Goal: Information Seeking & Learning: Find specific fact

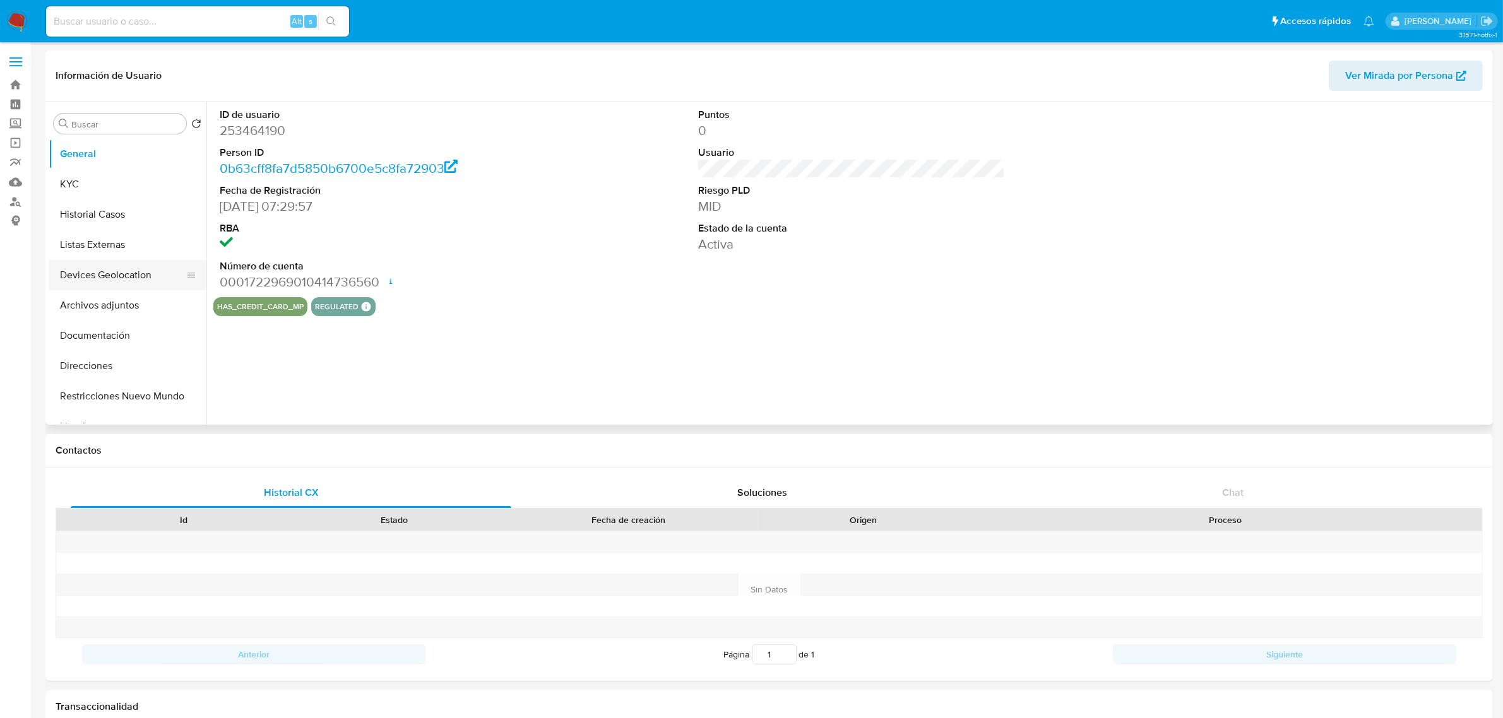
select select "10"
click at [110, 301] on button "Archivos adjuntos" at bounding box center [123, 305] width 148 height 30
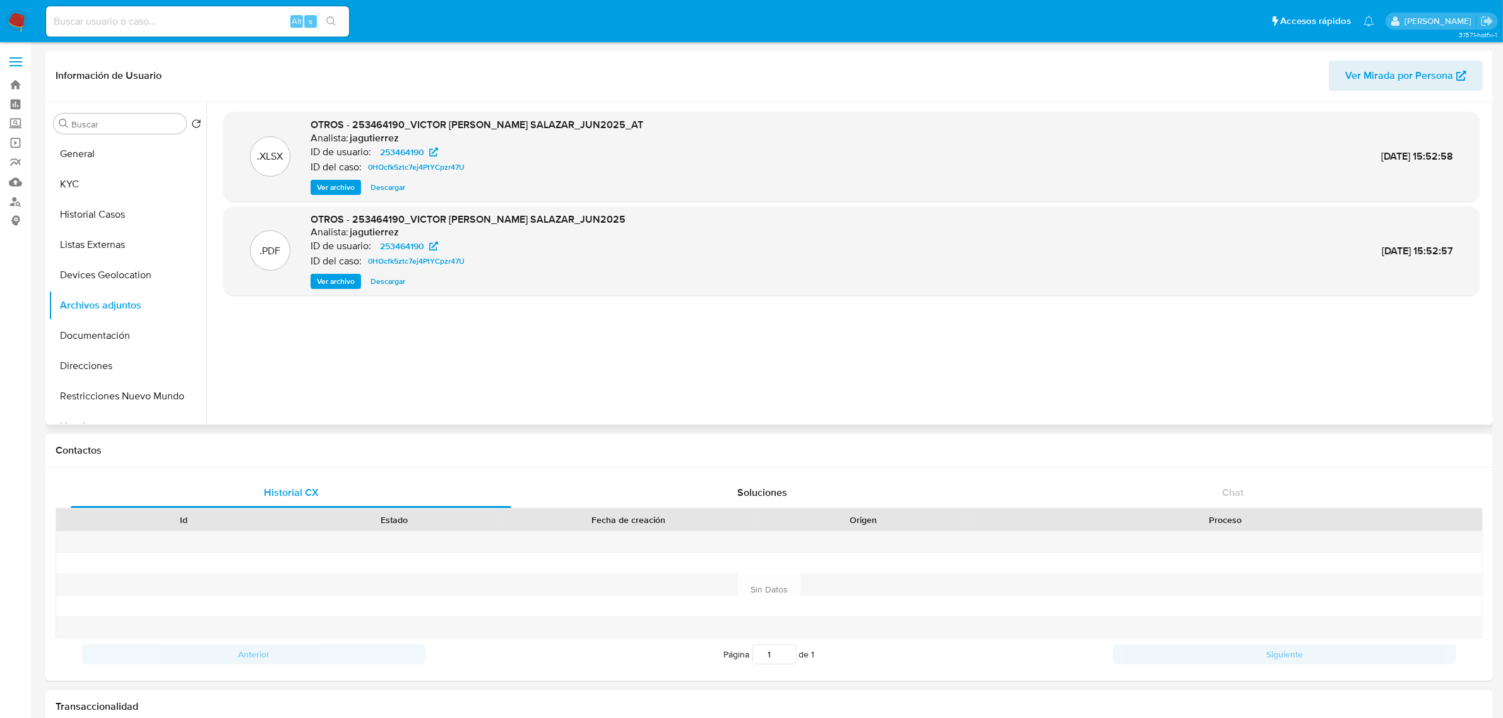
click at [329, 279] on span "Ver archivo" at bounding box center [336, 281] width 38 height 13
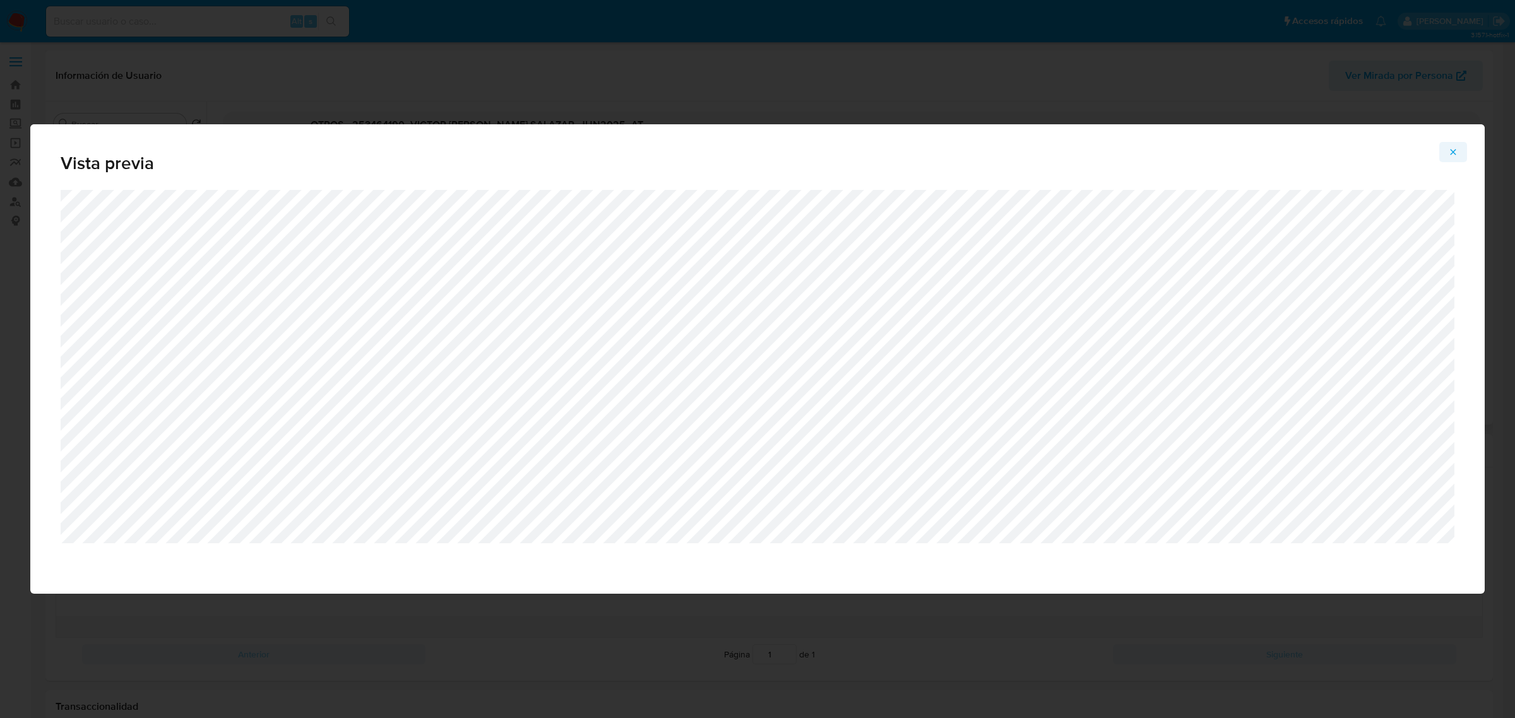
click at [1446, 152] on button "Attachment preview" at bounding box center [1453, 152] width 28 height 20
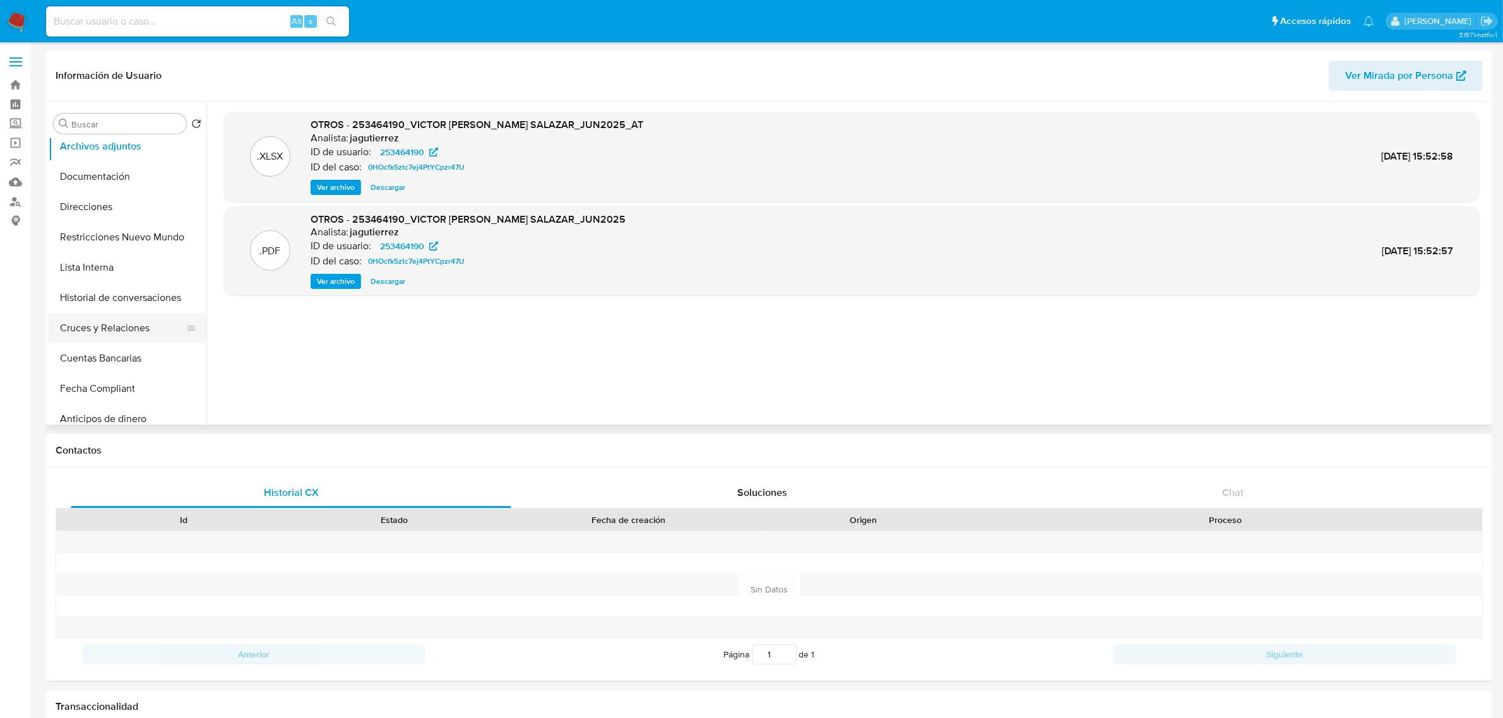
scroll to position [158, 0]
click at [138, 328] on button "Cruces y Relaciones" at bounding box center [123, 329] width 148 height 30
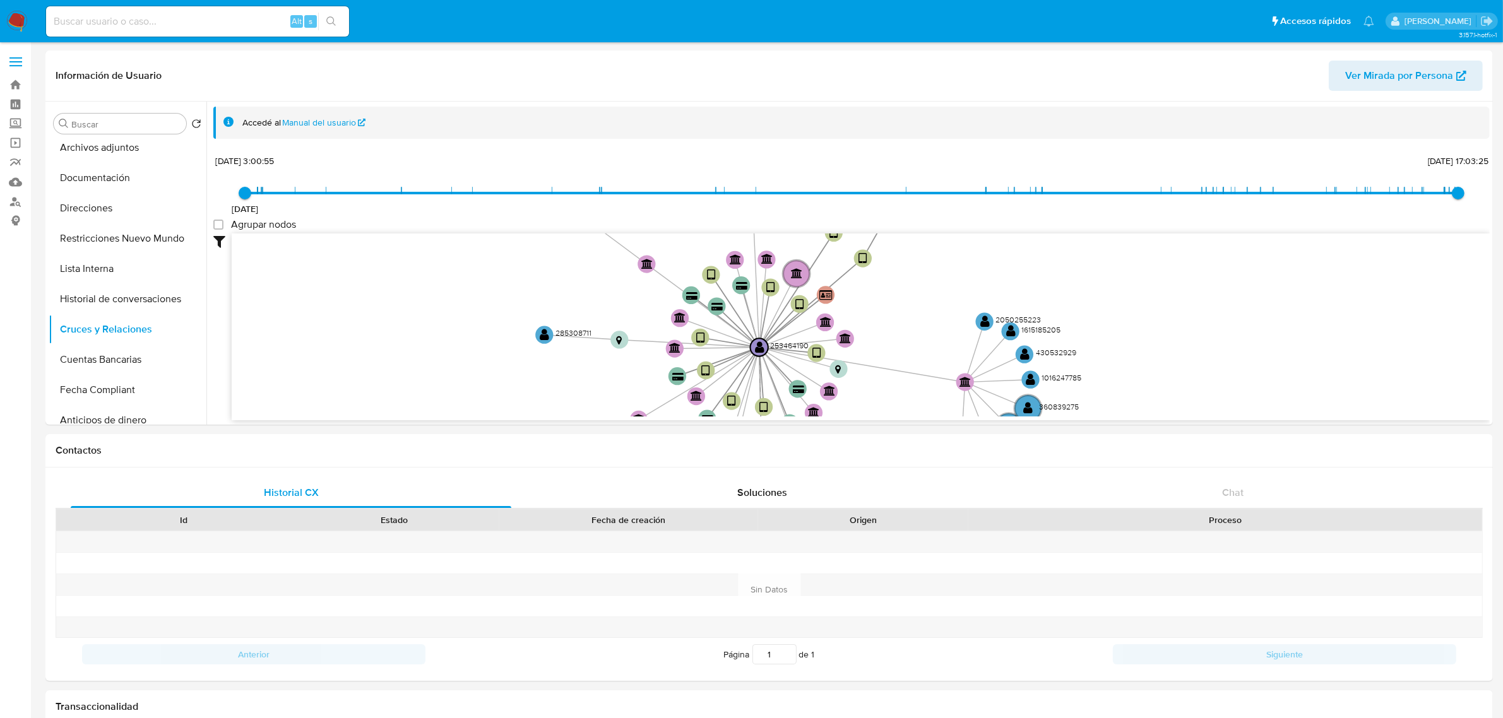
drag, startPoint x: 895, startPoint y: 314, endPoint x: 828, endPoint y: 369, distance: 87.0
click at [828, 369] on icon "device-65bd7fff83eab6d864ee713a  device-62a1a4e608813b001b264799  device-6222…" at bounding box center [861, 325] width 1258 height 183
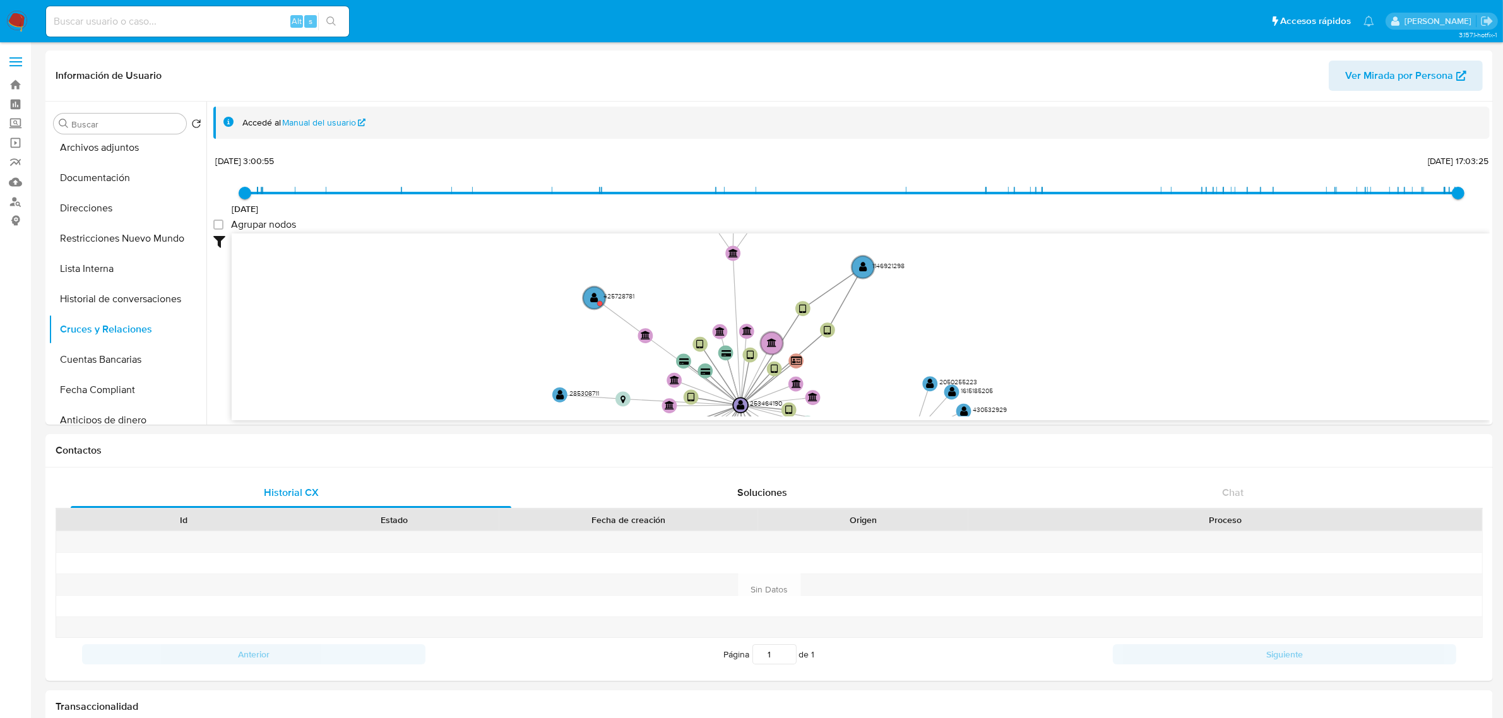
drag, startPoint x: 873, startPoint y: 290, endPoint x: 827, endPoint y: 348, distance: 73.6
click at [828, 363] on icon "device-65bd7fff83eab6d864ee713a  device-62a1a4e608813b001b264799  device-6222…" at bounding box center [861, 325] width 1258 height 183
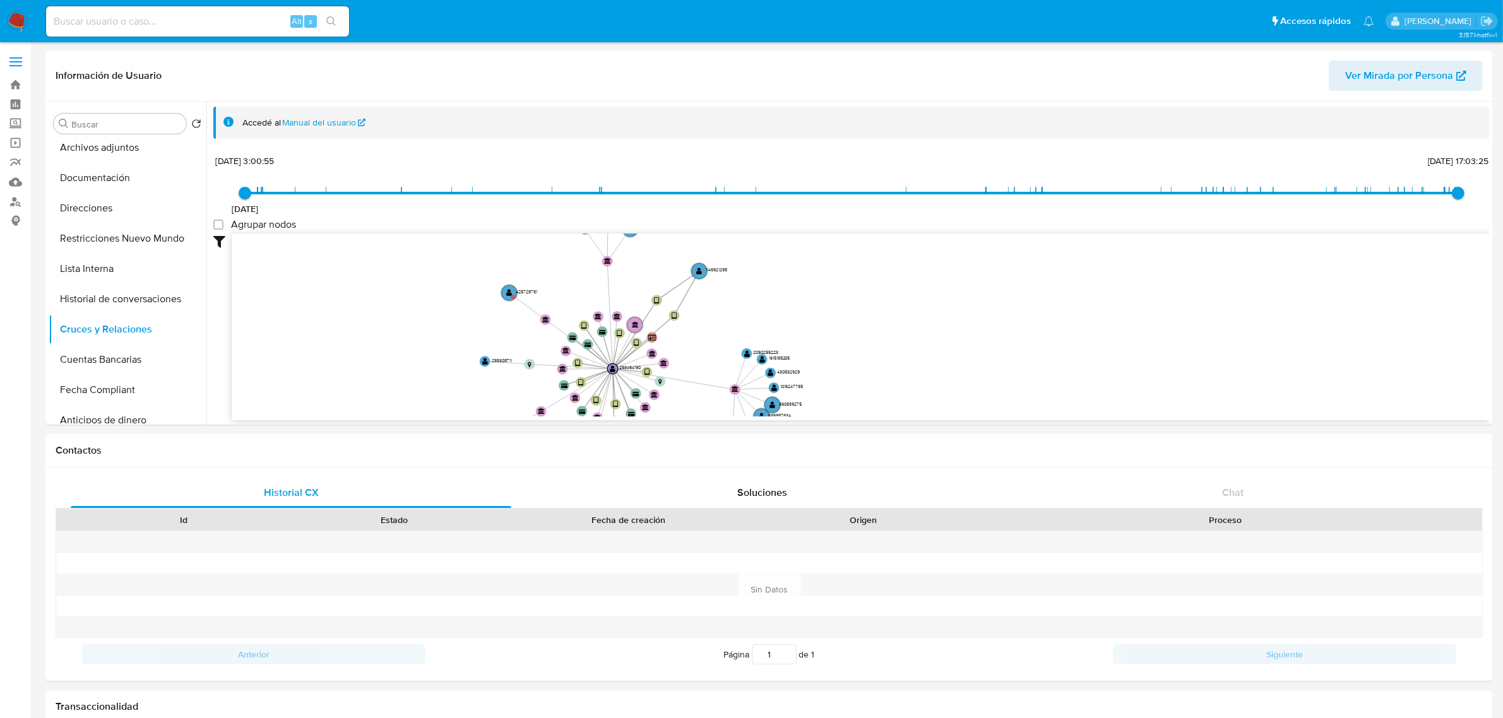
drag, startPoint x: 851, startPoint y: 376, endPoint x: 685, endPoint y: 326, distance: 173.4
click at [686, 354] on icon "device-65bd7fff83eab6d864ee713a  device-62a1a4e608813b001b264799  device-6222…" at bounding box center [861, 325] width 1258 height 183
click at [698, 266] on circle at bounding box center [698, 271] width 18 height 18
click at [699, 271] on text "" at bounding box center [699, 272] width 6 height 8
click at [715, 267] on text "1146921298" at bounding box center [715, 270] width 21 height 7
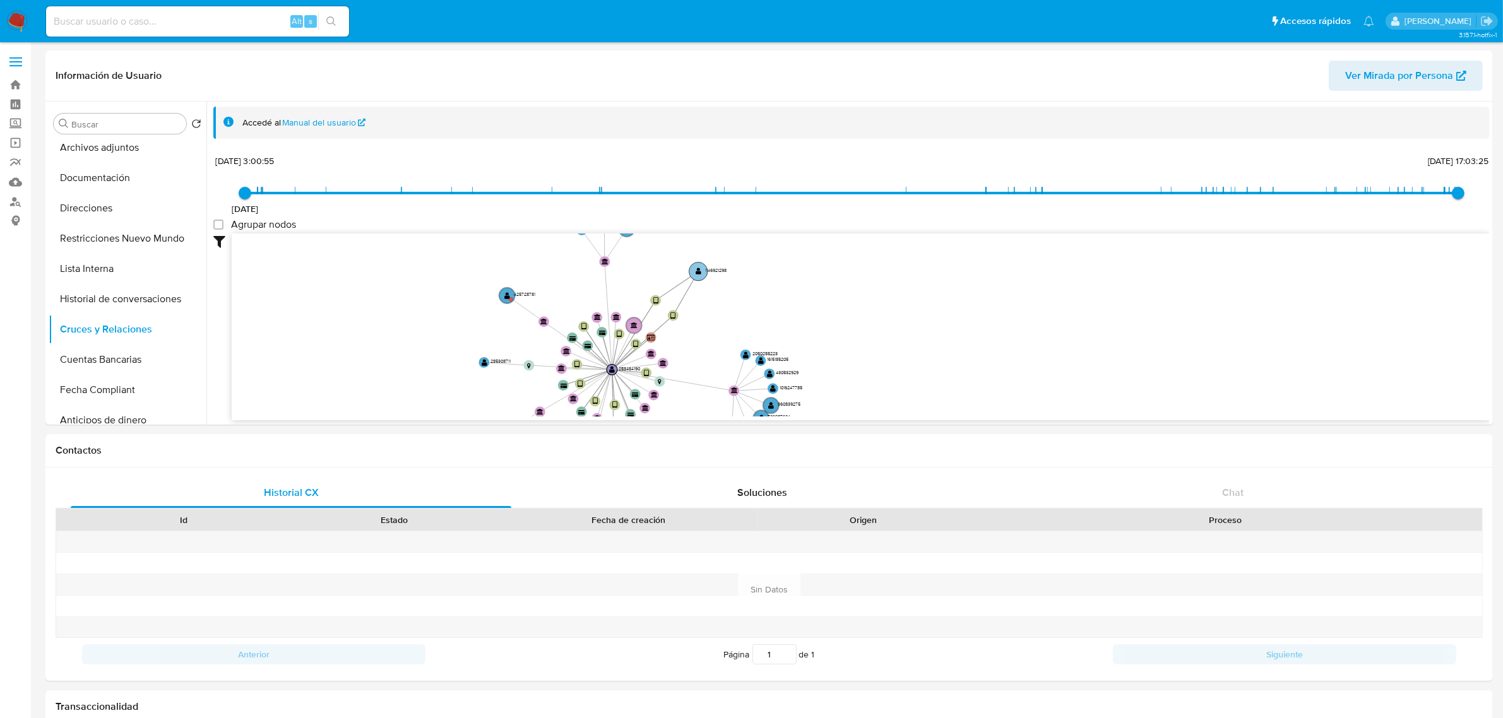
click at [706, 273] on text "1146921298" at bounding box center [715, 270] width 21 height 7
click at [696, 273] on text "" at bounding box center [698, 272] width 6 height 8
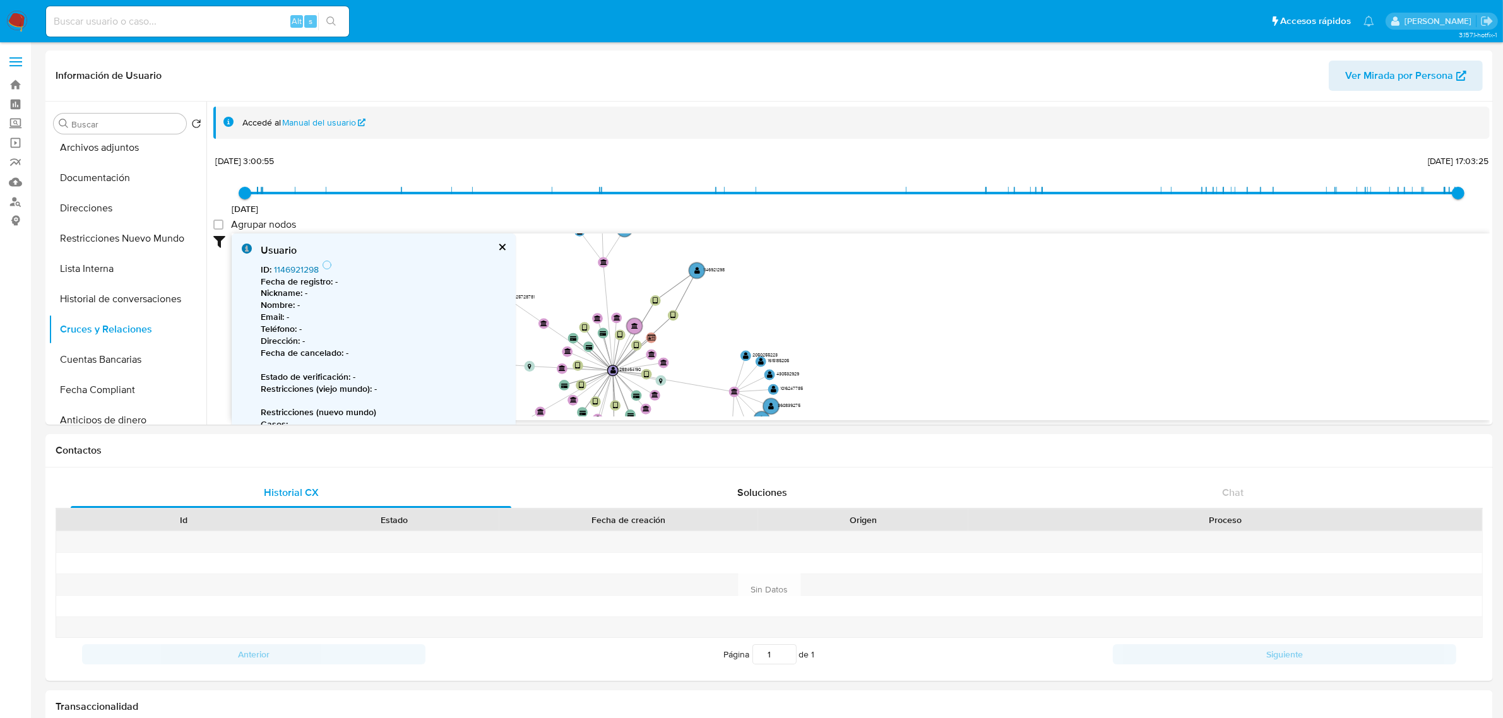
click at [306, 263] on link "1146921298" at bounding box center [296, 269] width 45 height 13
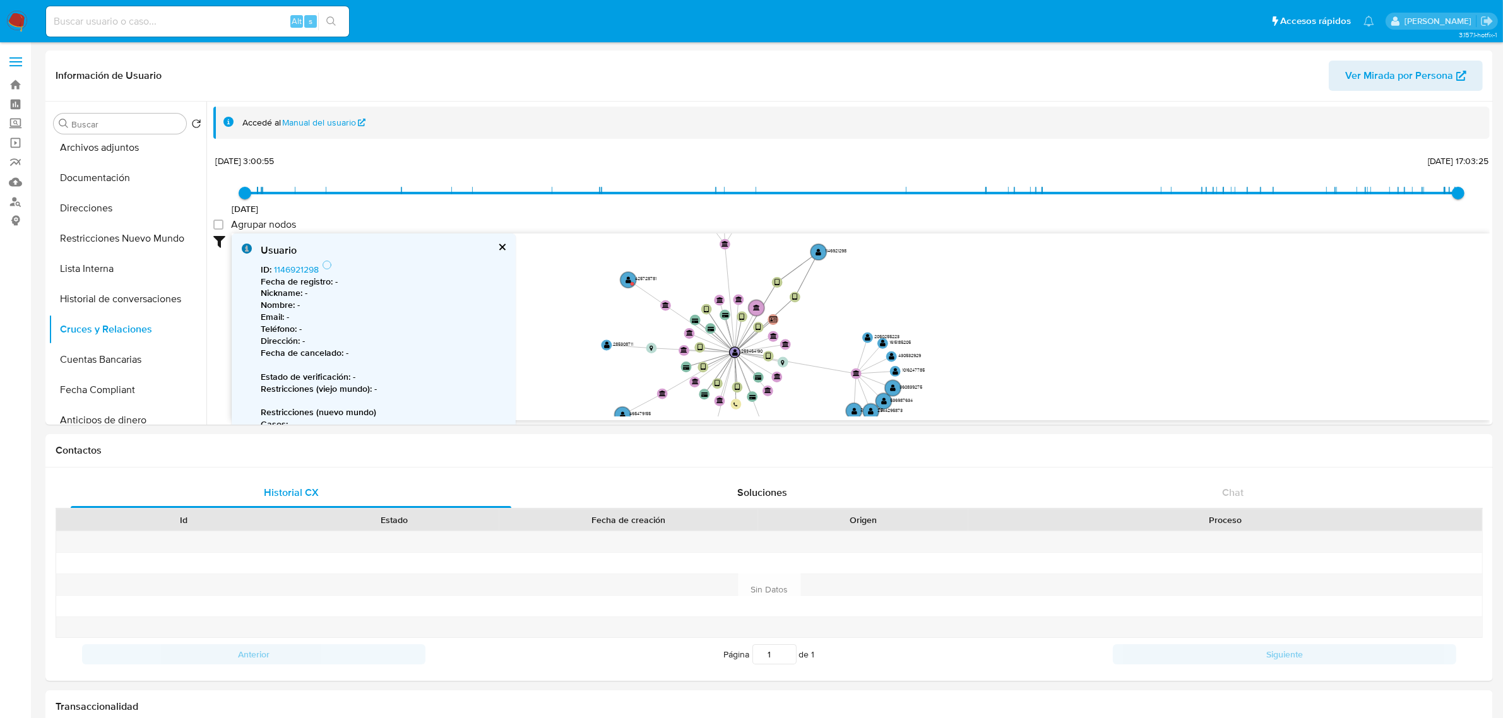
drag, startPoint x: 920, startPoint y: 313, endPoint x: 1036, endPoint y: 292, distance: 117.4
click at [1042, 295] on icon "device-65bd7fff83eab6d864ee713a  device-62a1a4e608813b001b264799  device-6222…" at bounding box center [861, 325] width 1258 height 183
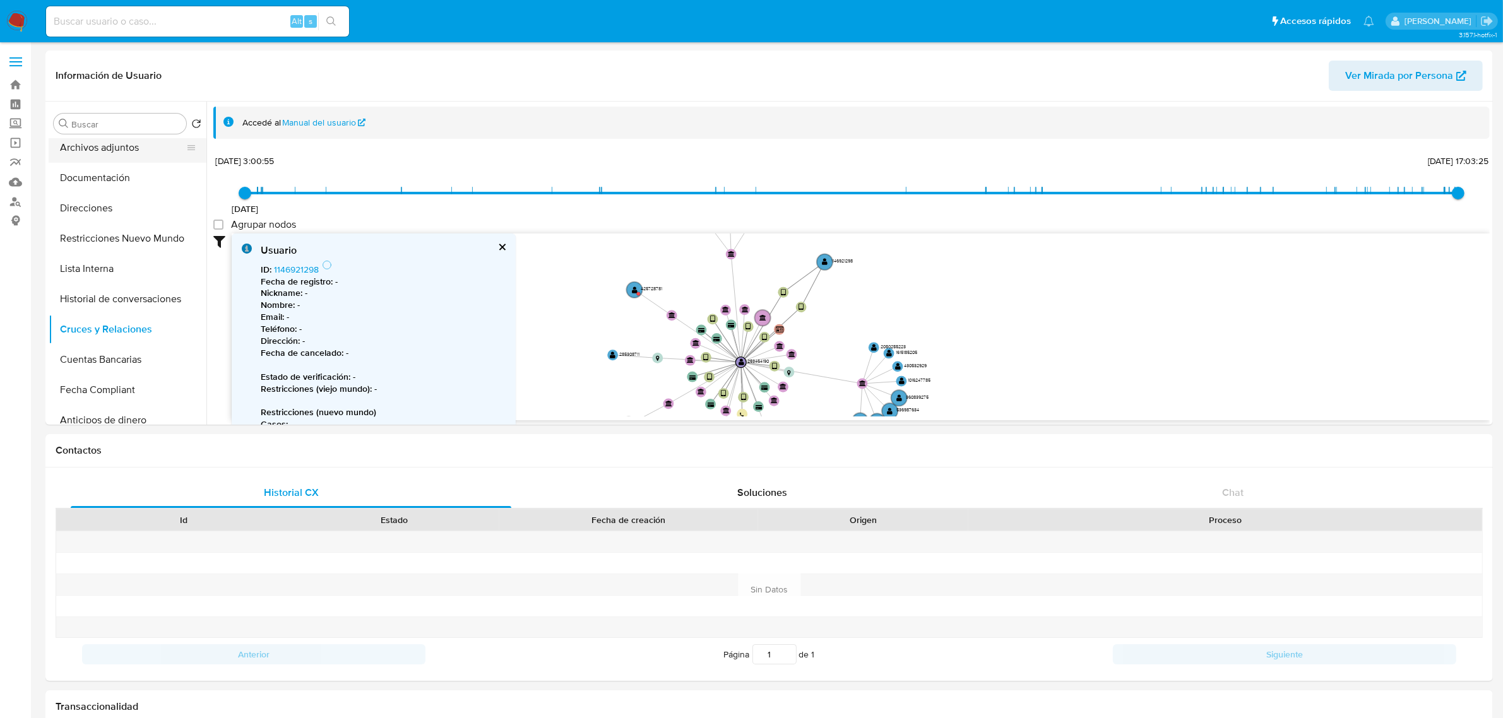
click at [127, 158] on button "Archivos adjuntos" at bounding box center [123, 148] width 148 height 30
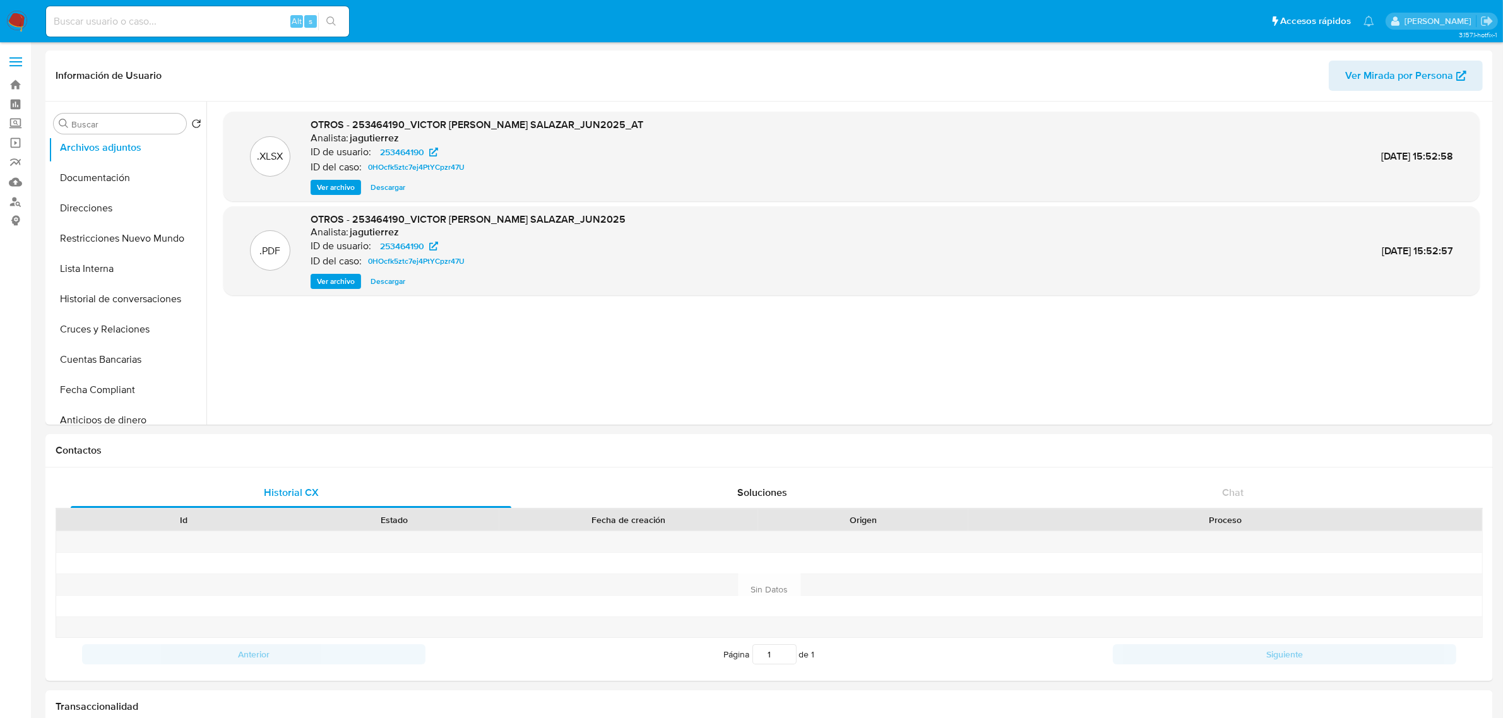
click at [336, 292] on div ".PDF OTROS - 253464190_VICTOR ANDRES SANCHEZ SALAZAR_JUN2025 Analista: jagutier…" at bounding box center [851, 251] width 1256 height 90
click at [335, 287] on span "Ver archivo" at bounding box center [336, 281] width 38 height 13
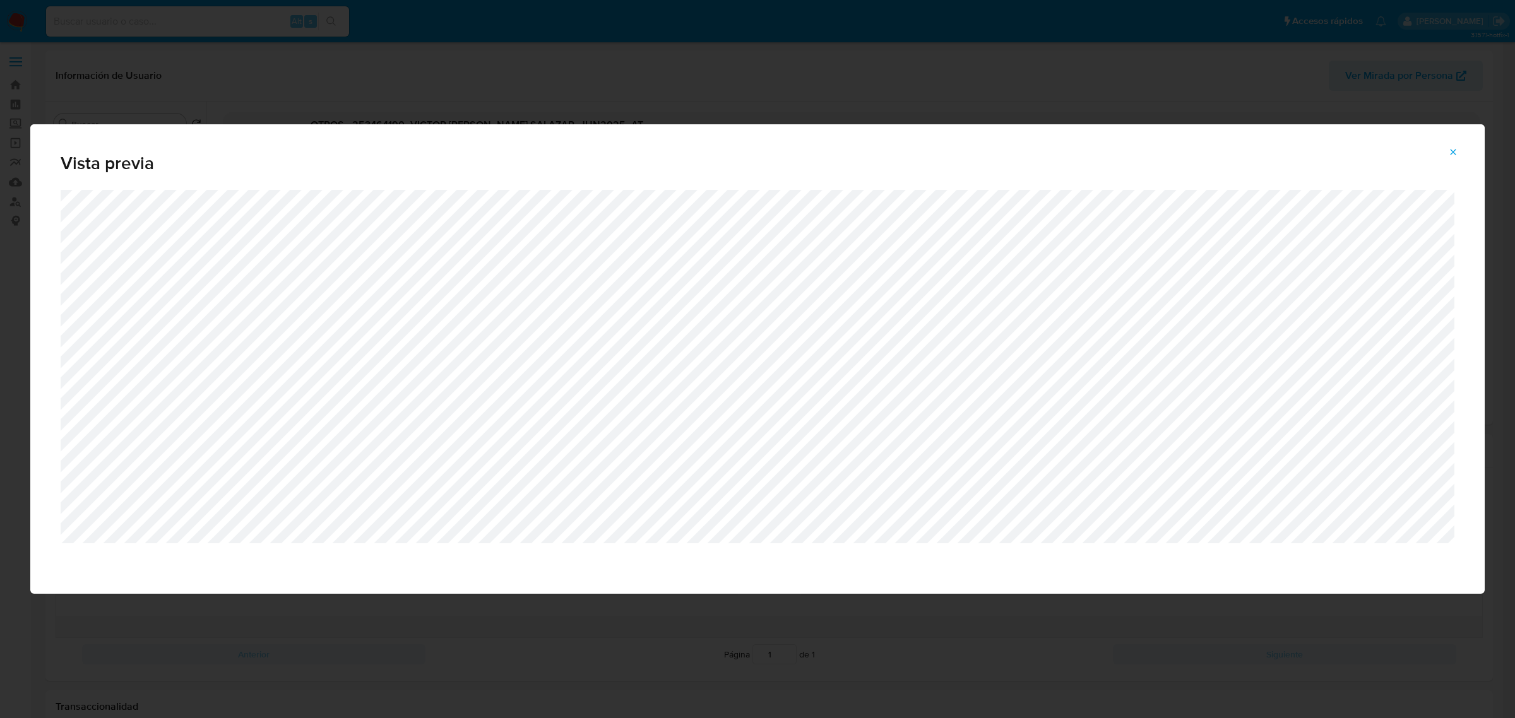
drag, startPoint x: 553, startPoint y: 93, endPoint x: 676, endPoint y: 143, distance: 132.6
click at [550, 93] on div "Vista previa" at bounding box center [757, 359] width 1515 height 718
click at [1455, 147] on icon "Attachment preview" at bounding box center [1453, 152] width 10 height 10
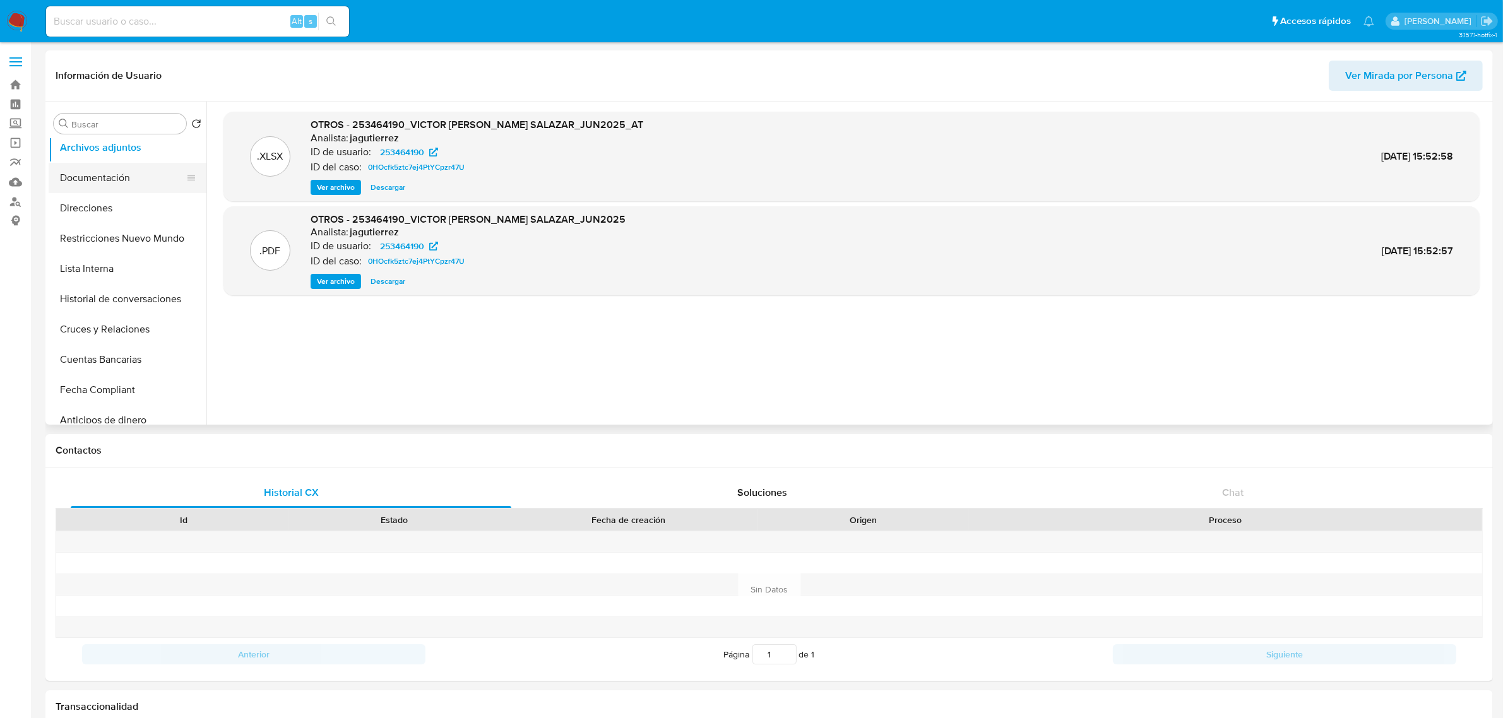
click at [112, 171] on button "Documentación" at bounding box center [123, 178] width 148 height 30
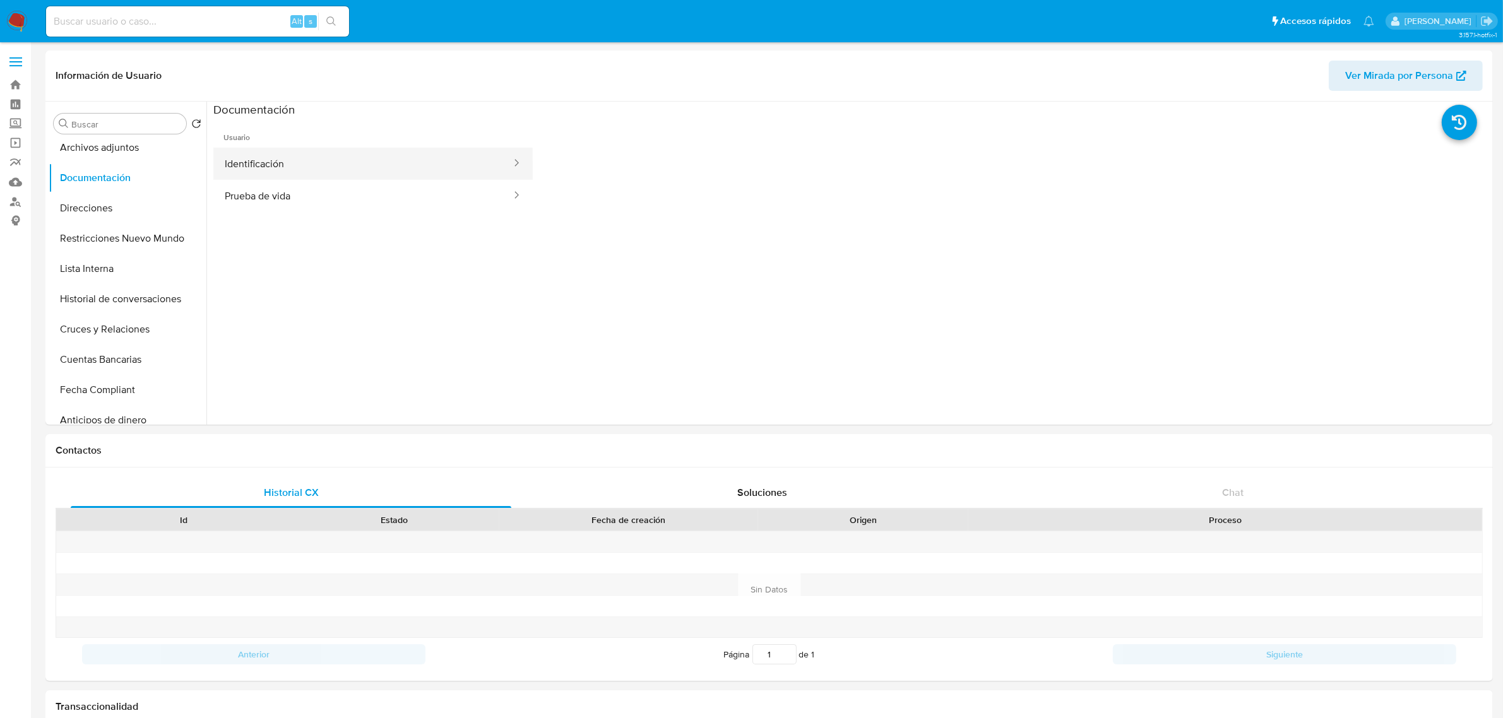
click at [340, 158] on button "Identificación" at bounding box center [362, 164] width 299 height 32
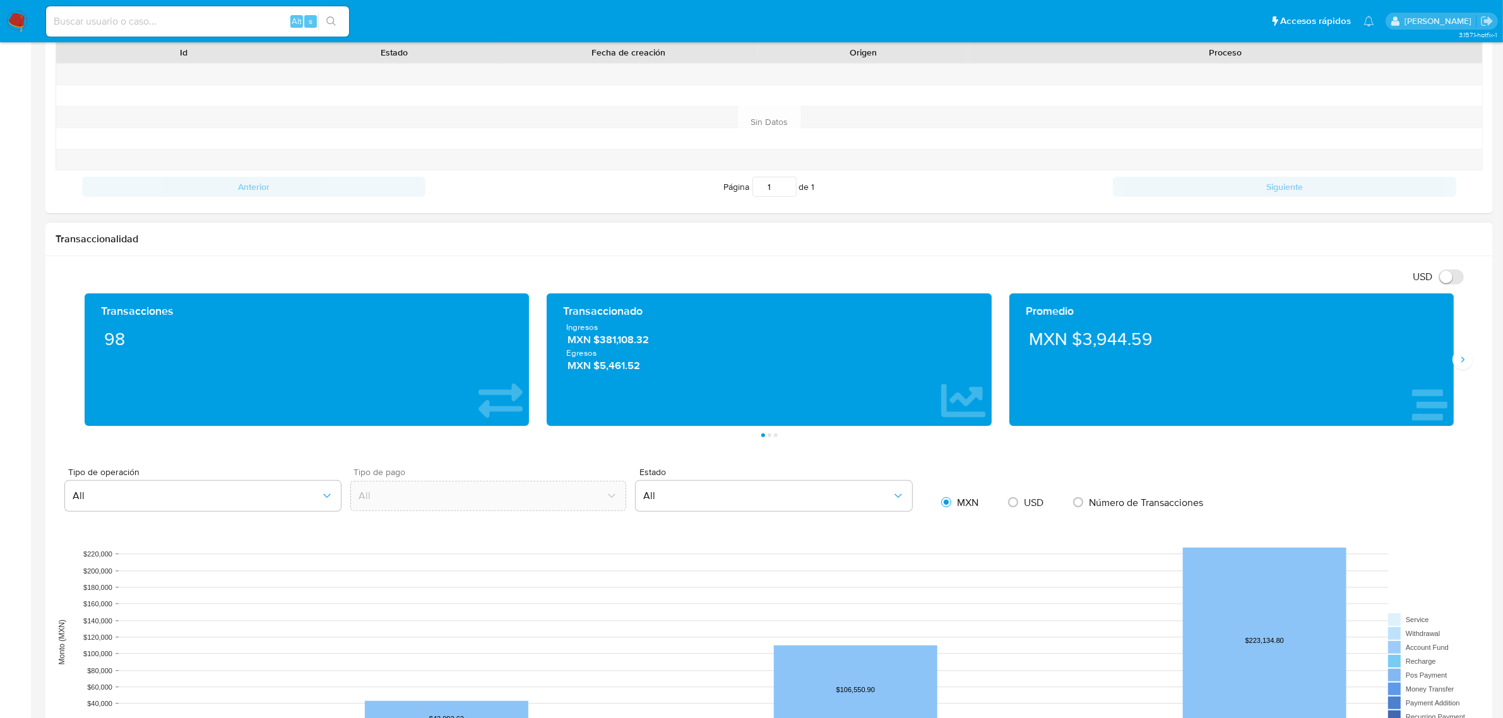
scroll to position [473, 0]
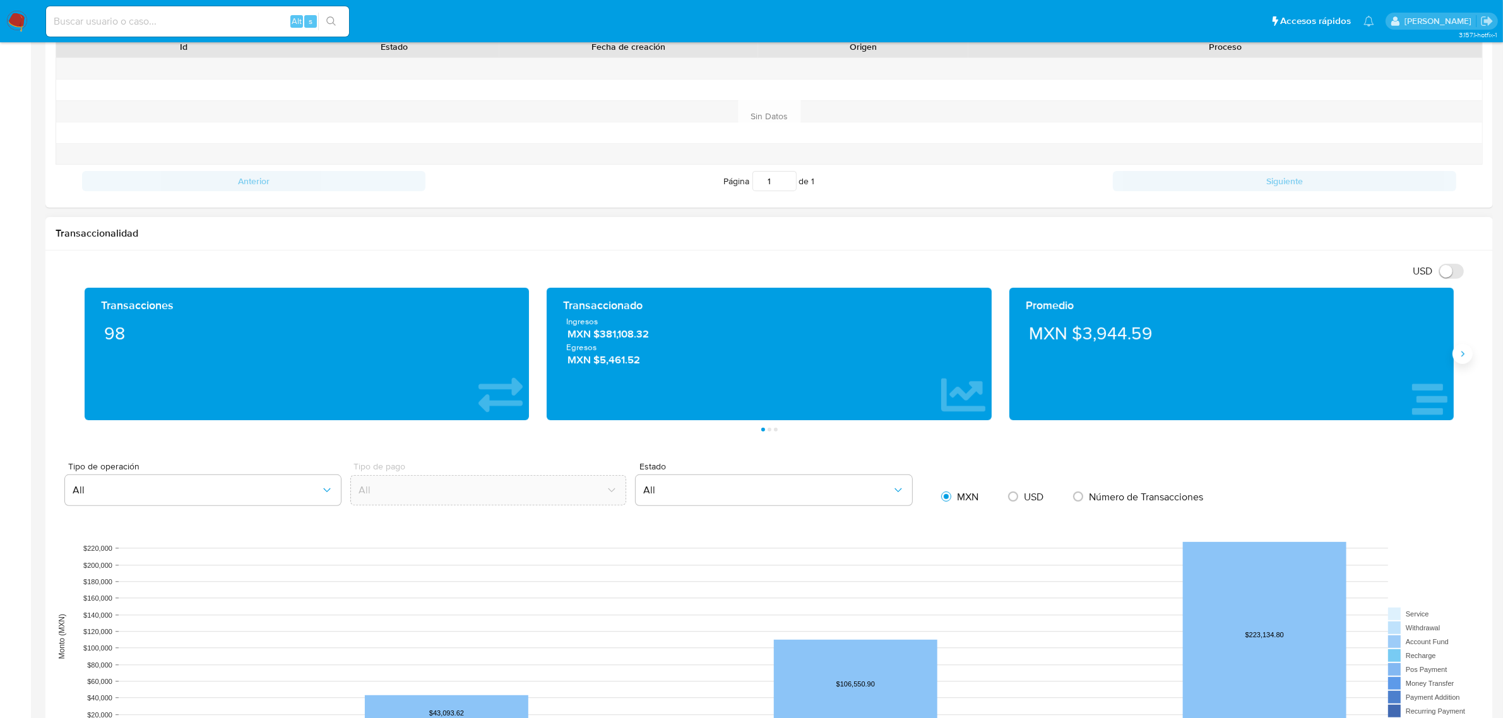
click at [1462, 359] on icon "Siguiente" at bounding box center [1463, 354] width 10 height 10
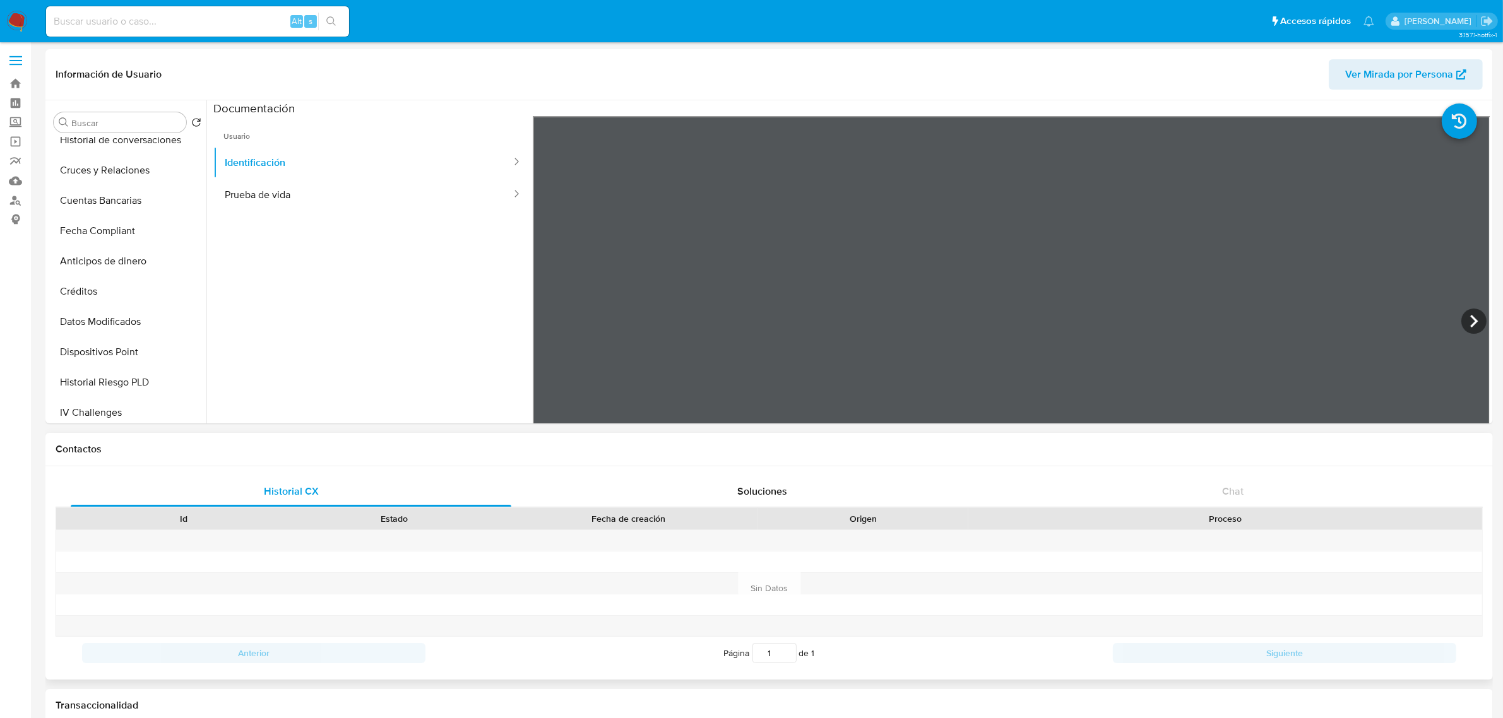
scroll to position [0, 0]
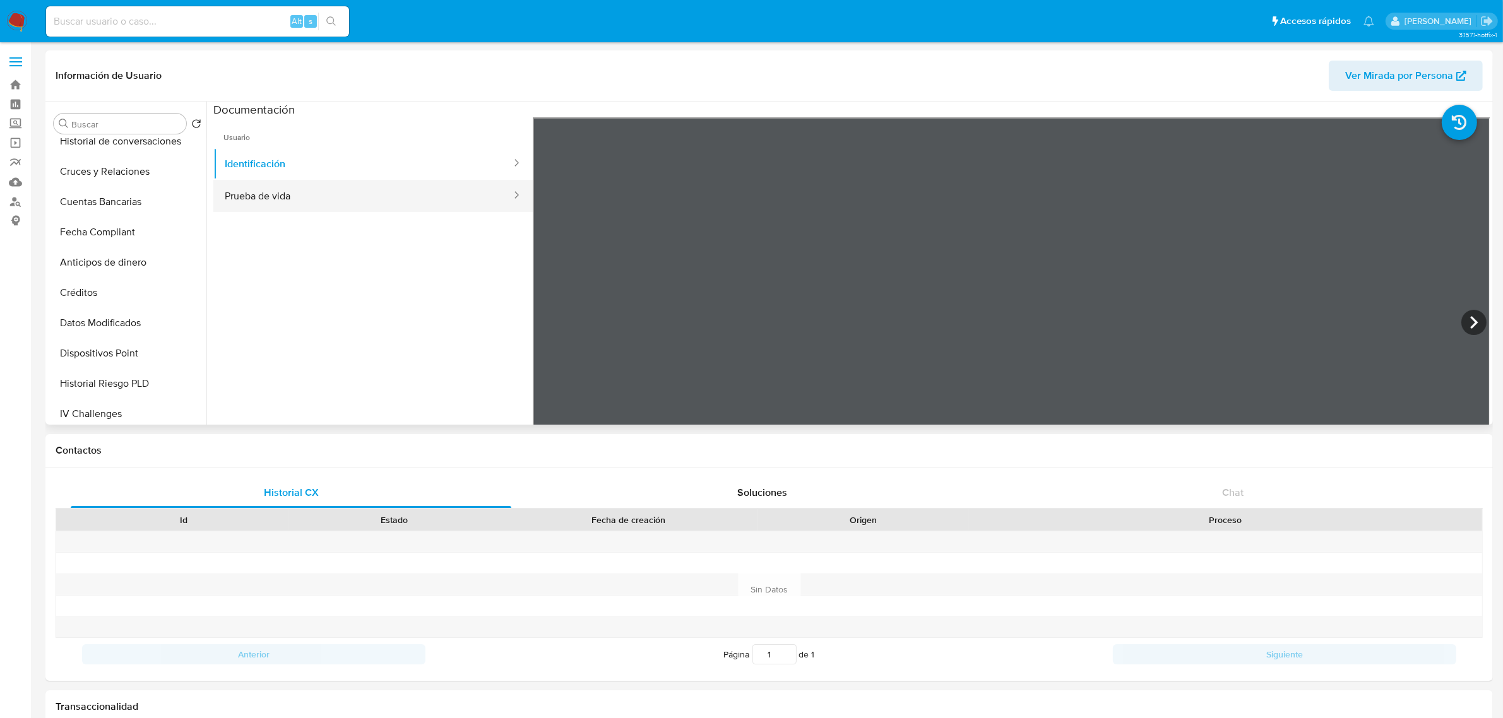
click at [259, 197] on button "Prueba de vida" at bounding box center [362, 196] width 299 height 32
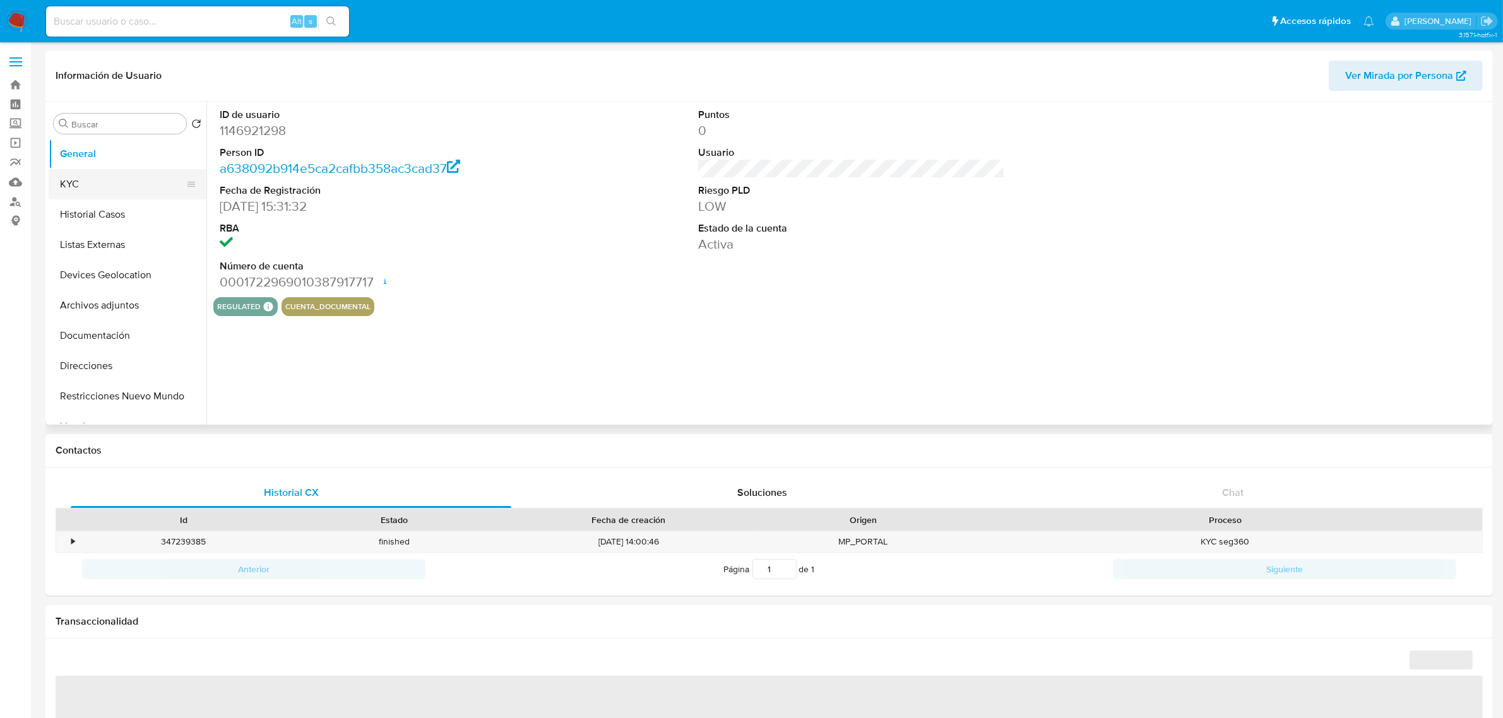
select select "10"
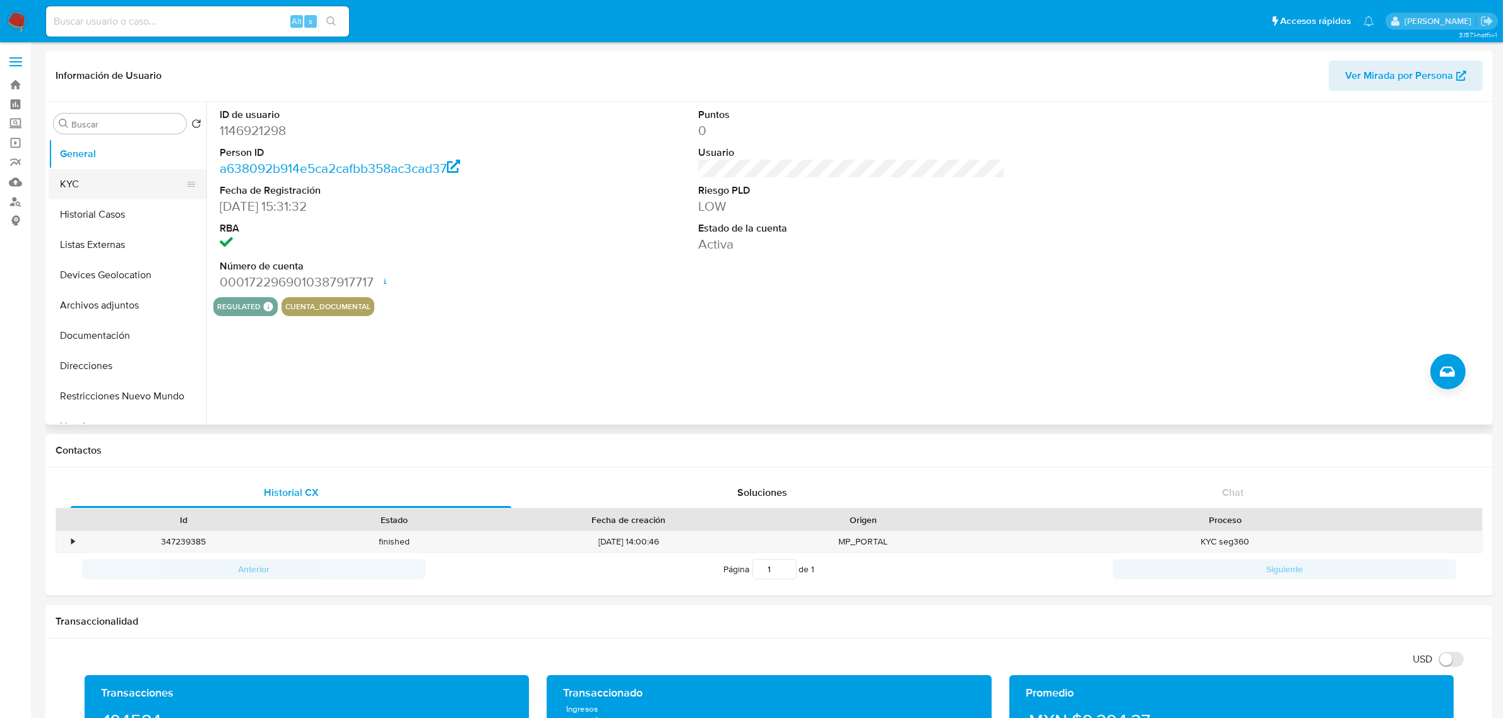
click at [98, 181] on button "KYC" at bounding box center [123, 184] width 148 height 30
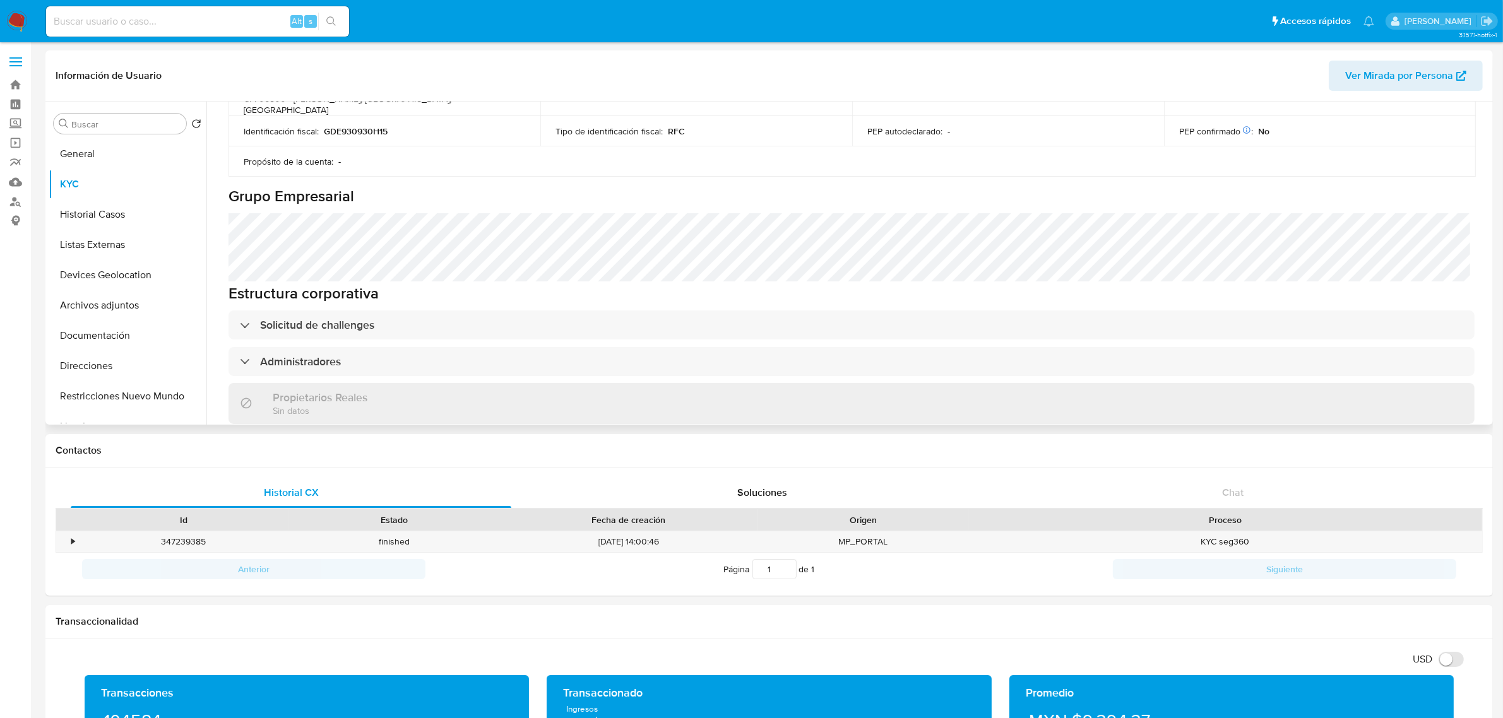
scroll to position [473, 0]
click at [95, 215] on button "Historial Casos" at bounding box center [123, 214] width 148 height 30
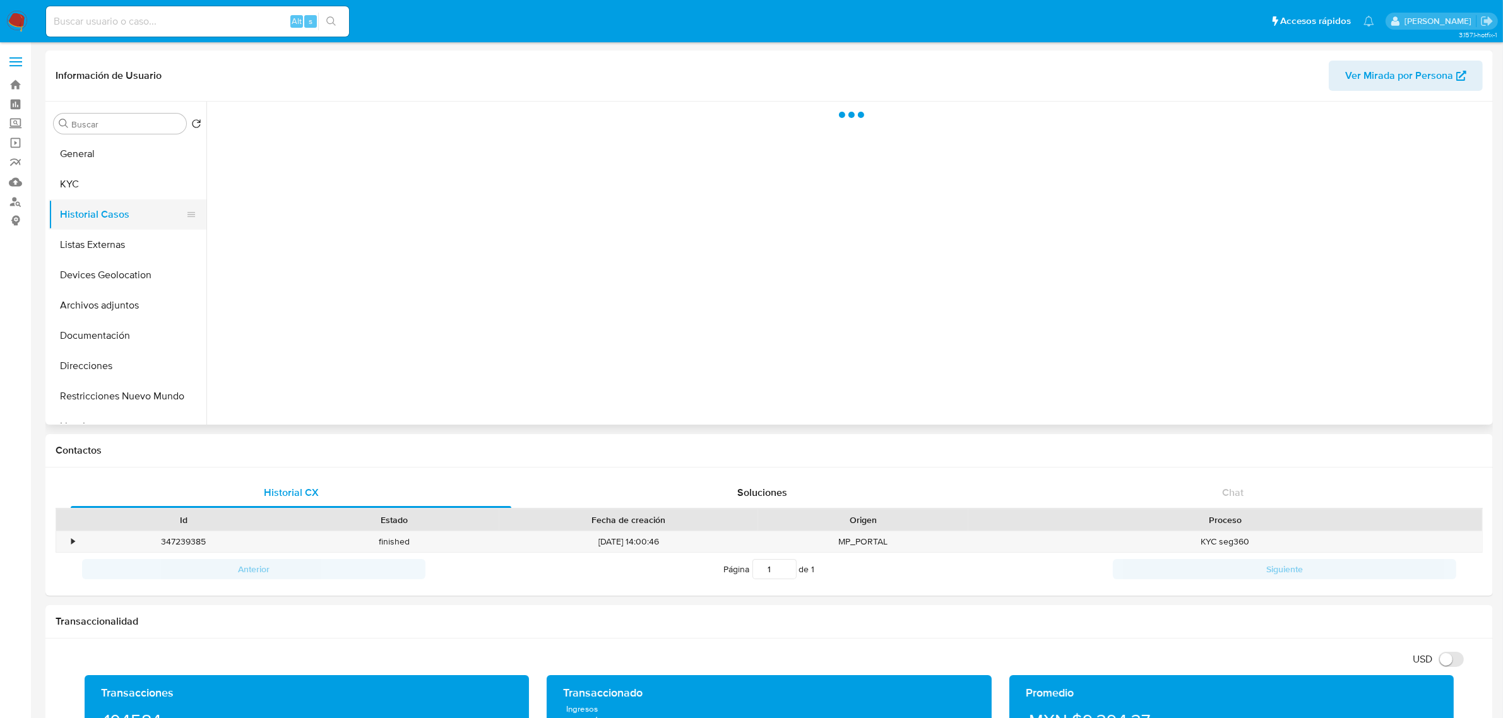
scroll to position [0, 0]
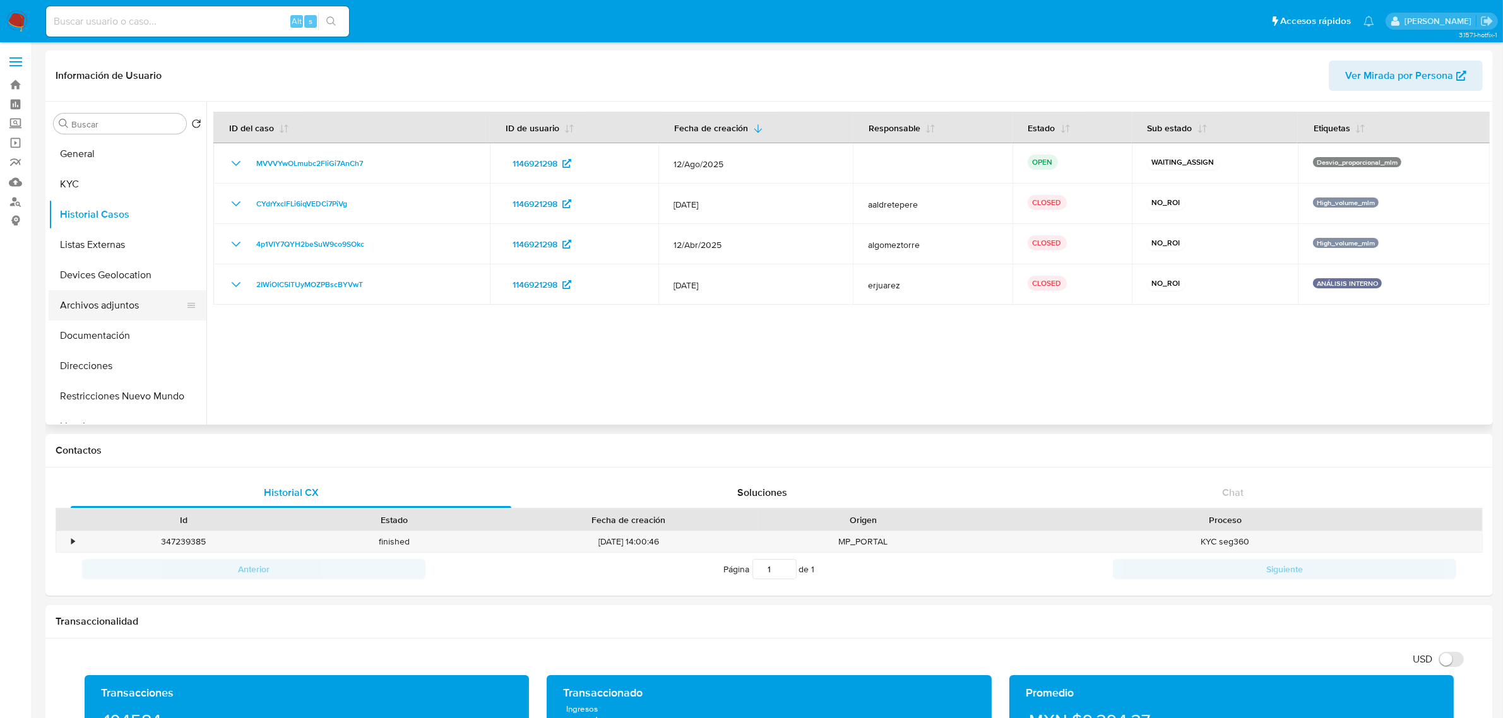
click at [106, 305] on button "Archivos adjuntos" at bounding box center [123, 305] width 148 height 30
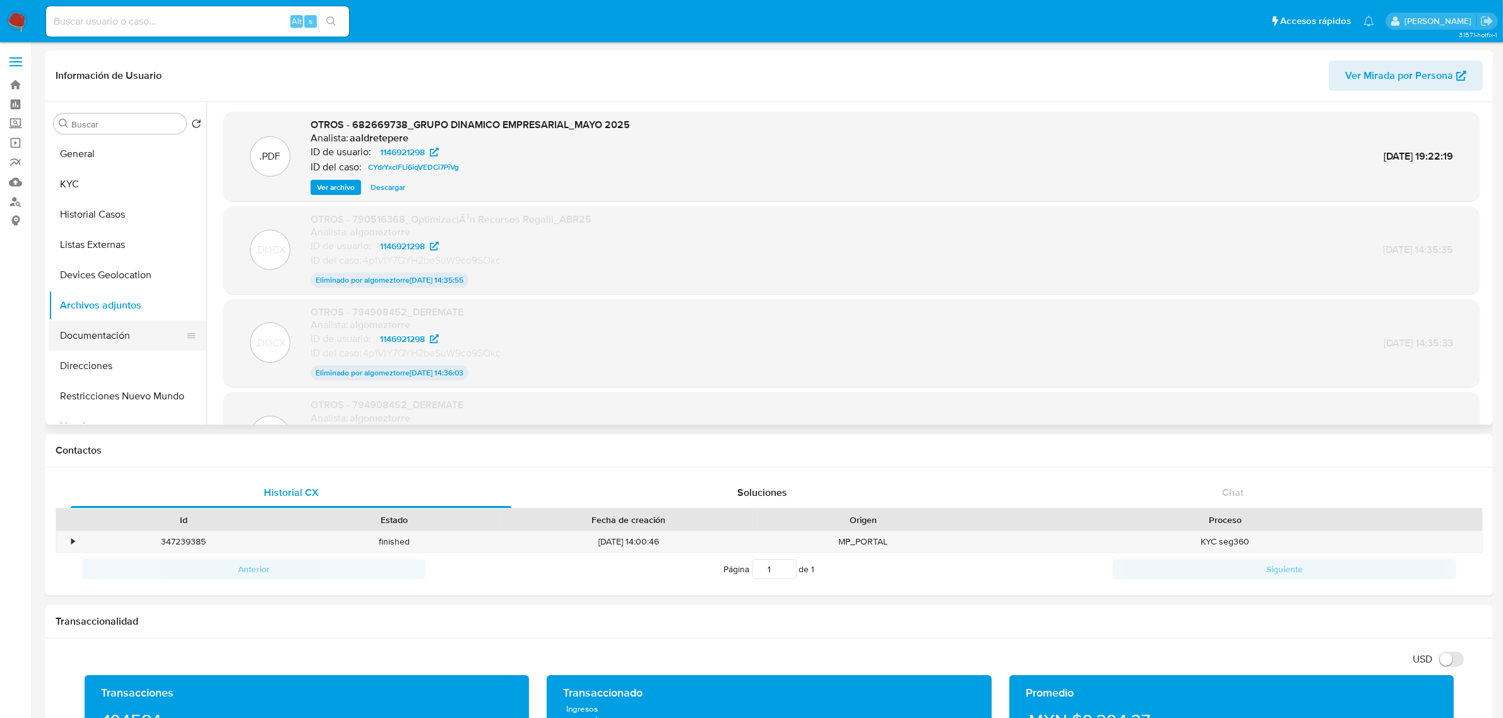
click at [125, 331] on button "Documentación" at bounding box center [123, 336] width 148 height 30
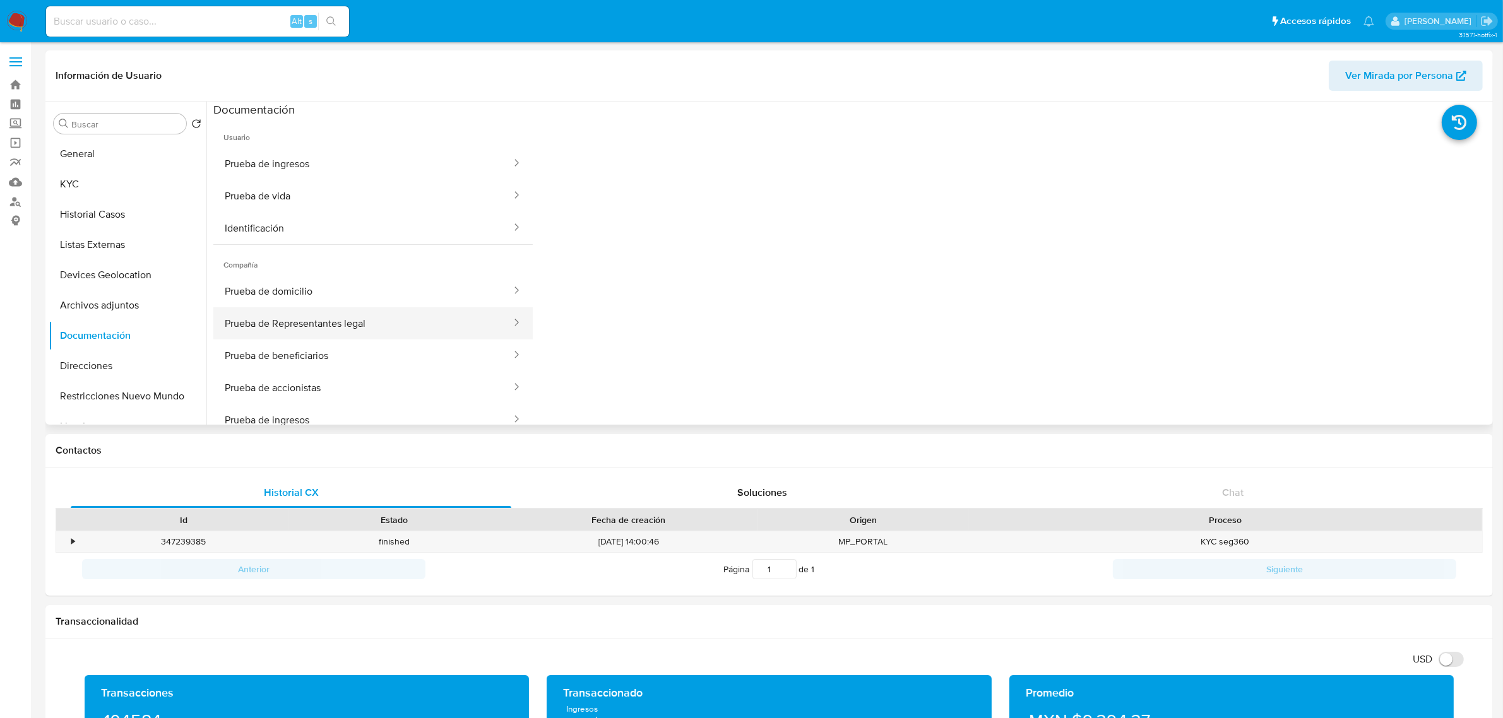
click at [325, 326] on button "Prueba de Representantes legal" at bounding box center [362, 323] width 299 height 32
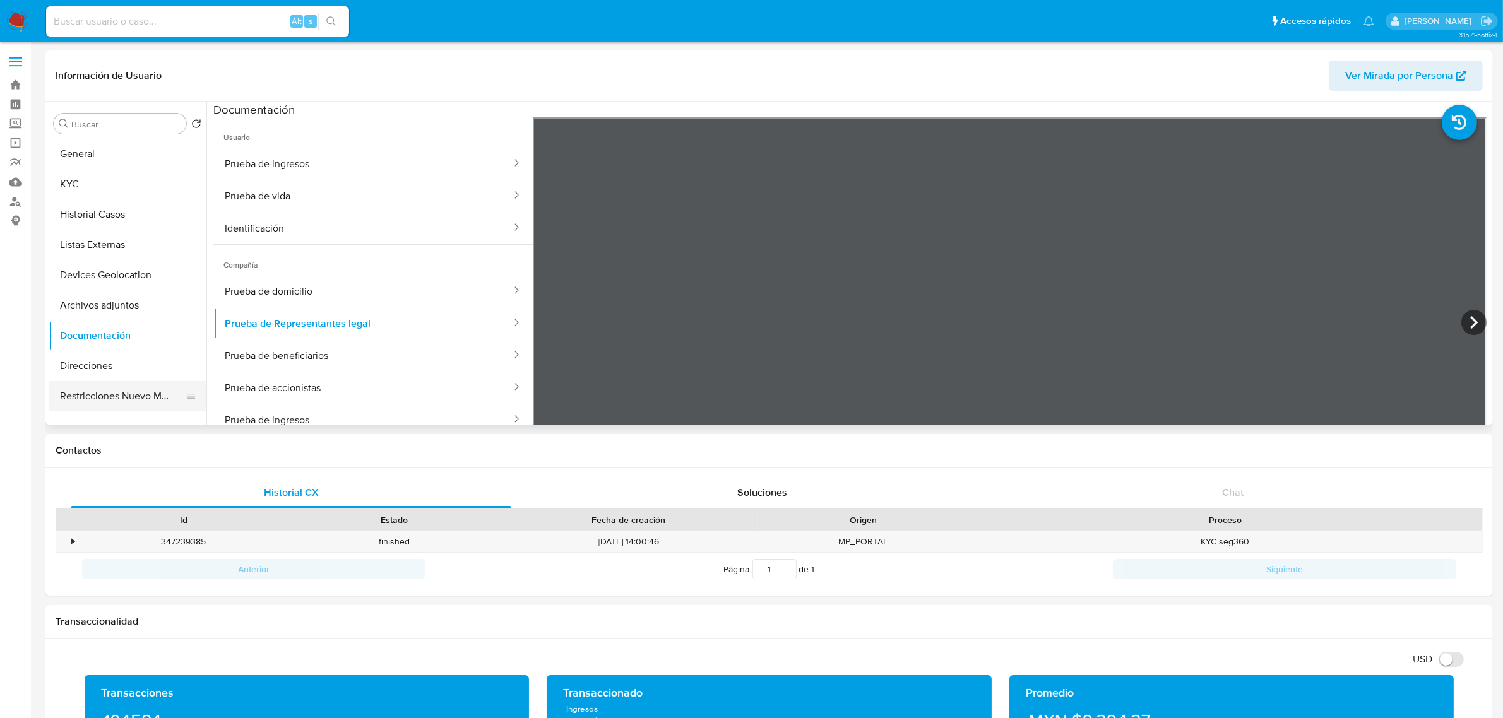
click at [131, 405] on button "Restricciones Nuevo Mundo" at bounding box center [123, 396] width 148 height 30
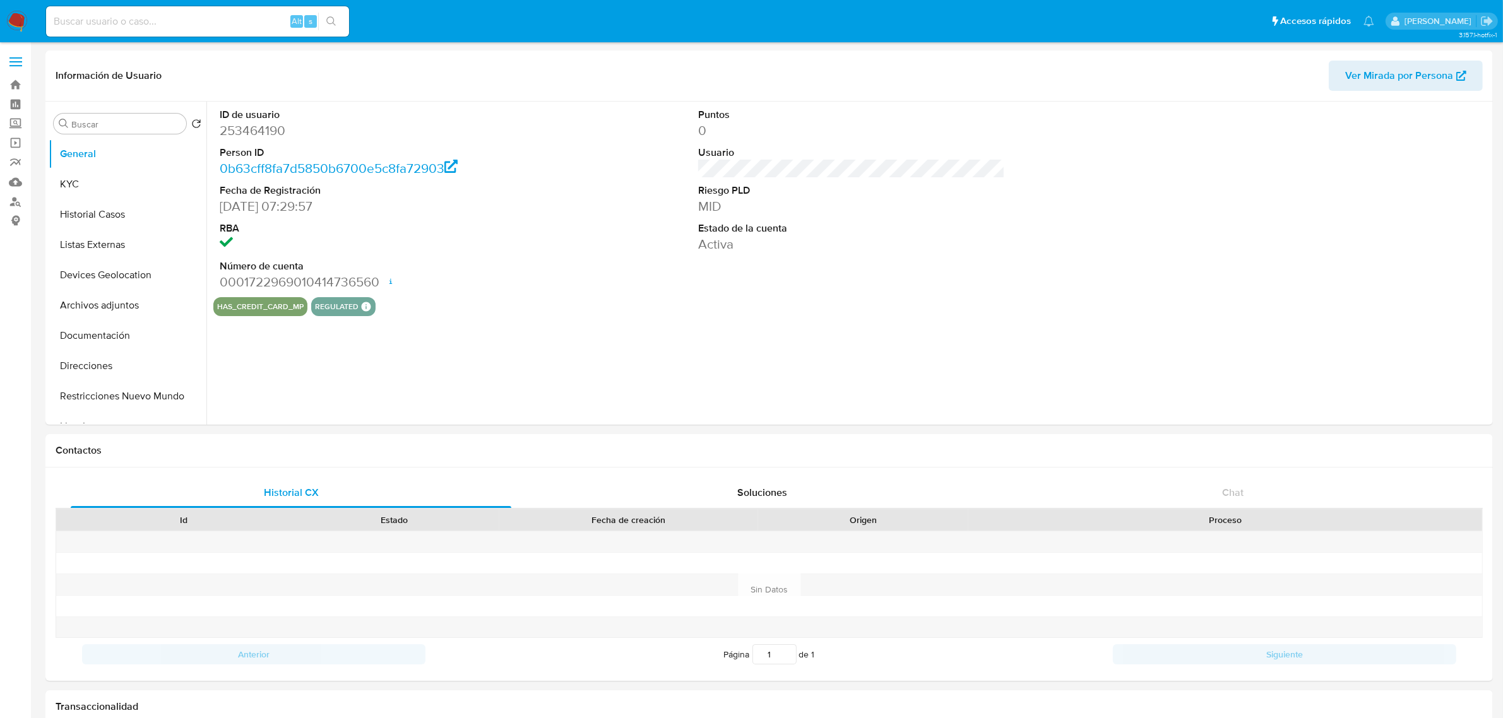
select select "10"
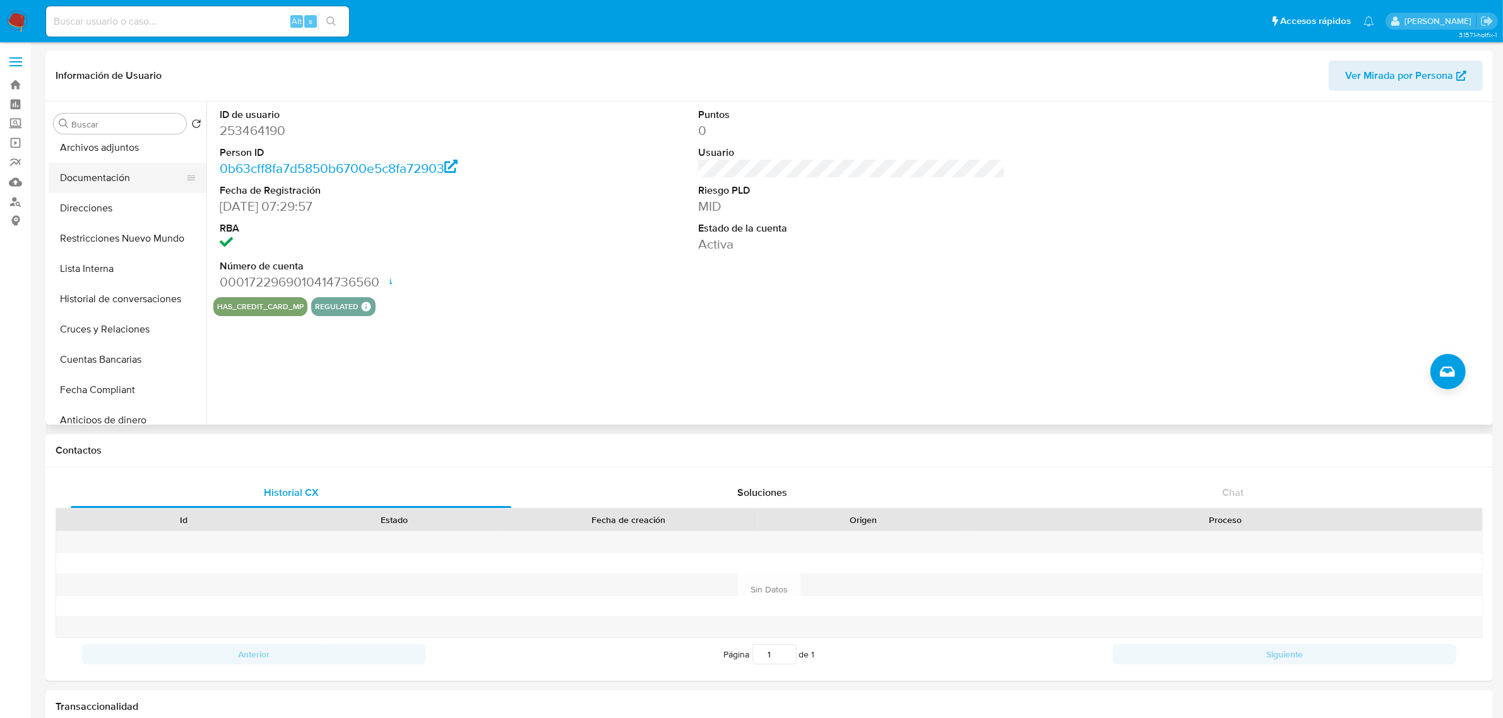
click at [117, 186] on button "Documentación" at bounding box center [123, 178] width 148 height 30
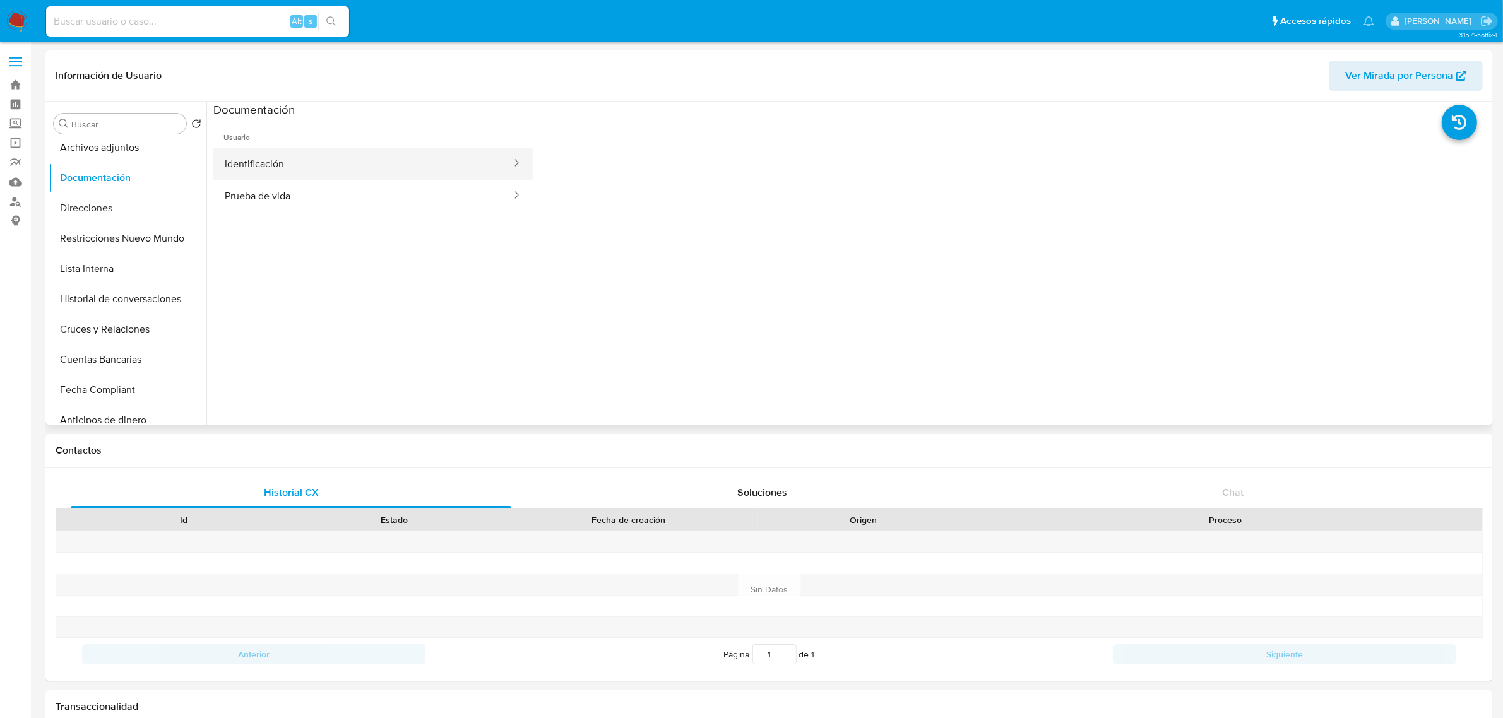
click at [360, 171] on button "Identificación" at bounding box center [362, 164] width 299 height 32
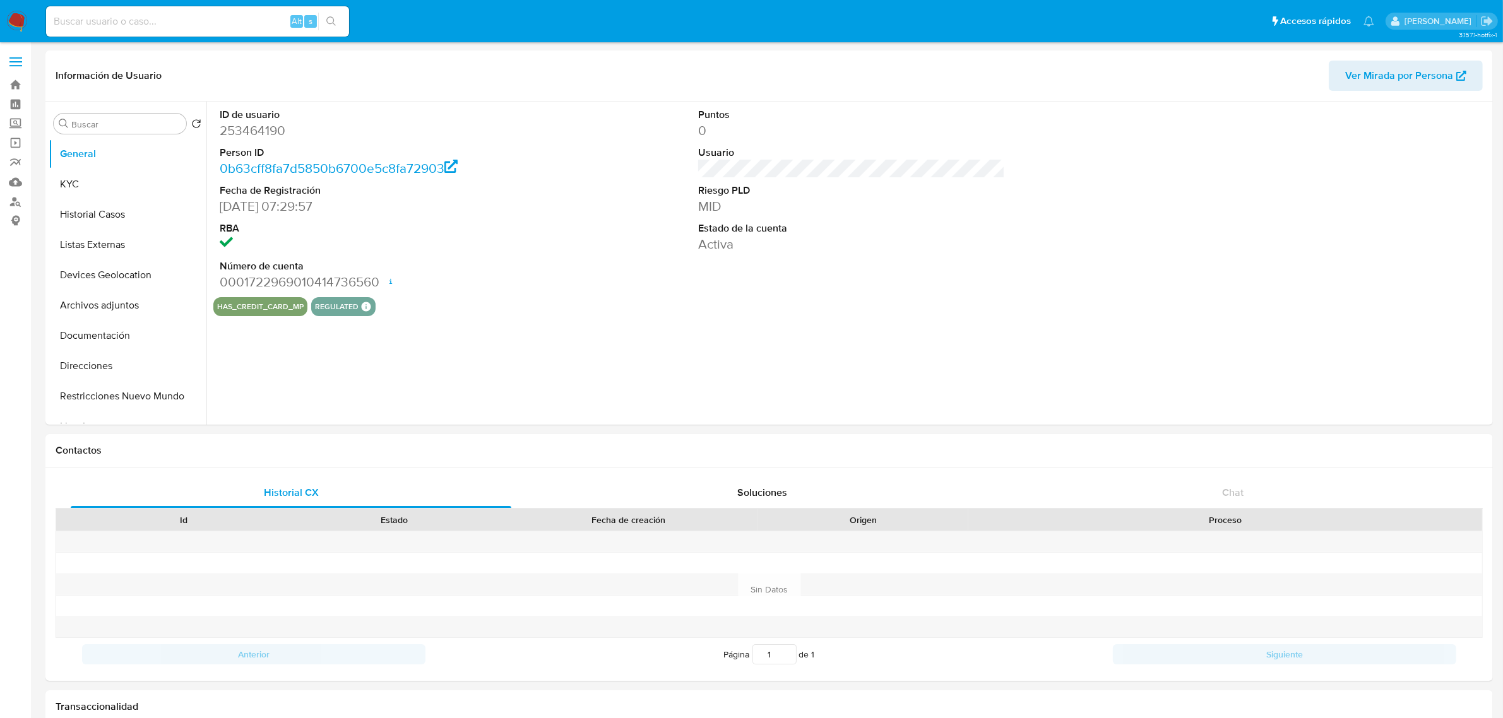
select select "10"
click at [166, 26] on input at bounding box center [197, 21] width 303 height 16
paste input "515135517"
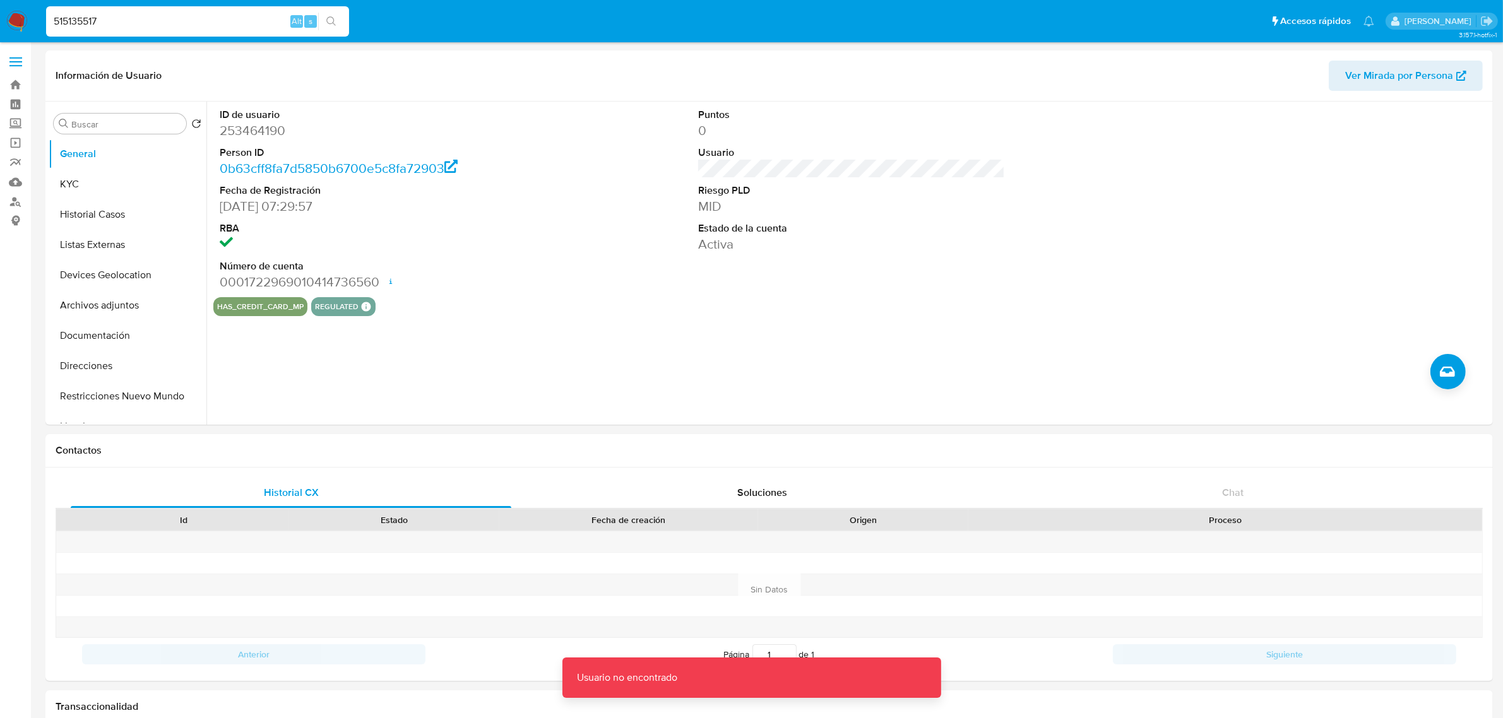
click at [169, 26] on input "515135517" at bounding box center [197, 21] width 303 height 16
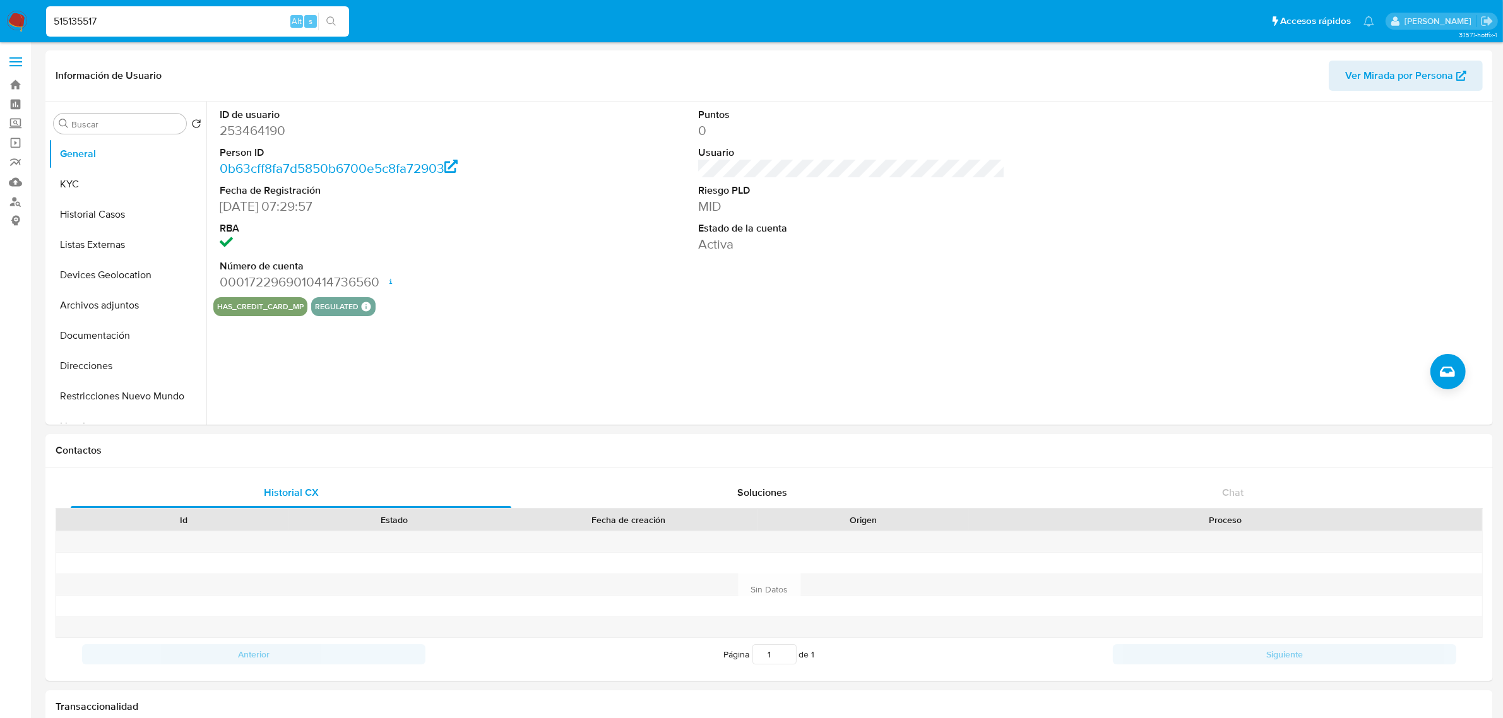
type input "515135517"
select select "10"
click at [107, 206] on button "Historial Casos" at bounding box center [123, 214] width 148 height 30
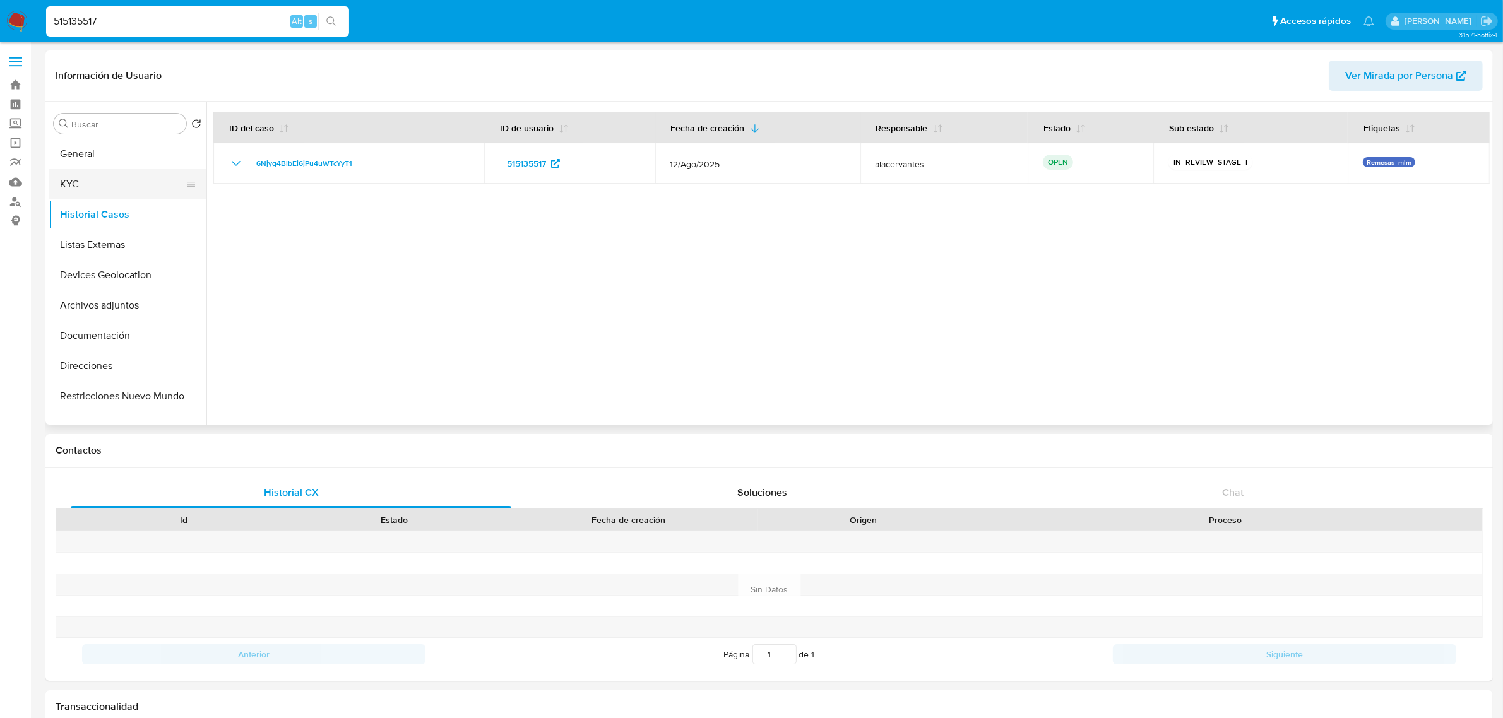
click at [98, 178] on button "KYC" at bounding box center [123, 184] width 148 height 30
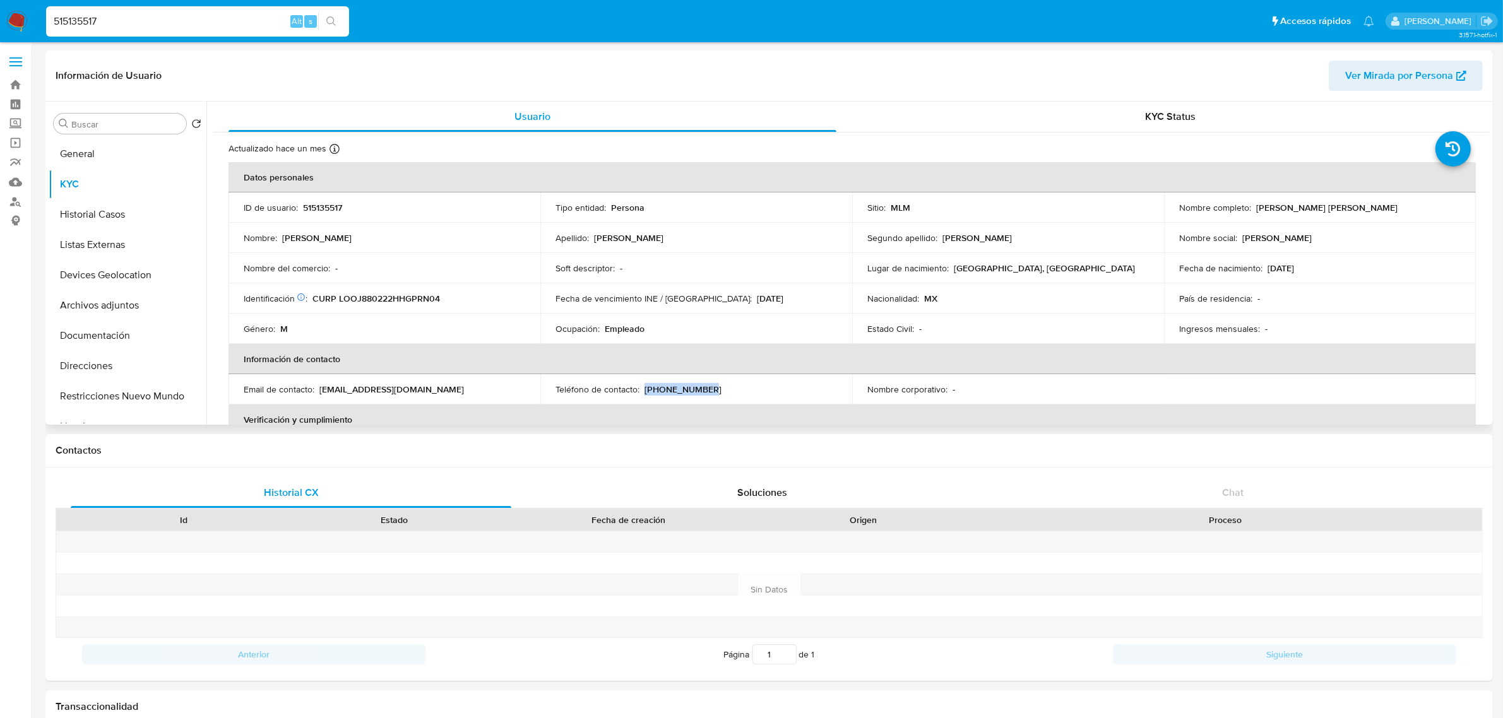
drag, startPoint x: 701, startPoint y: 390, endPoint x: 642, endPoint y: 387, distance: 58.8
click at [642, 387] on div "Teléfono de contacto : (81) 16040851" at bounding box center [697, 389] width 282 height 11
copy p "(81) 16040851"
drag, startPoint x: 318, startPoint y: 387, endPoint x: 421, endPoint y: 390, distance: 103.6
click at [424, 389] on div "Email de contacto : jucaloor88@gmail.com" at bounding box center [385, 389] width 282 height 11
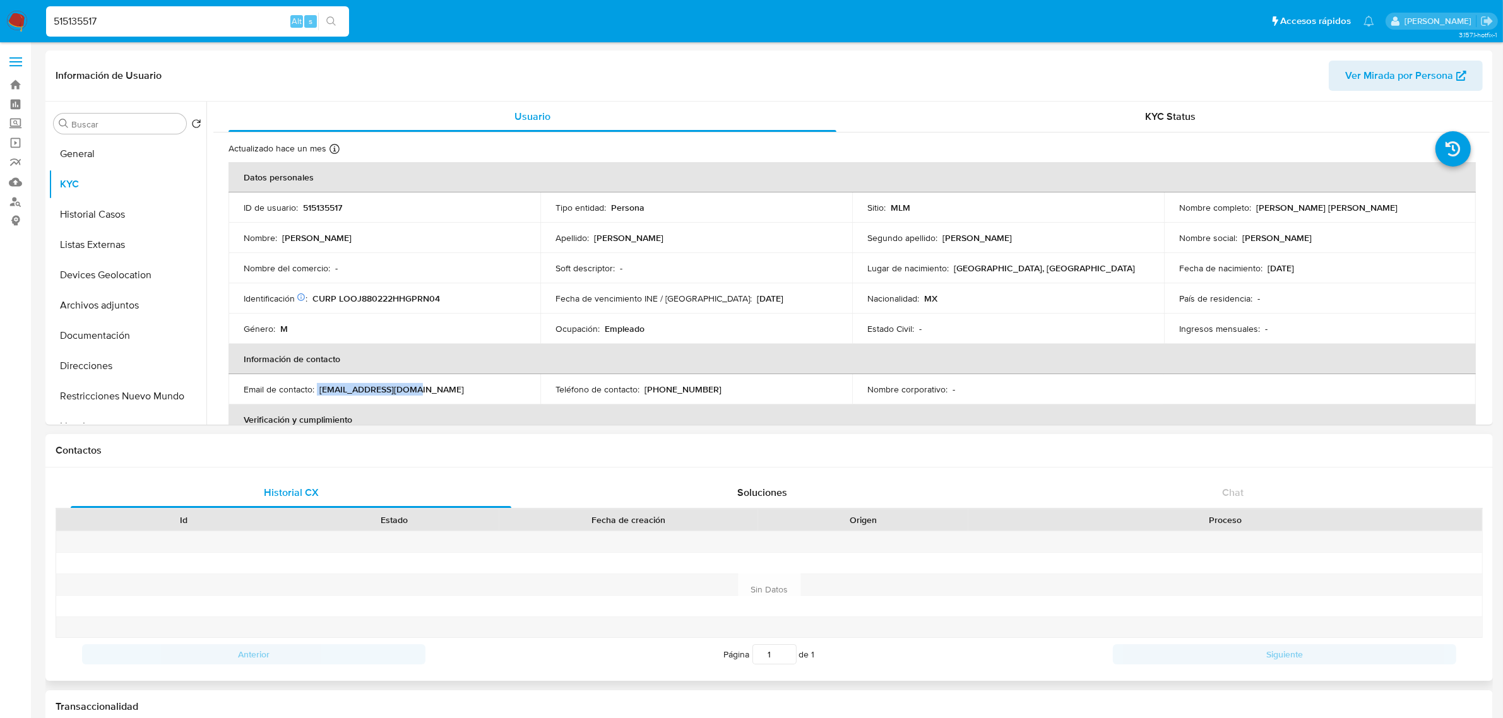
copy div "jucaloor88@gmail.com"
click at [123, 147] on button "General" at bounding box center [123, 154] width 148 height 30
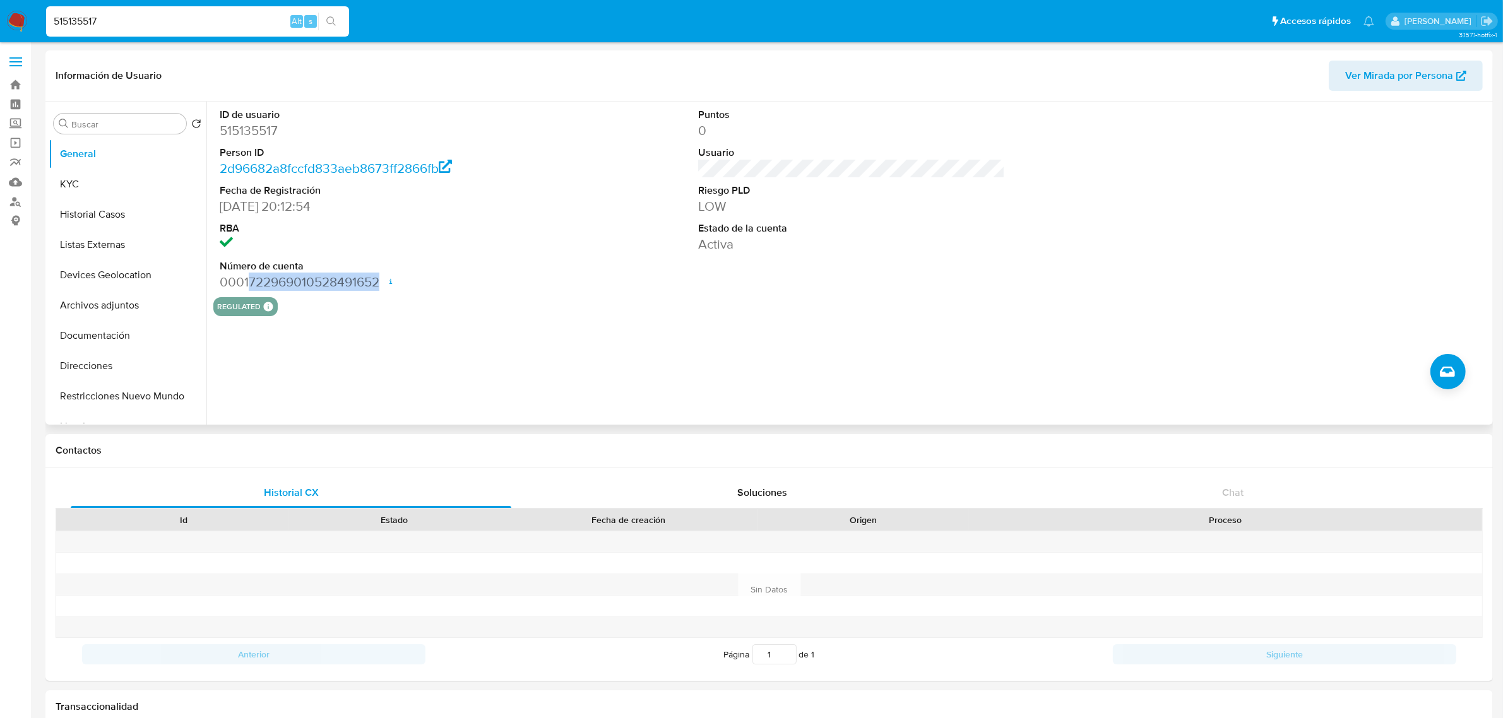
drag, startPoint x: 248, startPoint y: 285, endPoint x: 381, endPoint y: 291, distance: 132.7
click at [379, 285] on dd "0001722969010528491652 Fecha de apertura 15/03/2024 14:20 Estado ACTIVE" at bounding box center [373, 282] width 307 height 18
copy dd "722969010528491652"
click at [105, 285] on button "Devices Geolocation" at bounding box center [123, 275] width 148 height 30
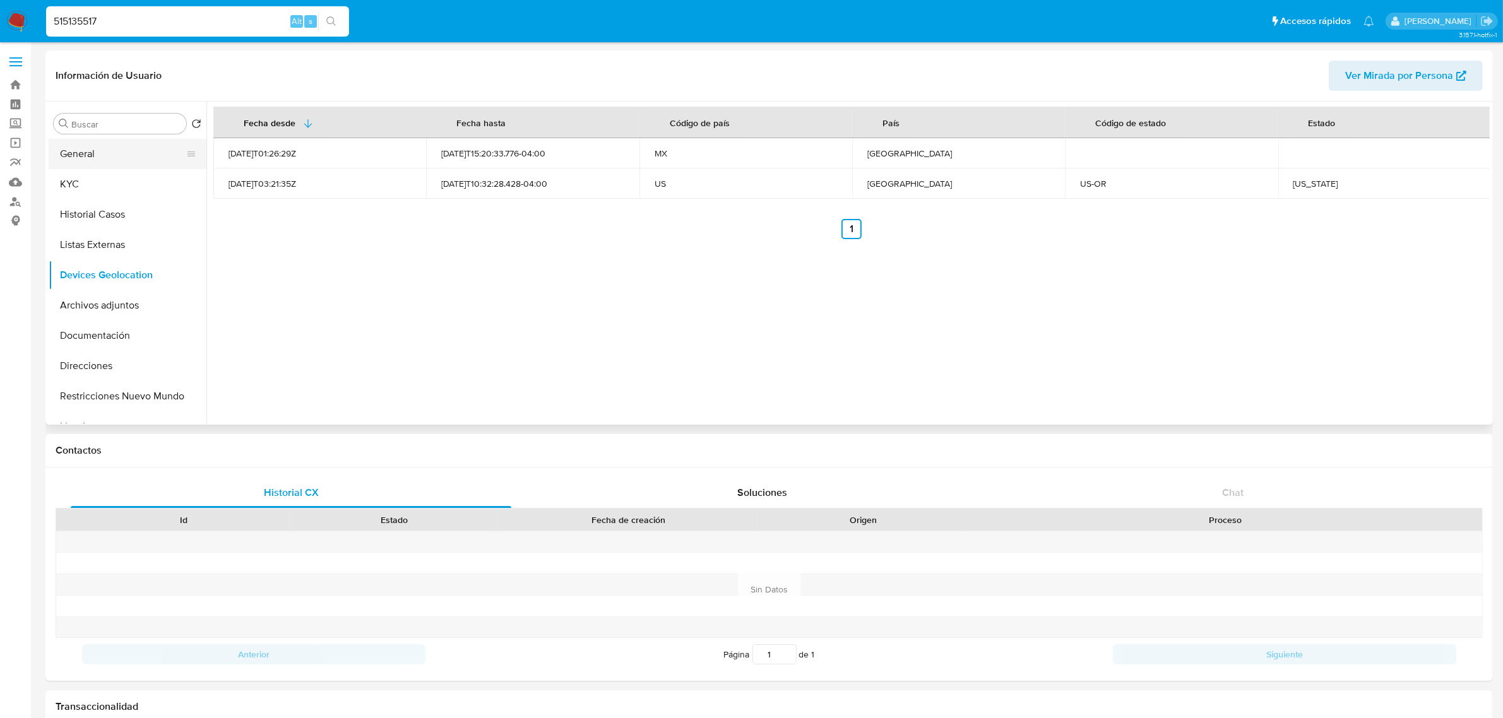
click at [76, 156] on button "General" at bounding box center [123, 154] width 148 height 30
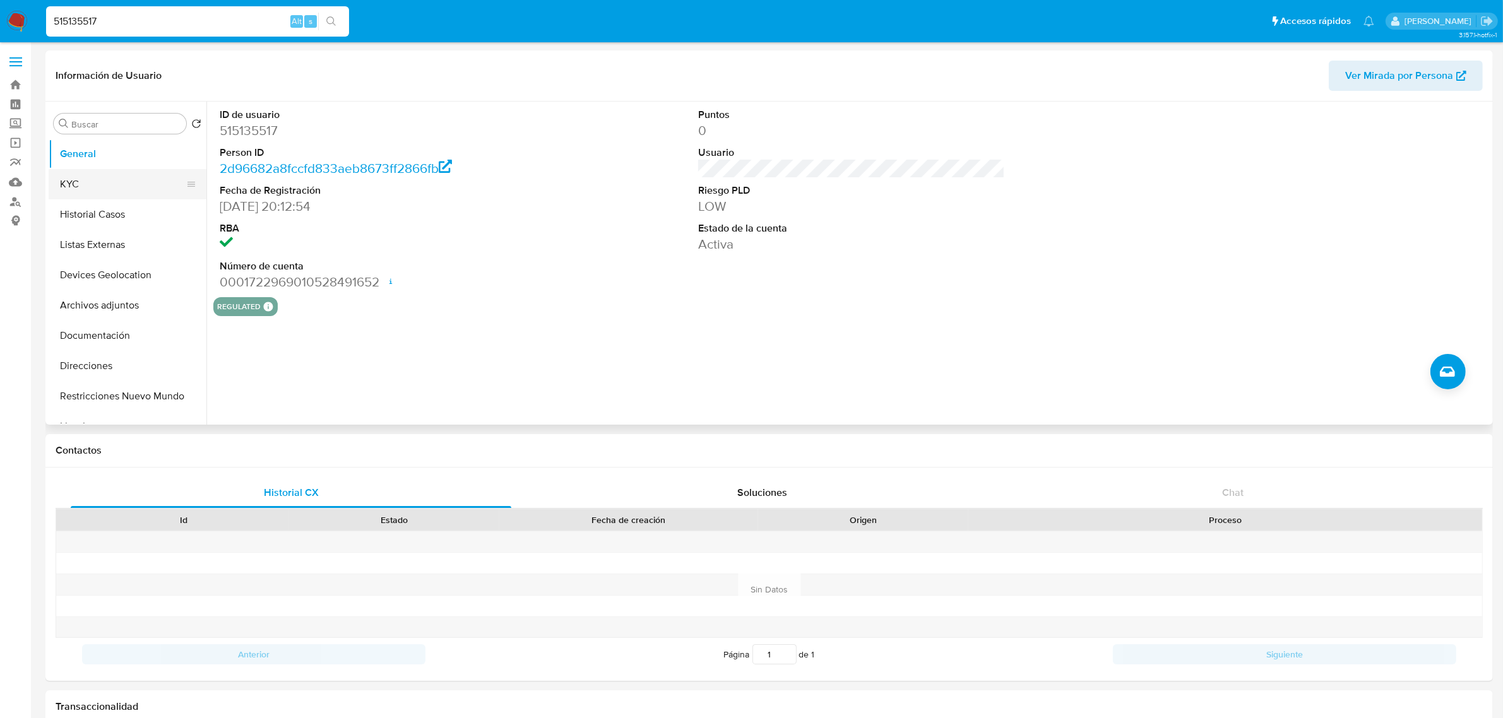
click at [67, 191] on button "KYC" at bounding box center [123, 184] width 148 height 30
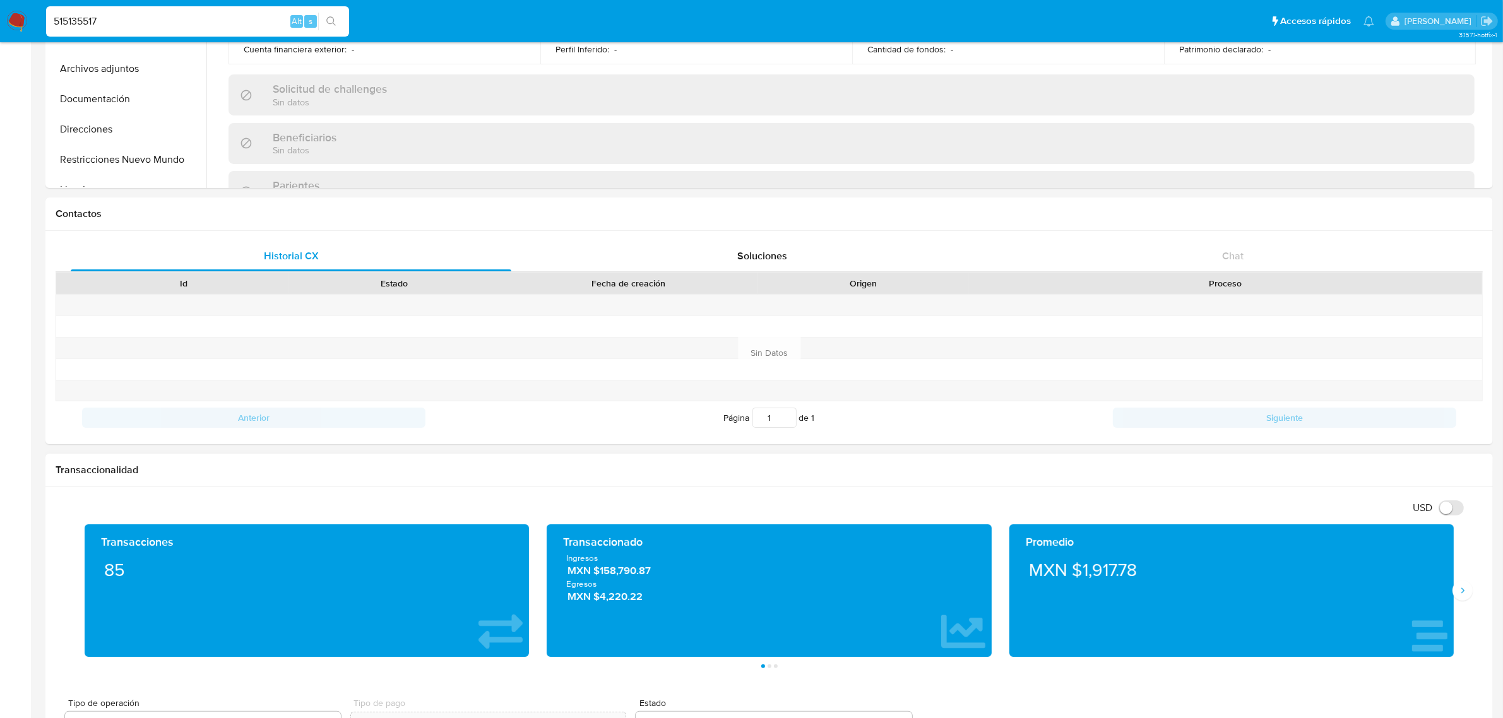
scroll to position [395, 0]
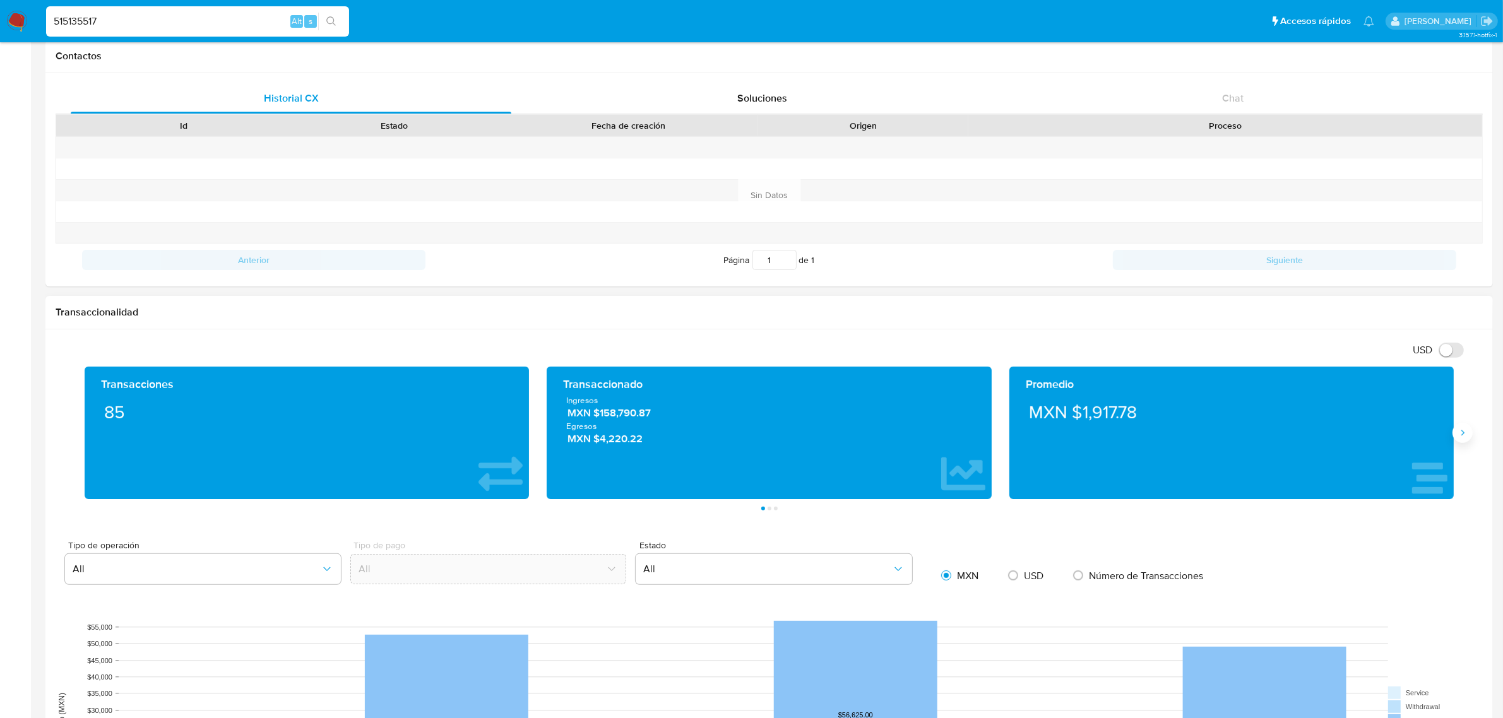
drag, startPoint x: 1463, startPoint y: 431, endPoint x: 1460, endPoint y: 439, distance: 9.6
click at [1465, 432] on icon "Siguiente" at bounding box center [1463, 433] width 10 height 10
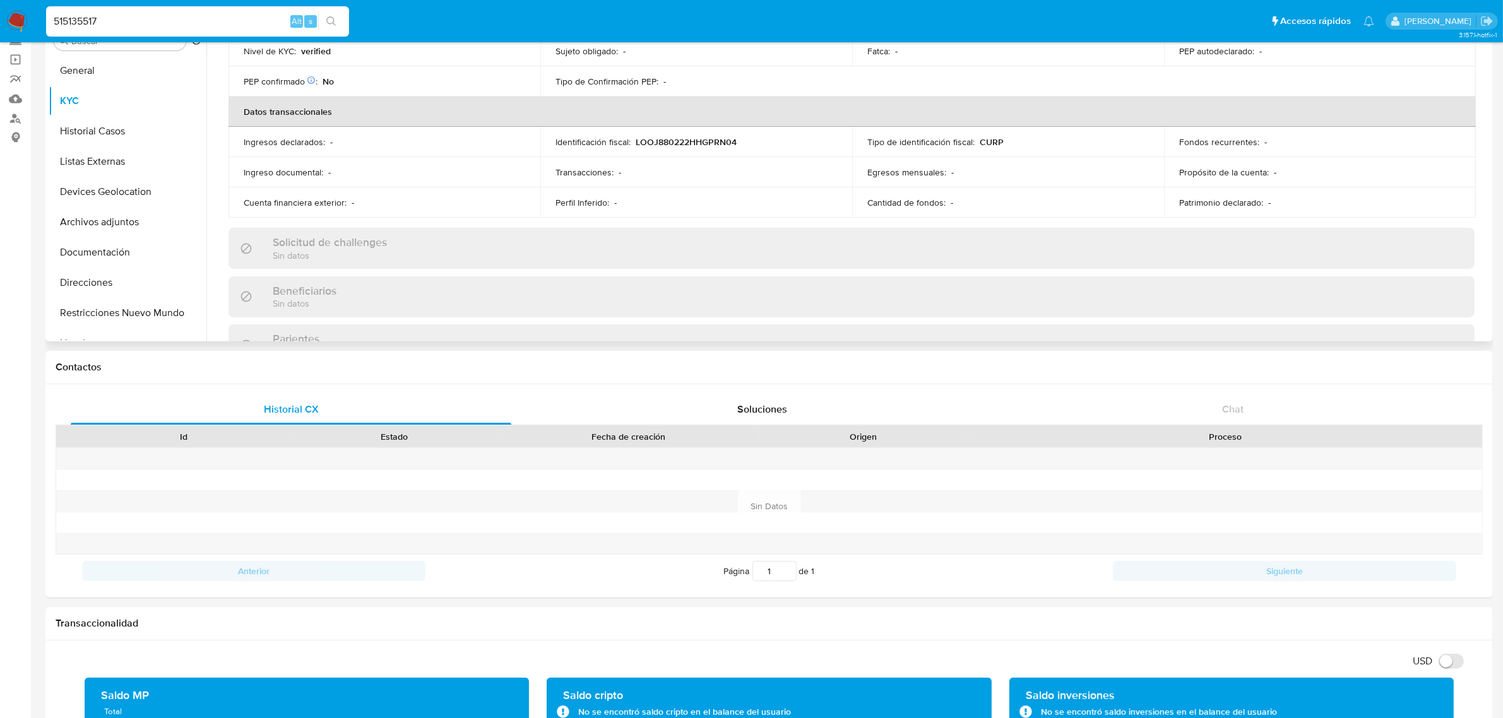
scroll to position [0, 0]
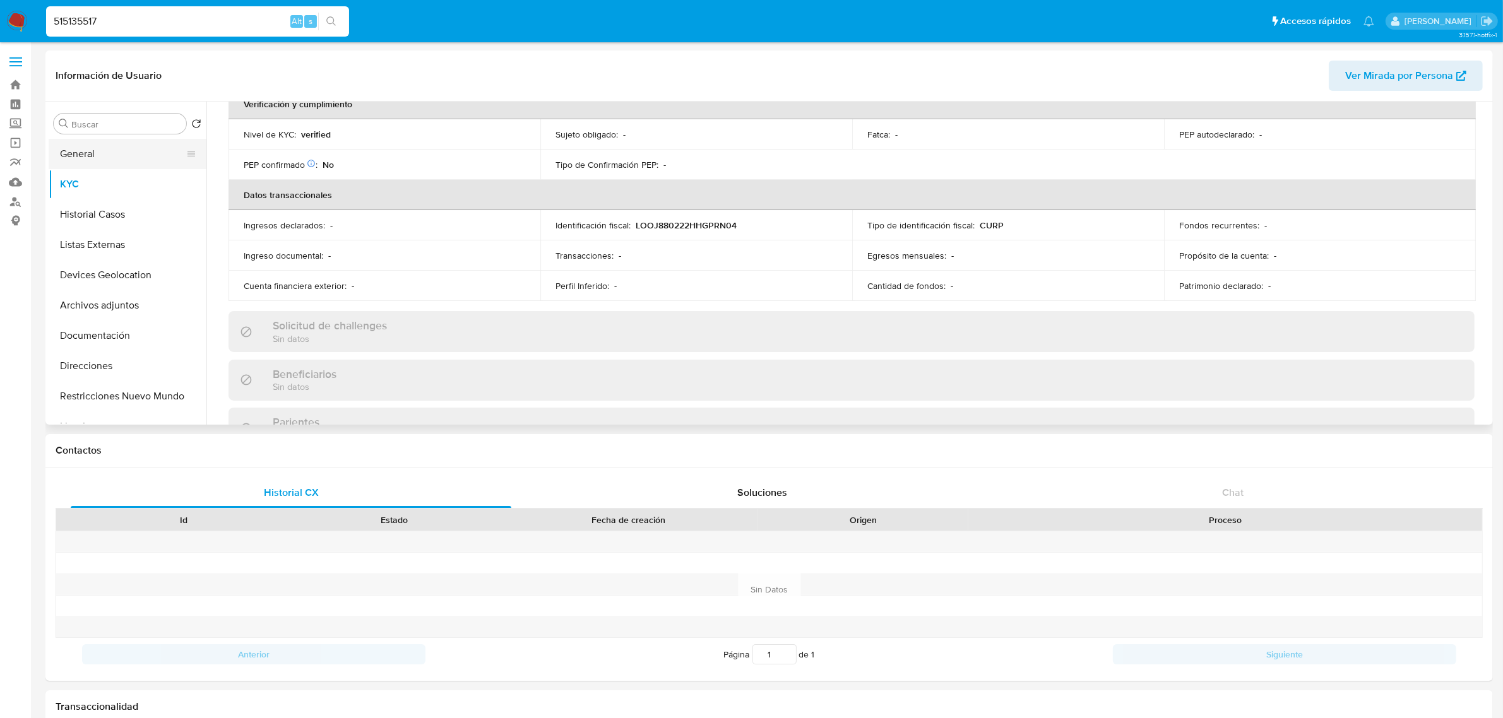
click at [121, 156] on button "General" at bounding box center [123, 154] width 148 height 30
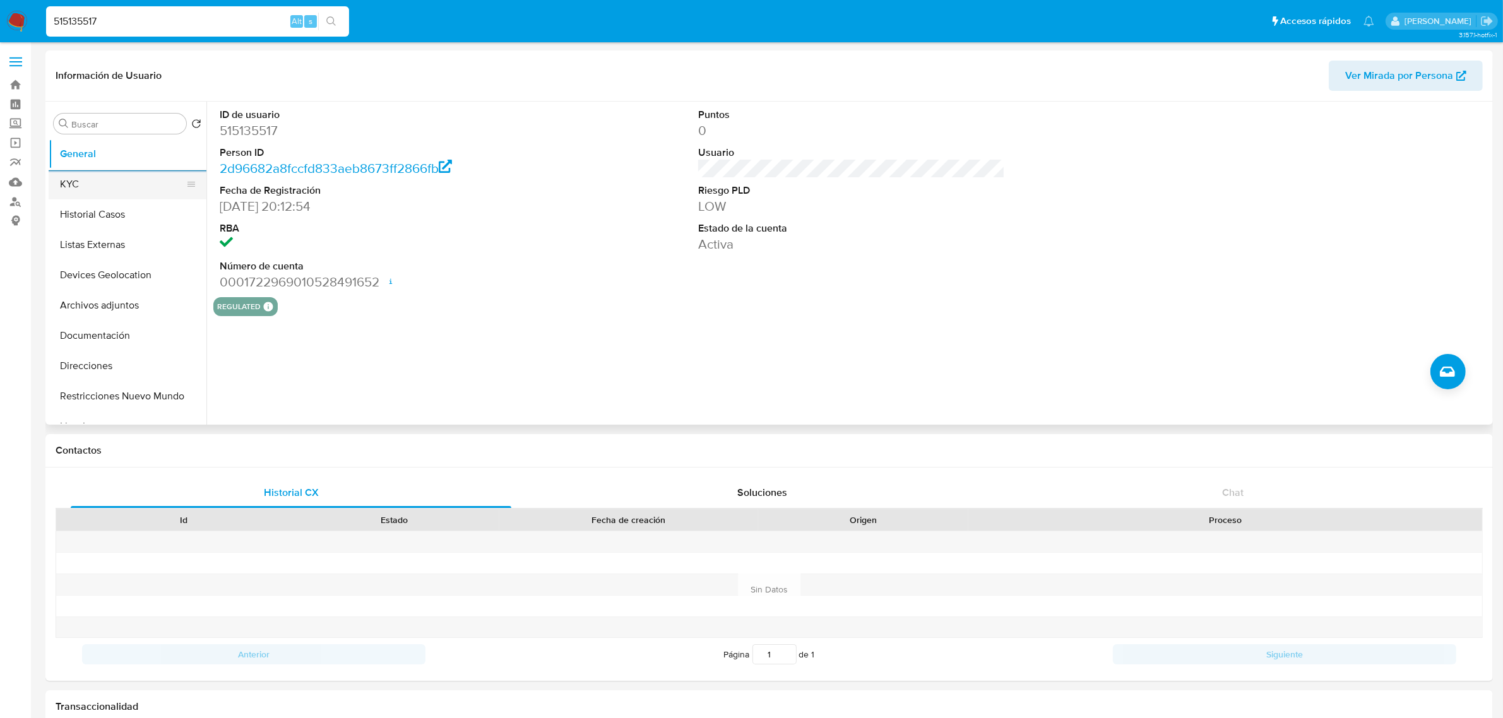
click at [83, 190] on button "KYC" at bounding box center [123, 184] width 148 height 30
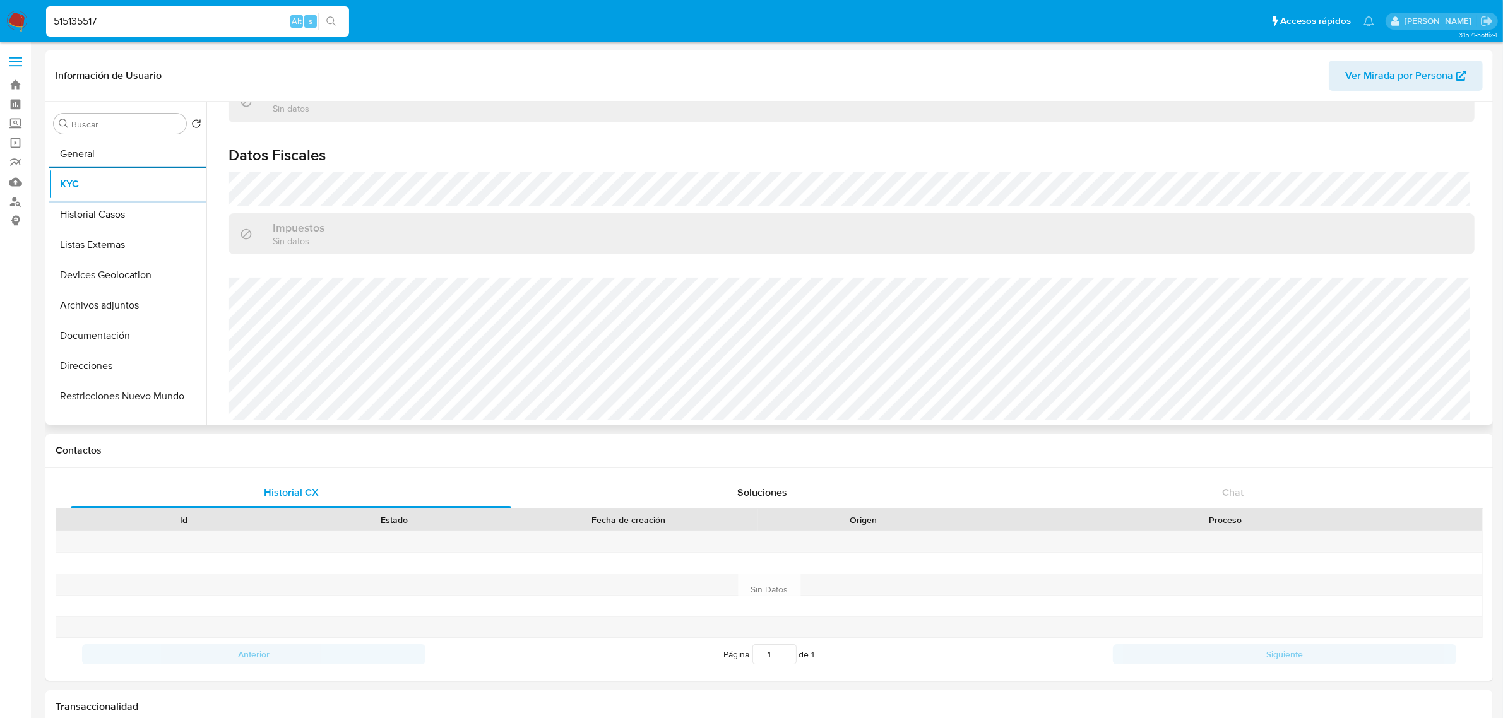
scroll to position [780, 0]
click at [109, 203] on button "Historial Casos" at bounding box center [123, 214] width 148 height 30
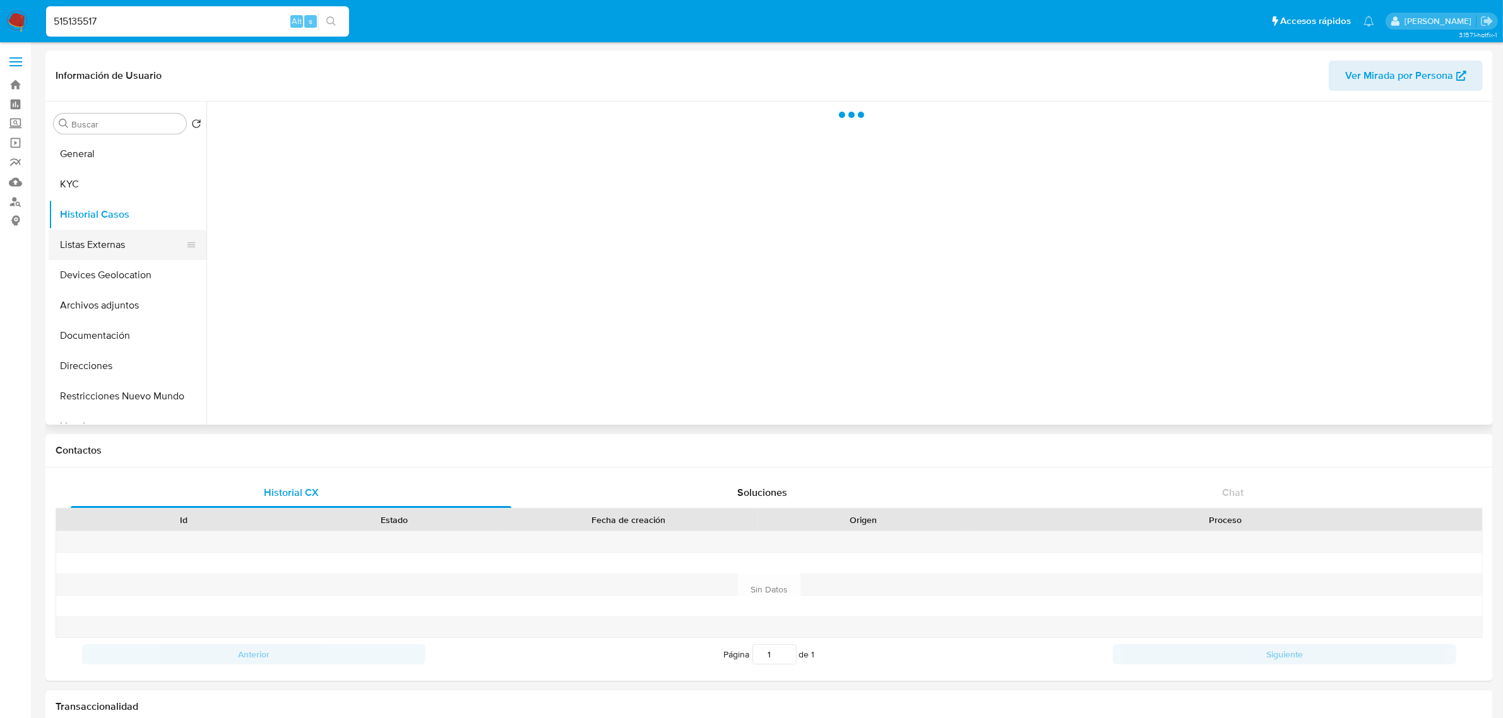
scroll to position [0, 0]
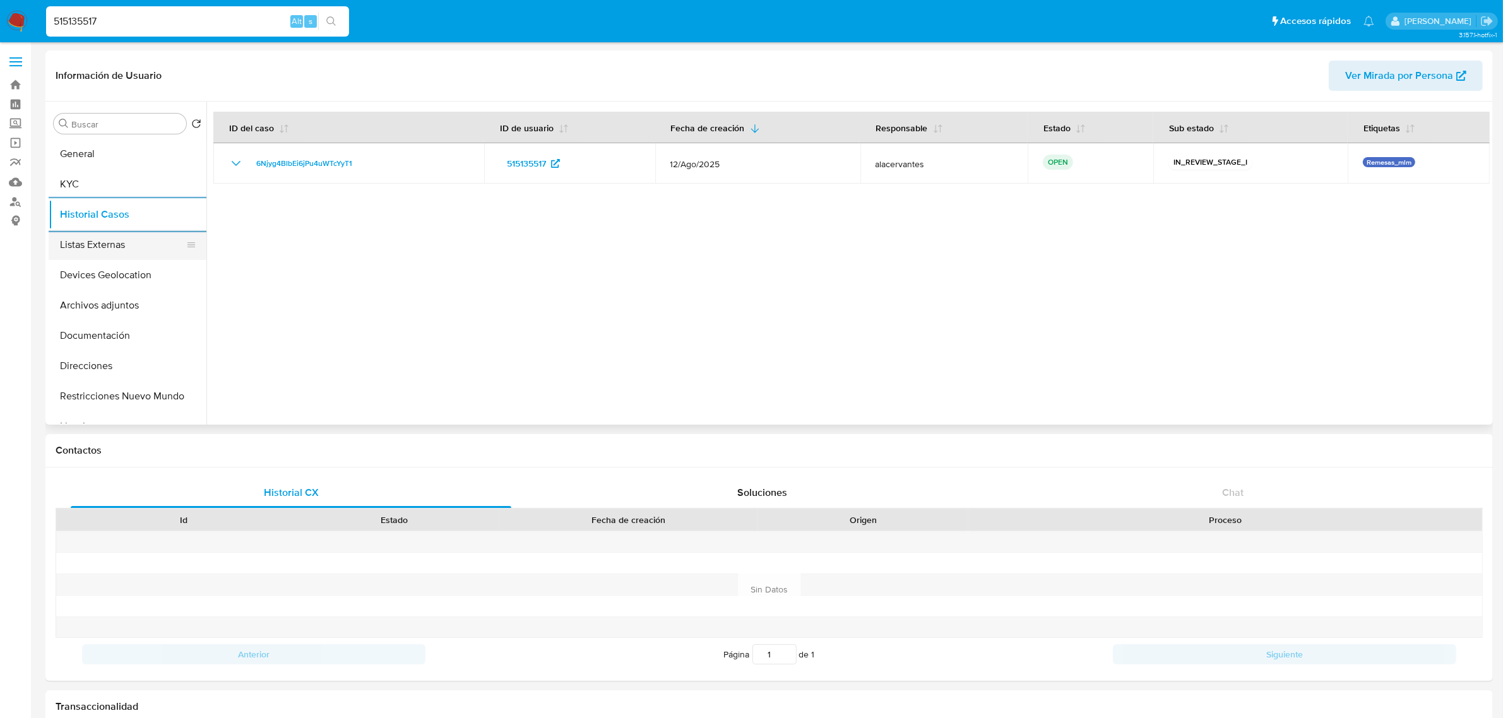
click at [76, 240] on button "Listas Externas" at bounding box center [123, 245] width 148 height 30
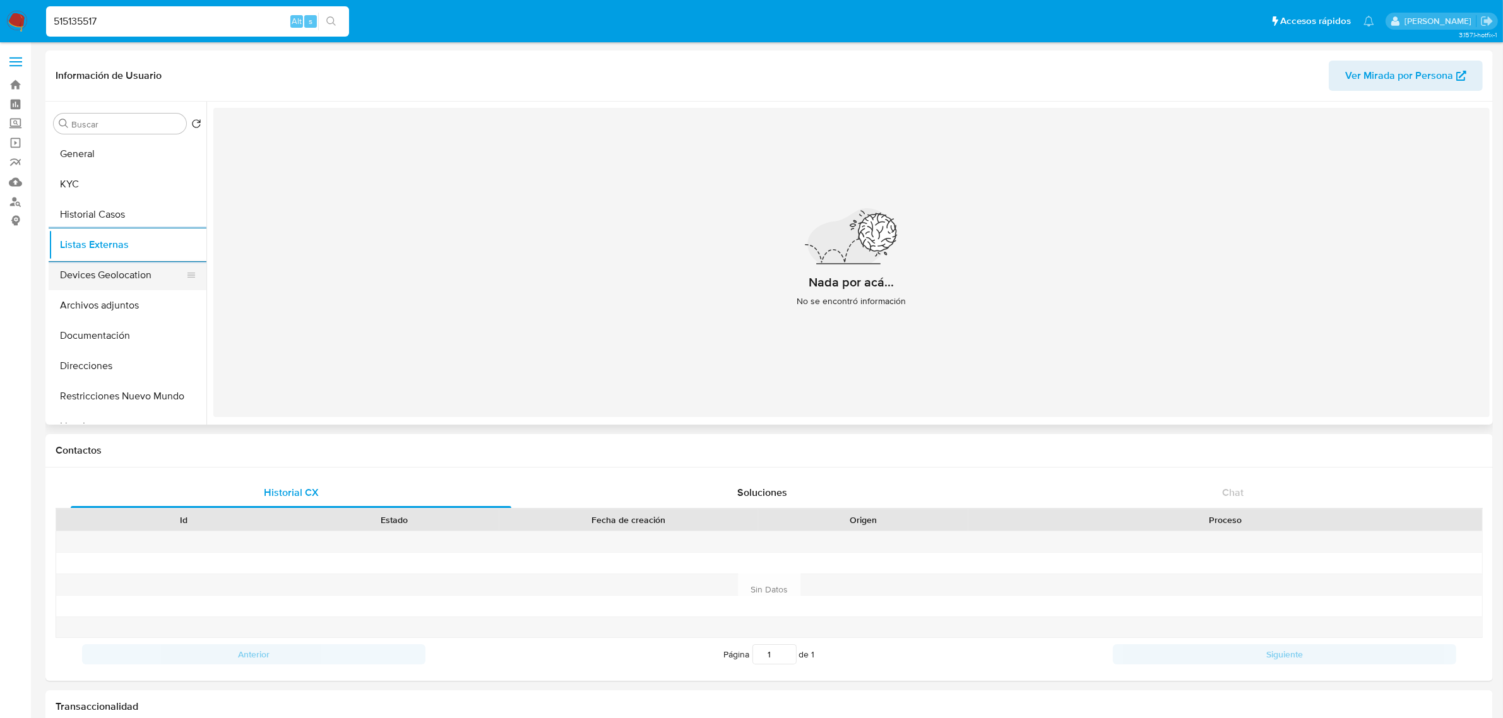
click at [122, 284] on button "Devices Geolocation" at bounding box center [123, 275] width 148 height 30
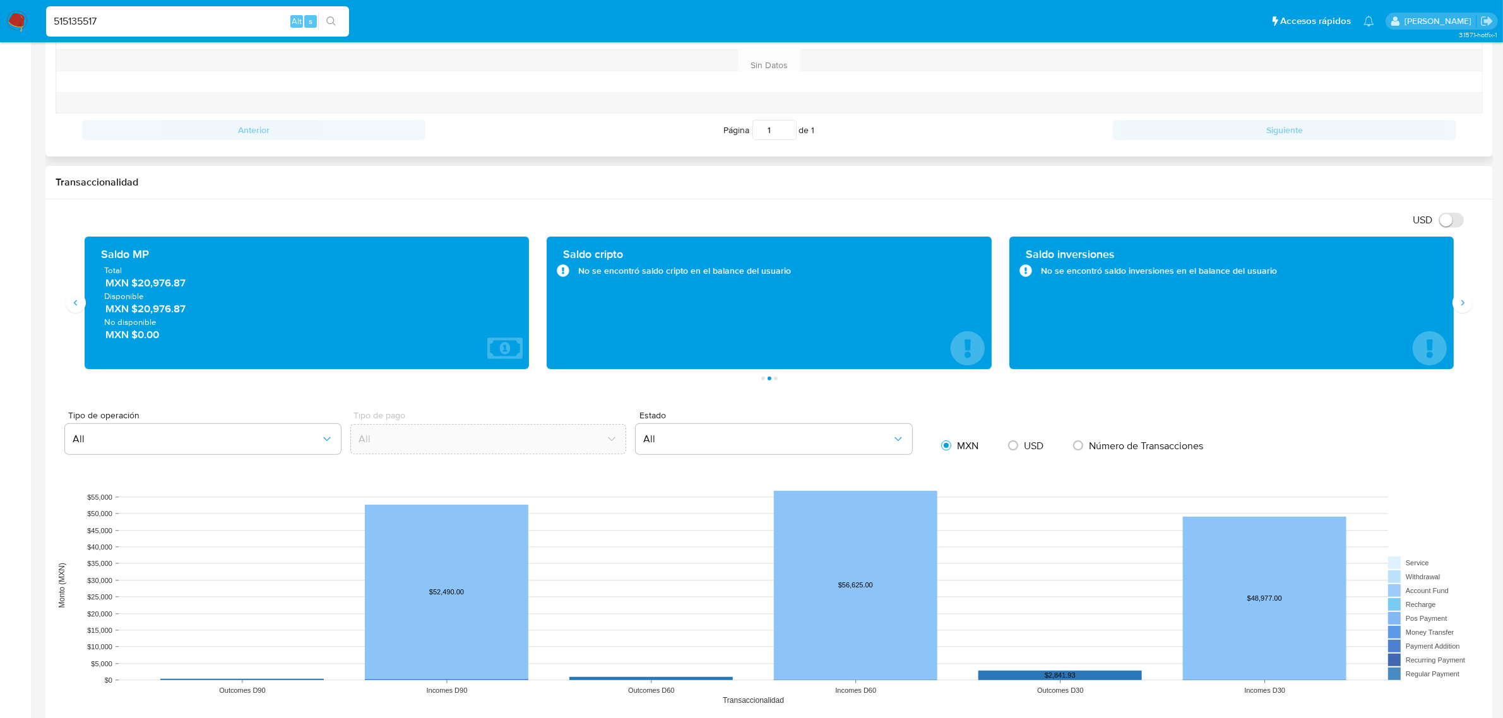
scroll to position [552, 0]
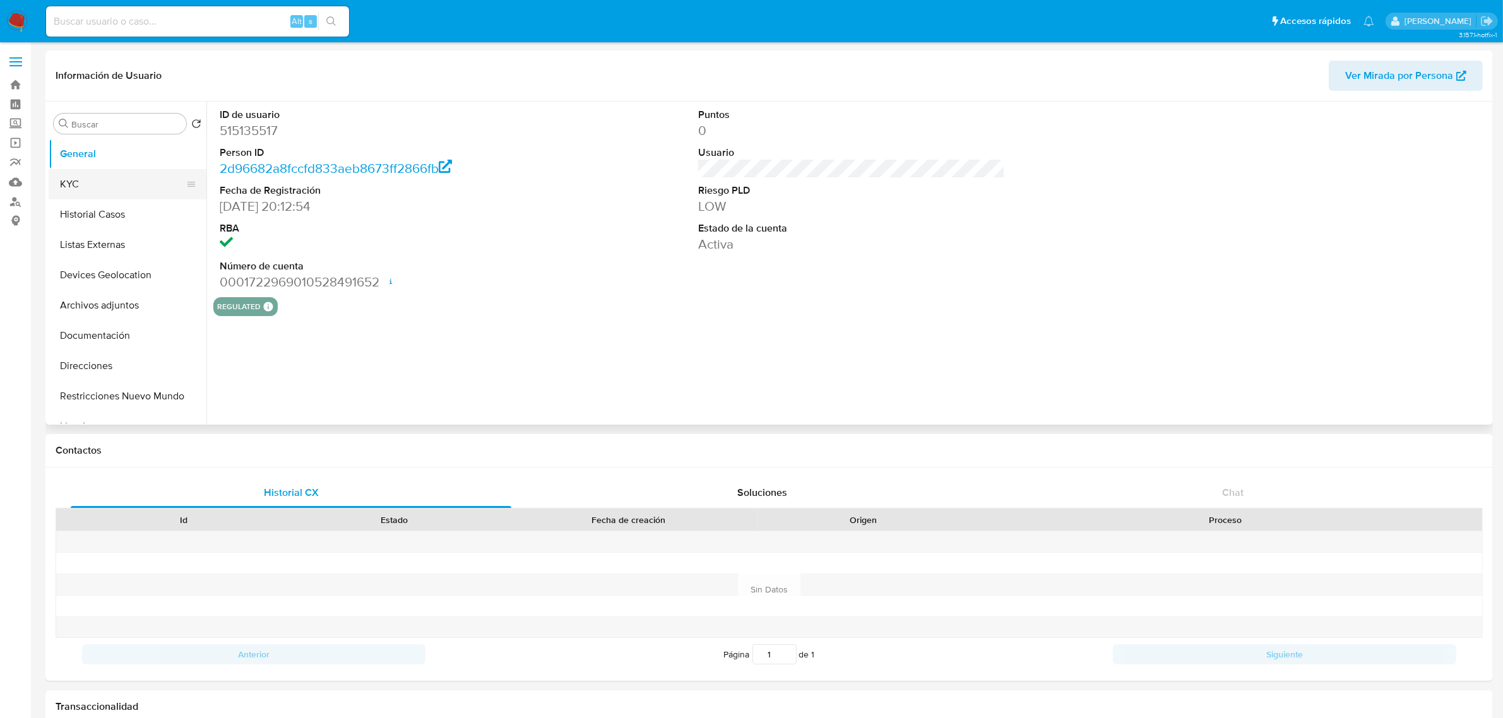
select select "10"
click at [80, 181] on button "KYC" at bounding box center [123, 184] width 148 height 30
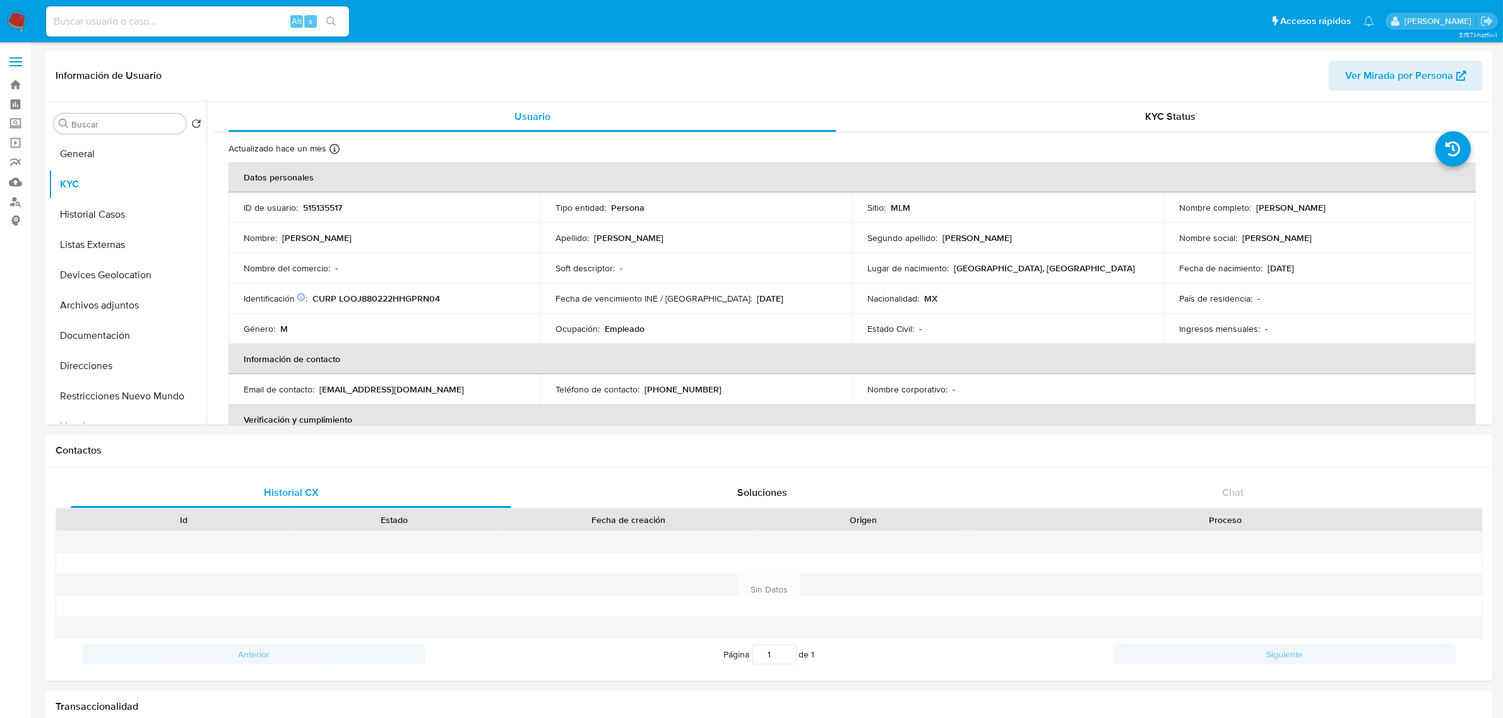
click at [134, 28] on input at bounding box center [197, 21] width 303 height 16
paste input "492343643"
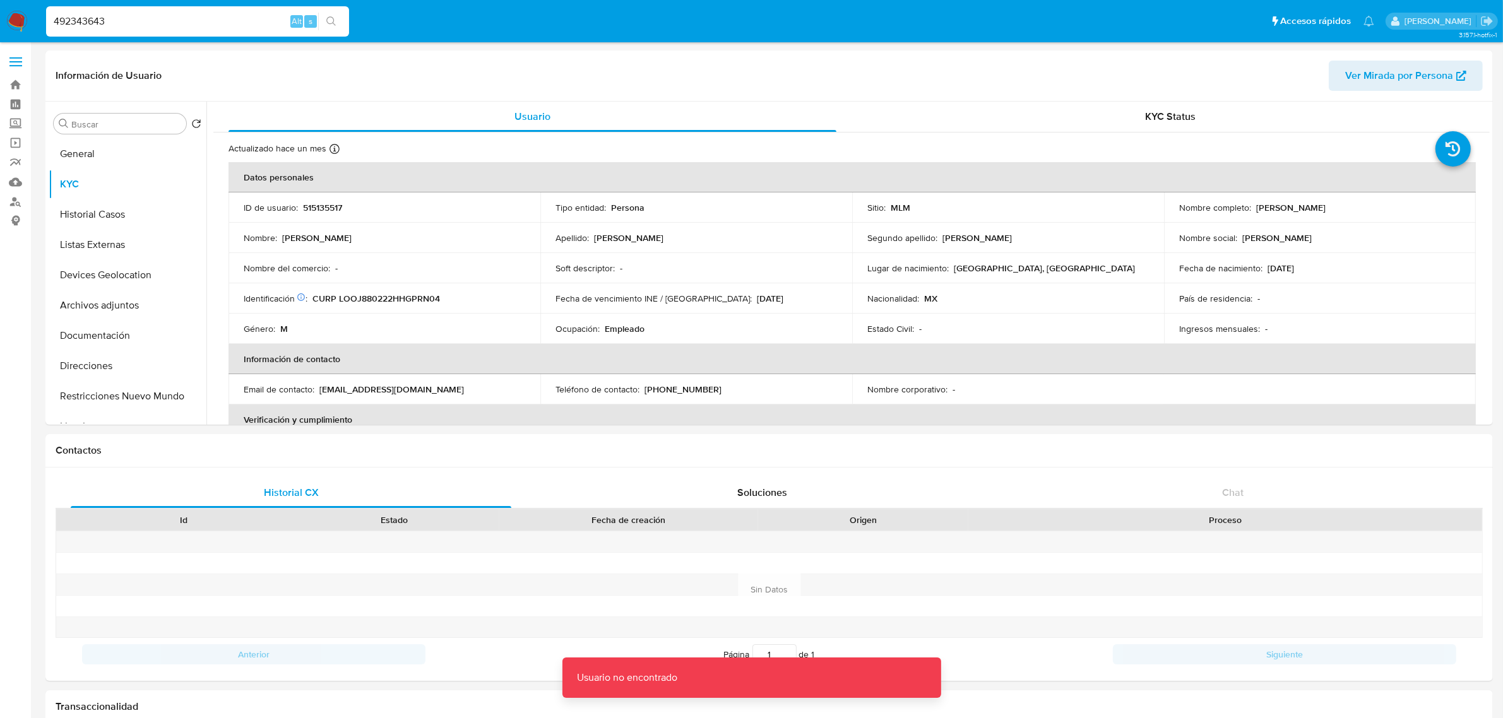
click at [128, 29] on input "492343643" at bounding box center [197, 21] width 303 height 16
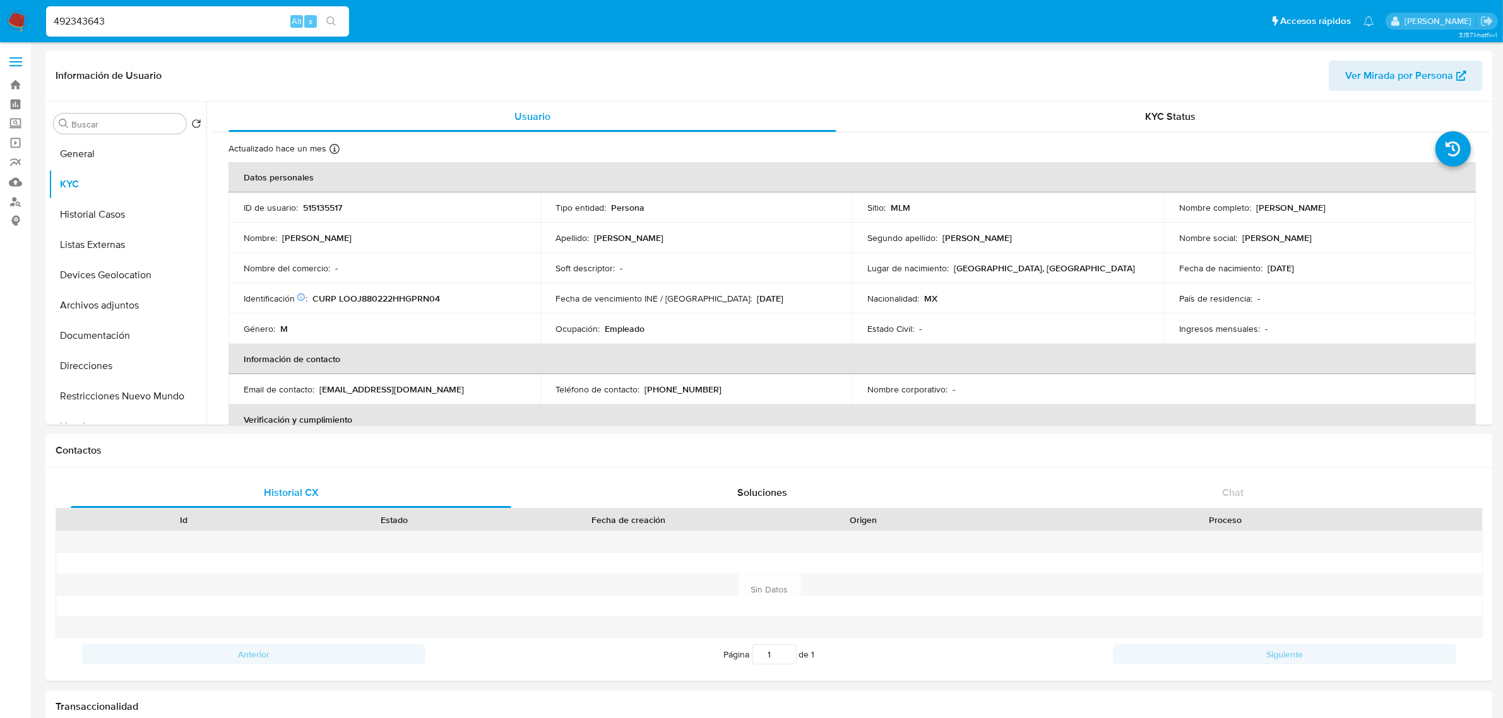
type input "492343643"
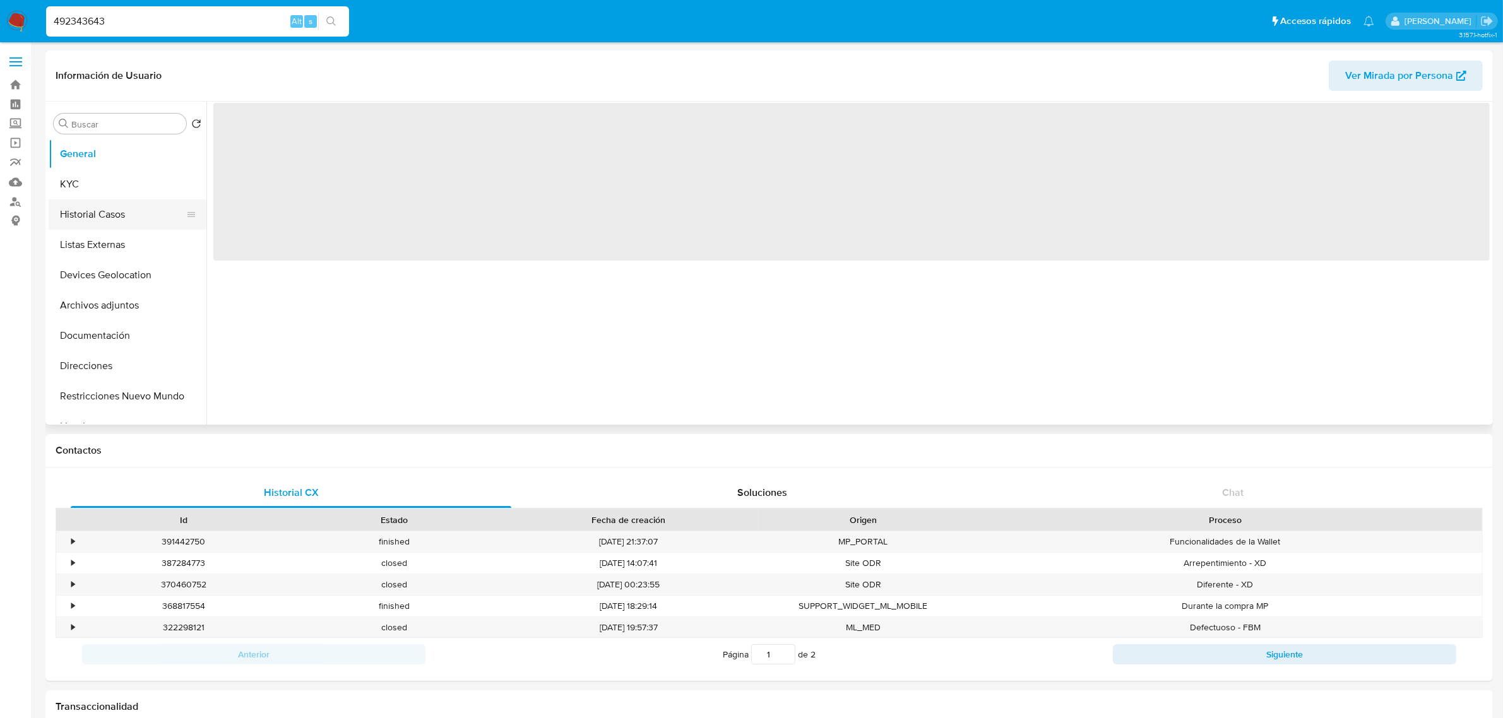
click at [115, 218] on button "Historial Casos" at bounding box center [123, 214] width 148 height 30
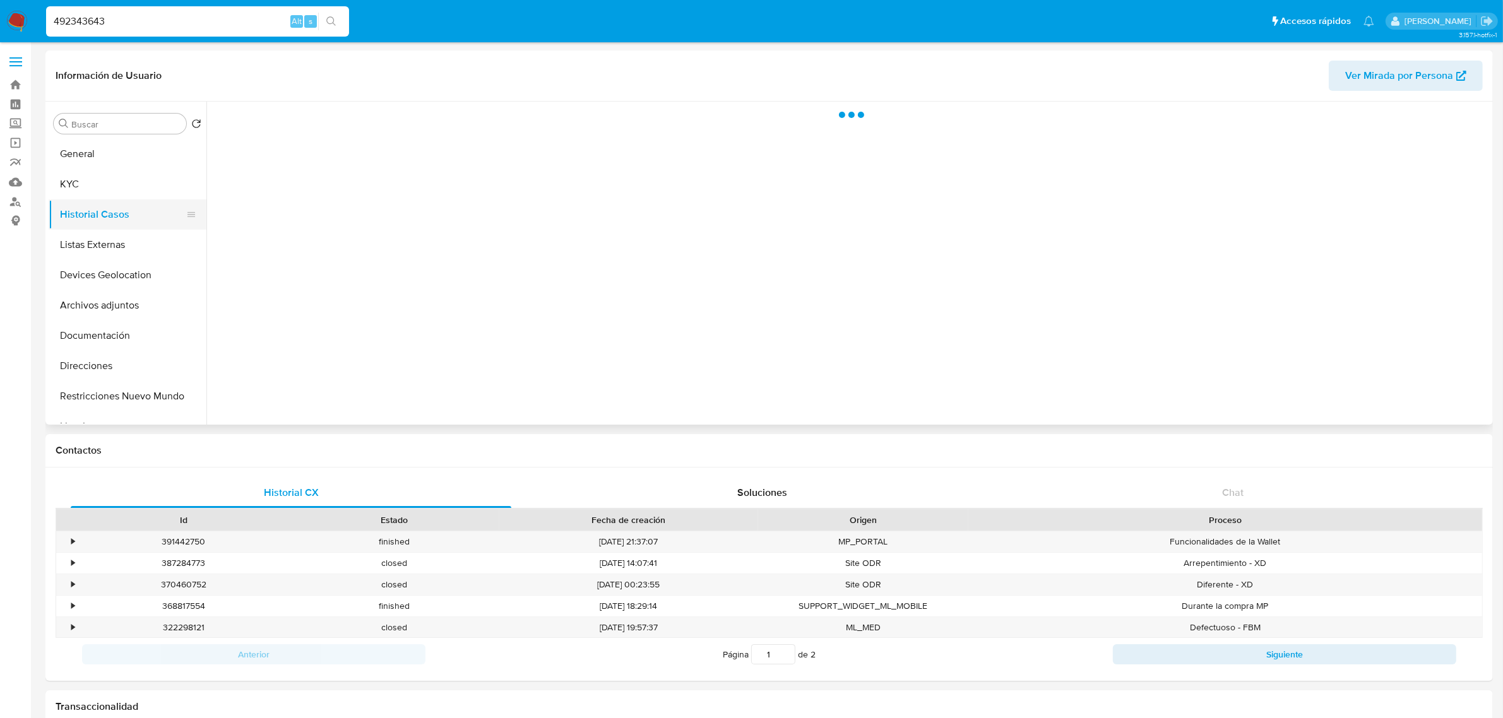
select select "10"
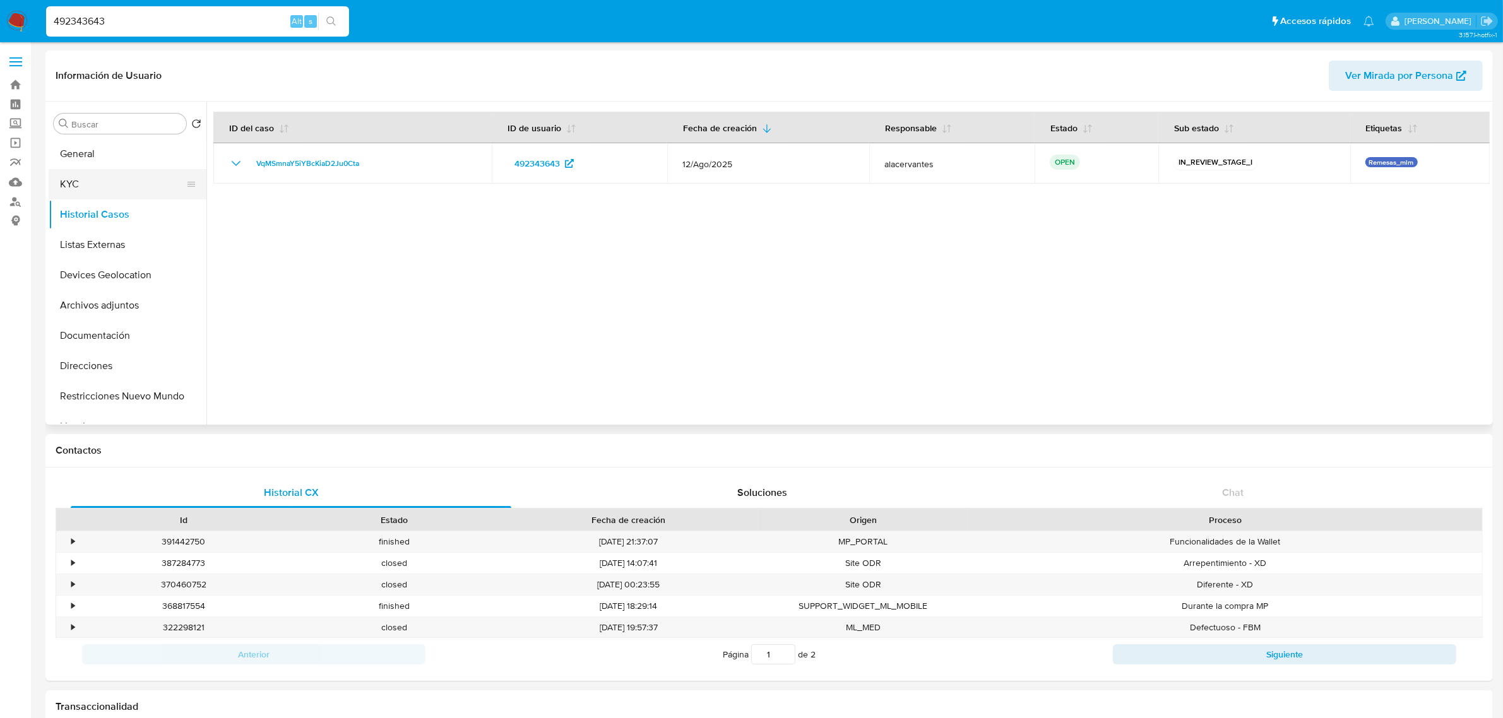
click at [105, 188] on button "KYC" at bounding box center [123, 184] width 148 height 30
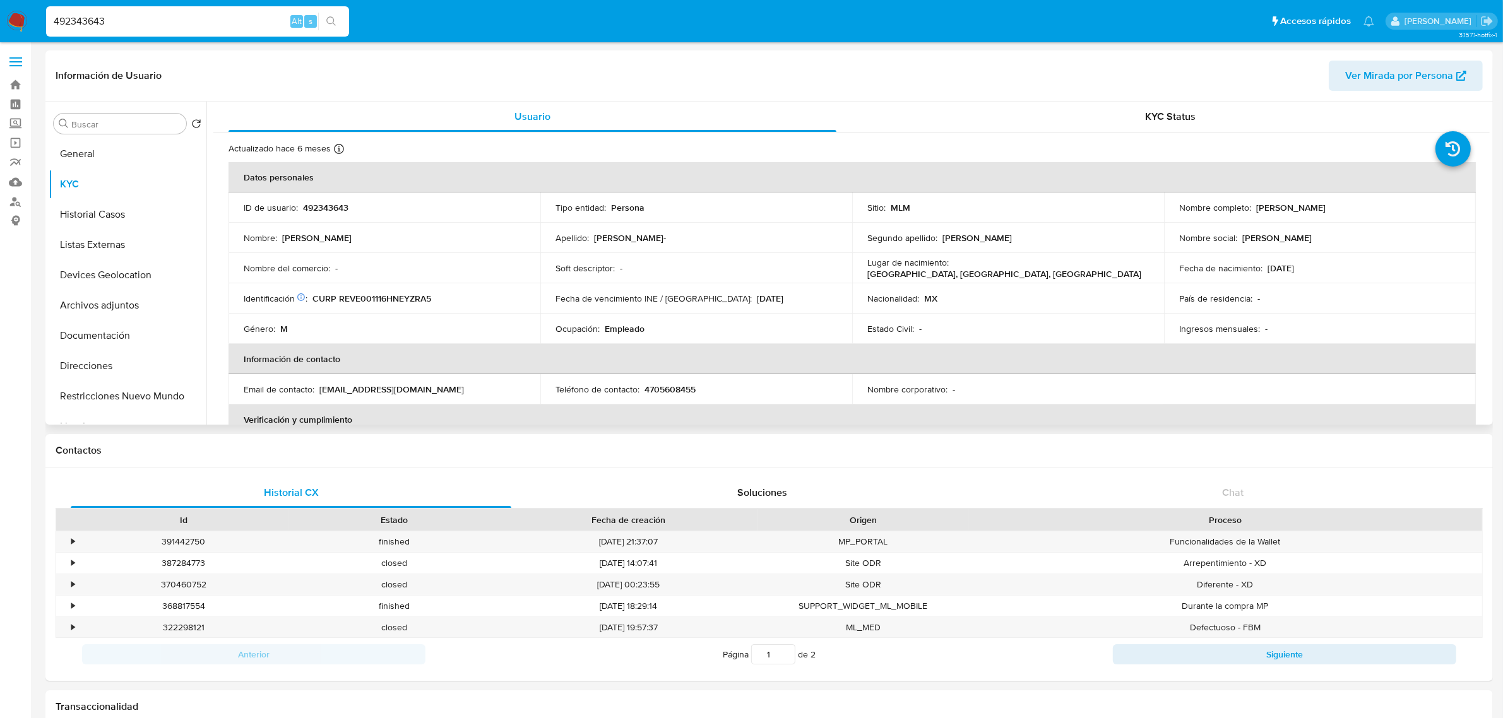
click at [663, 389] on p "4705608455" at bounding box center [670, 389] width 51 height 11
copy p "4705608455"
drag, startPoint x: 319, startPoint y: 387, endPoint x: 436, endPoint y: 395, distance: 116.4
click at [436, 395] on div "Email de contacto : erick162009@live.com" at bounding box center [385, 389] width 282 height 11
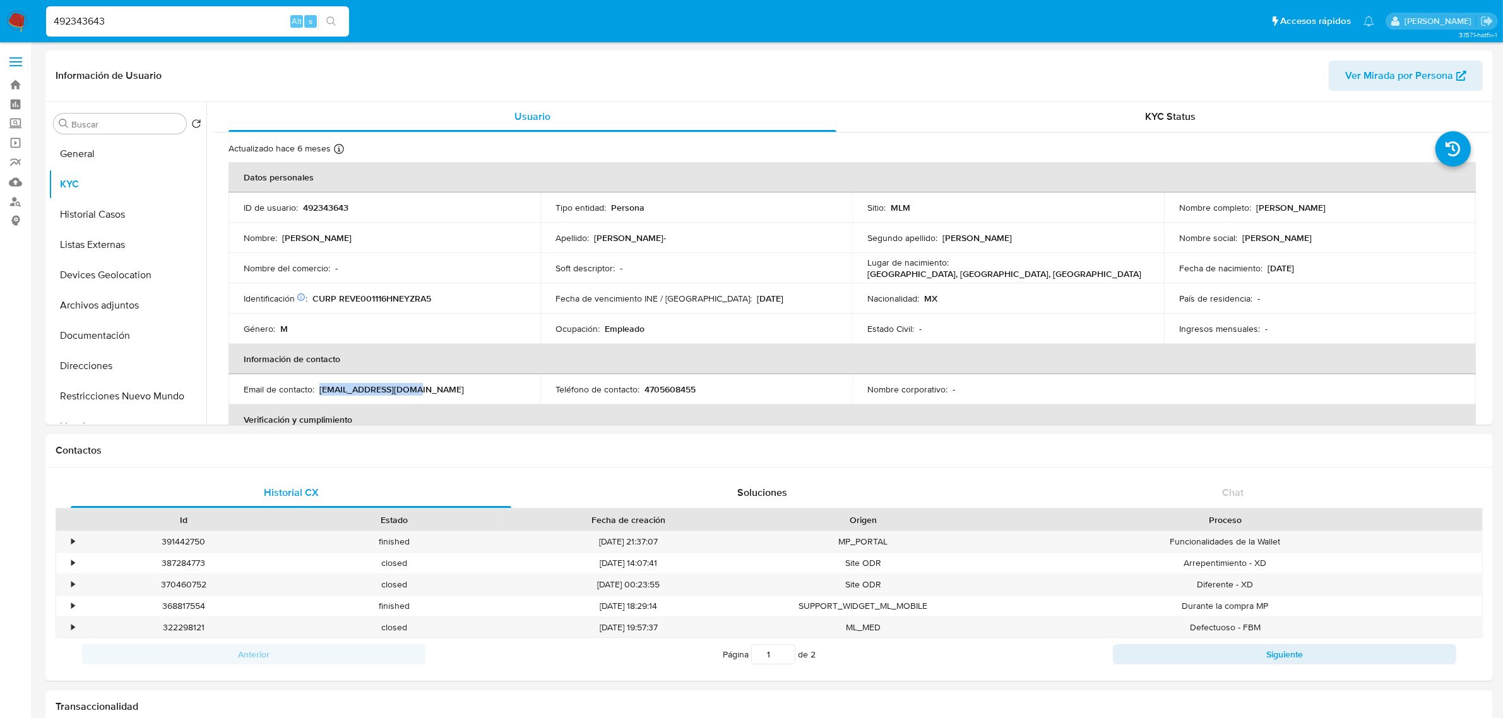
copy p "erick162009@live.com"
click at [69, 153] on button "General" at bounding box center [123, 154] width 148 height 30
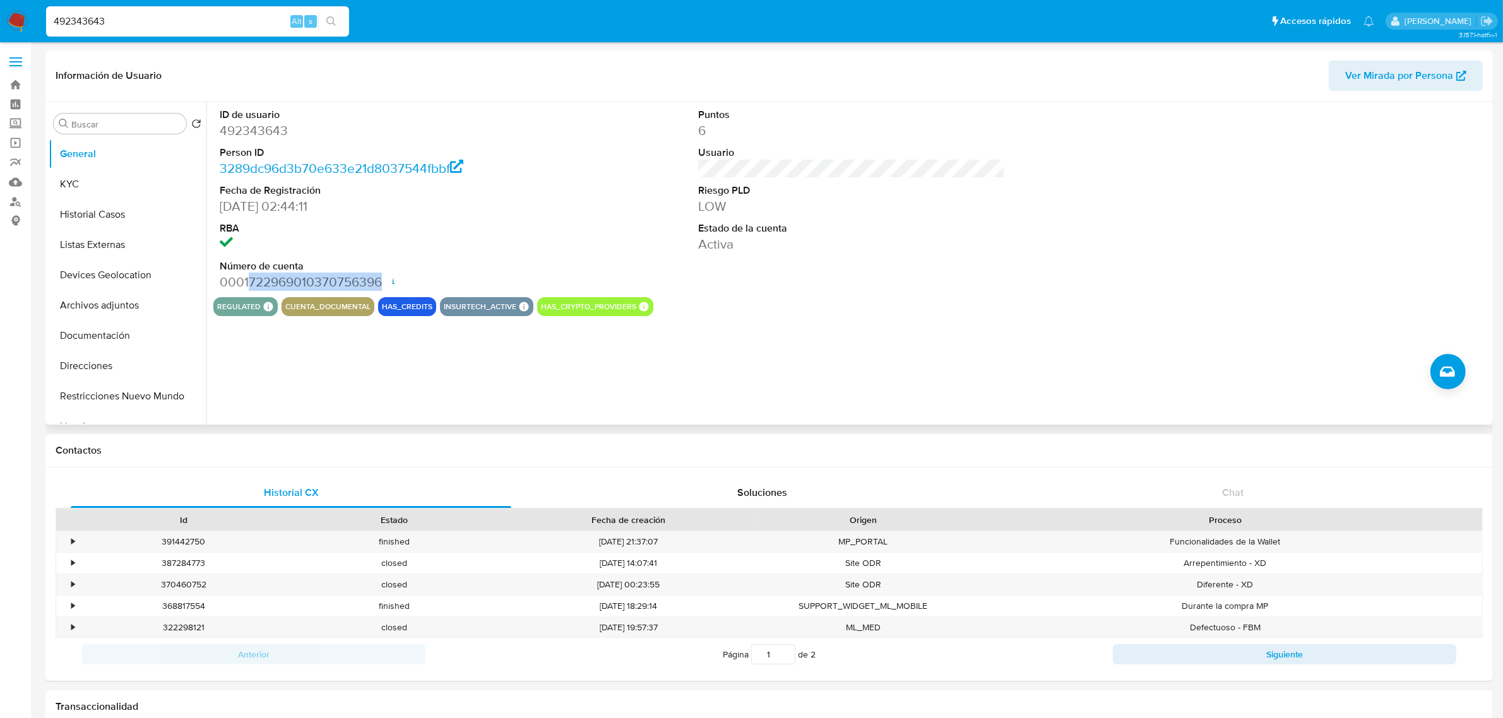
drag, startPoint x: 247, startPoint y: 282, endPoint x: 383, endPoint y: 282, distance: 136.4
click at [383, 282] on dd "0001722969010370756396 Fecha de apertura 15/03/2024 19:49 Estado ACTIVE" at bounding box center [373, 282] width 307 height 18
copy dd "722969010370756396"
click at [107, 283] on button "Devices Geolocation" at bounding box center [123, 275] width 148 height 30
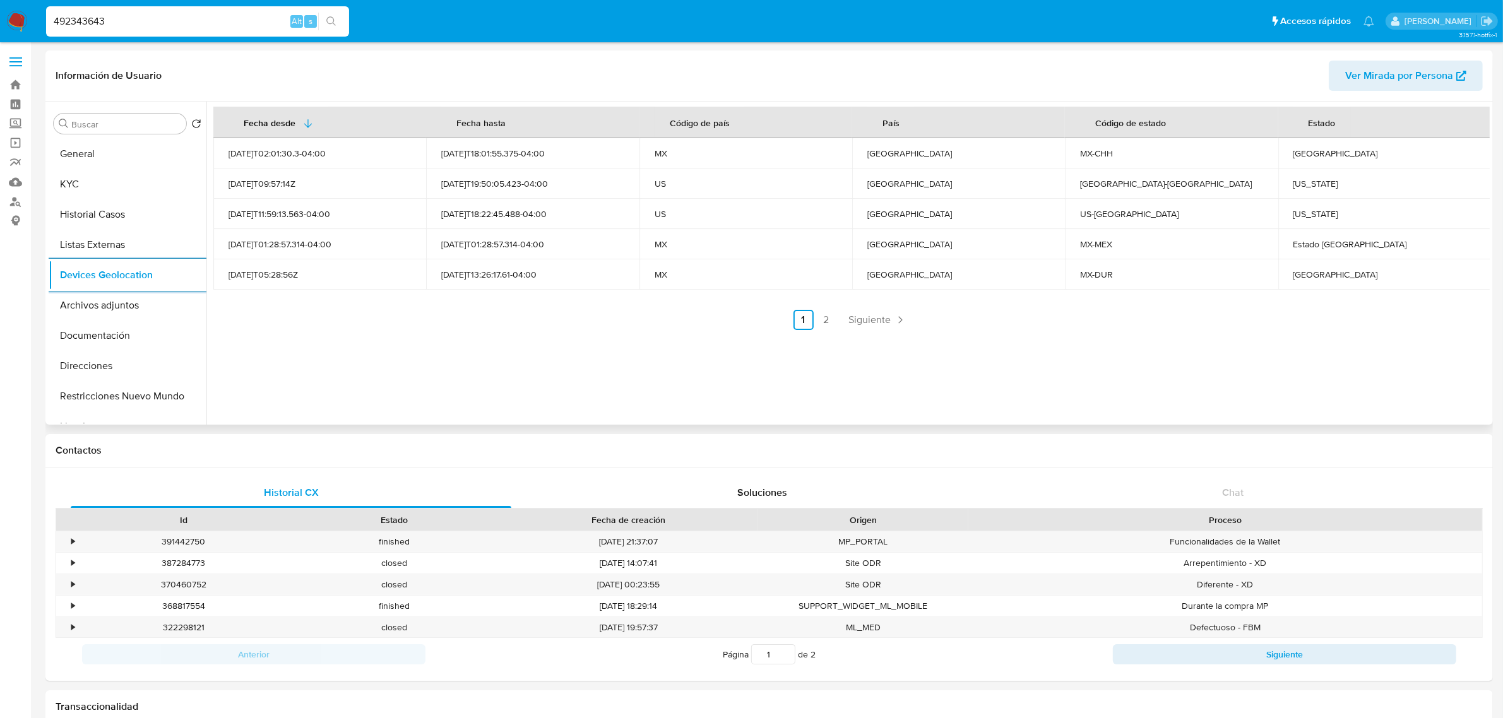
click at [872, 311] on link "Siguiente" at bounding box center [878, 320] width 68 height 20
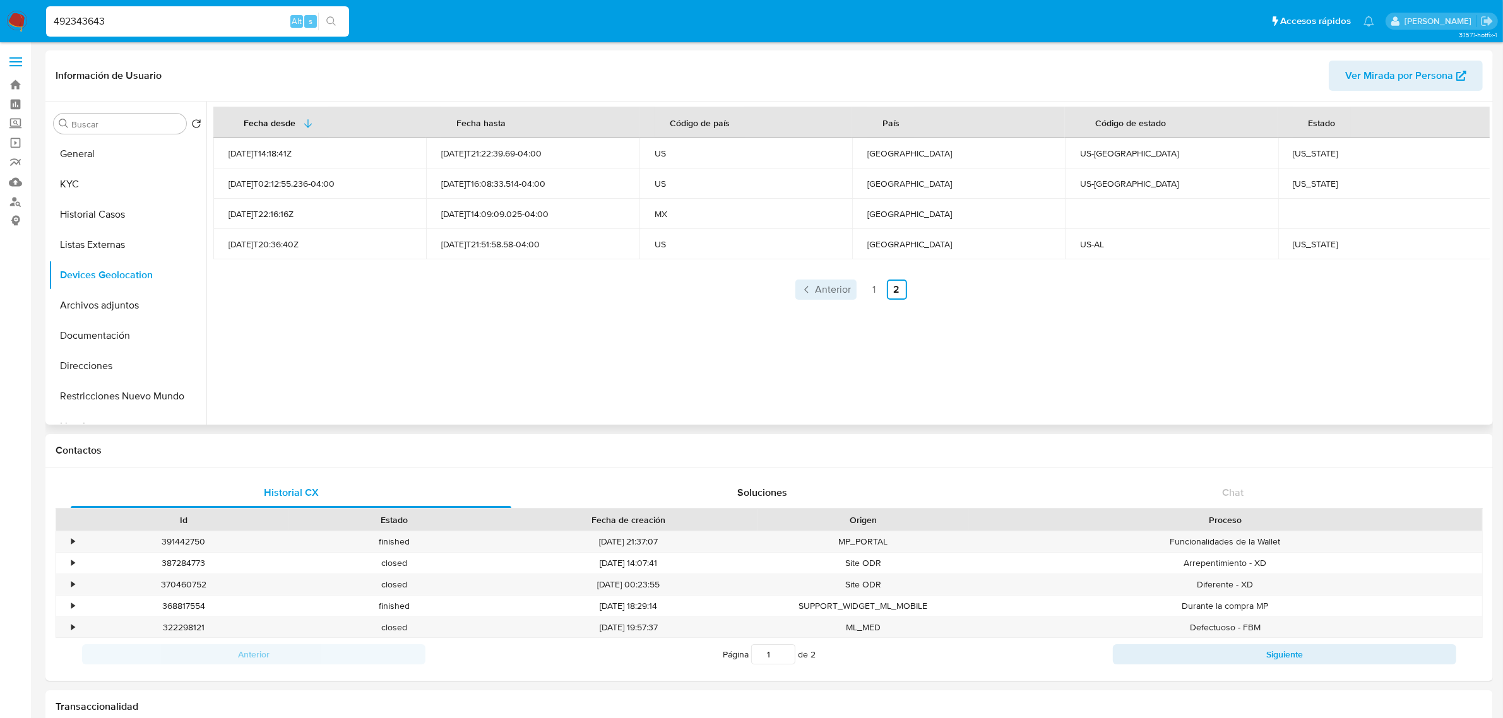
click at [828, 292] on span "Anterior" at bounding box center [834, 290] width 36 height 10
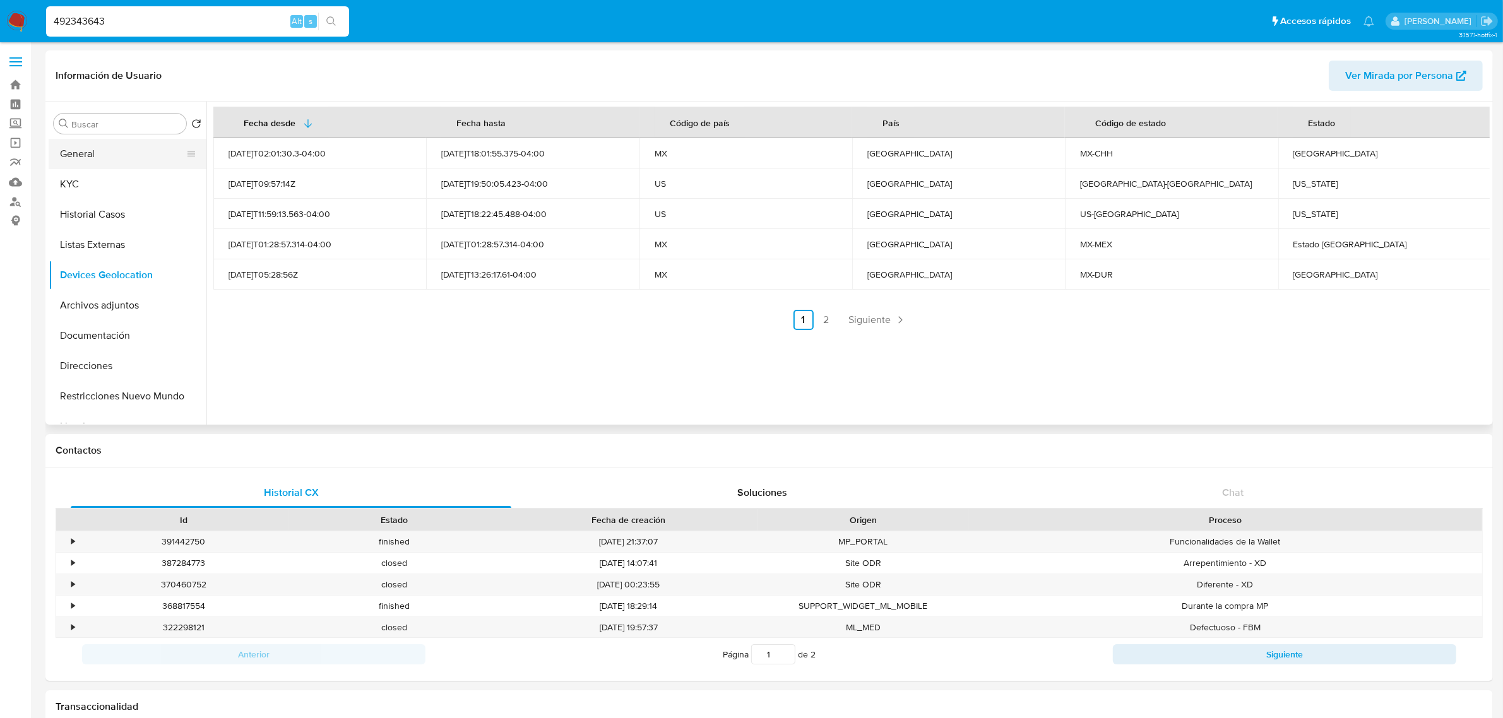
click at [89, 153] on button "General" at bounding box center [123, 154] width 148 height 30
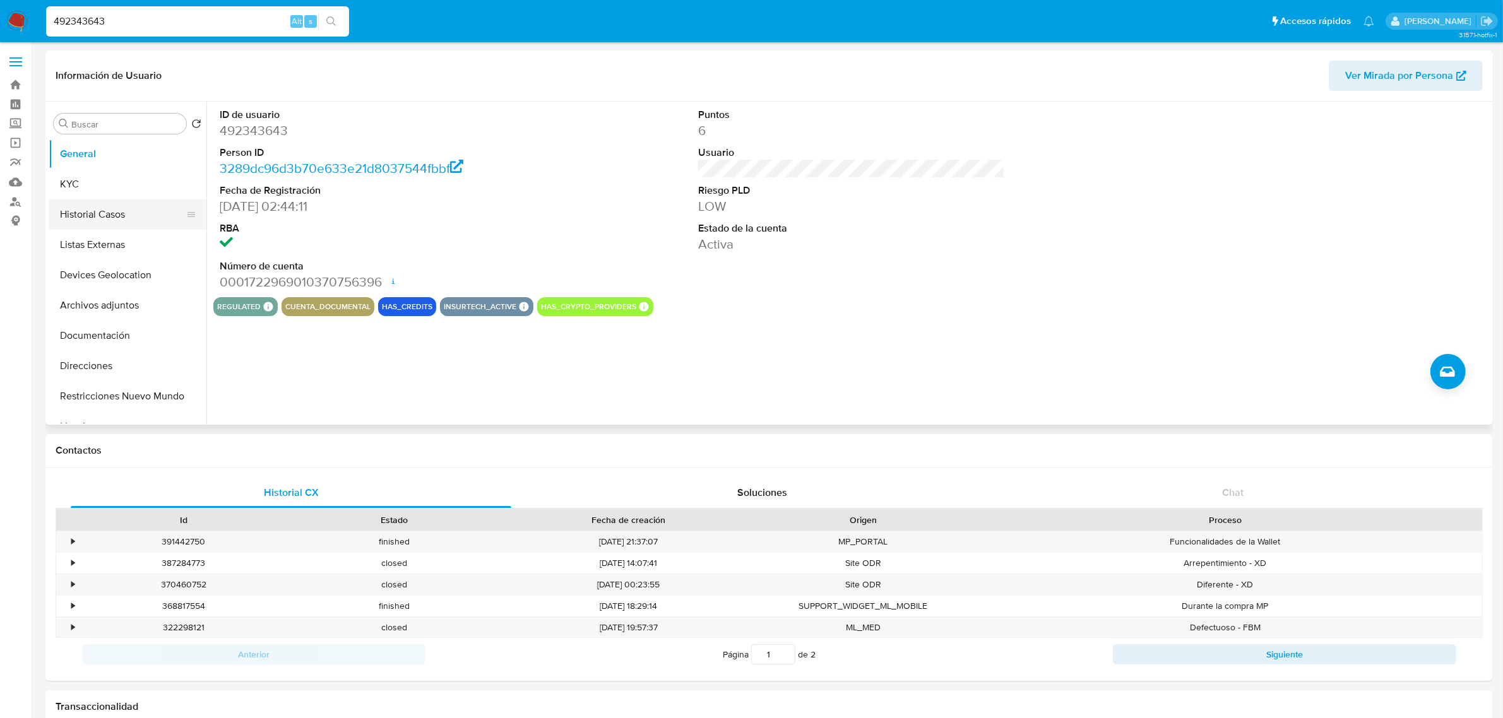
click at [92, 225] on button "Historial Casos" at bounding box center [123, 214] width 148 height 30
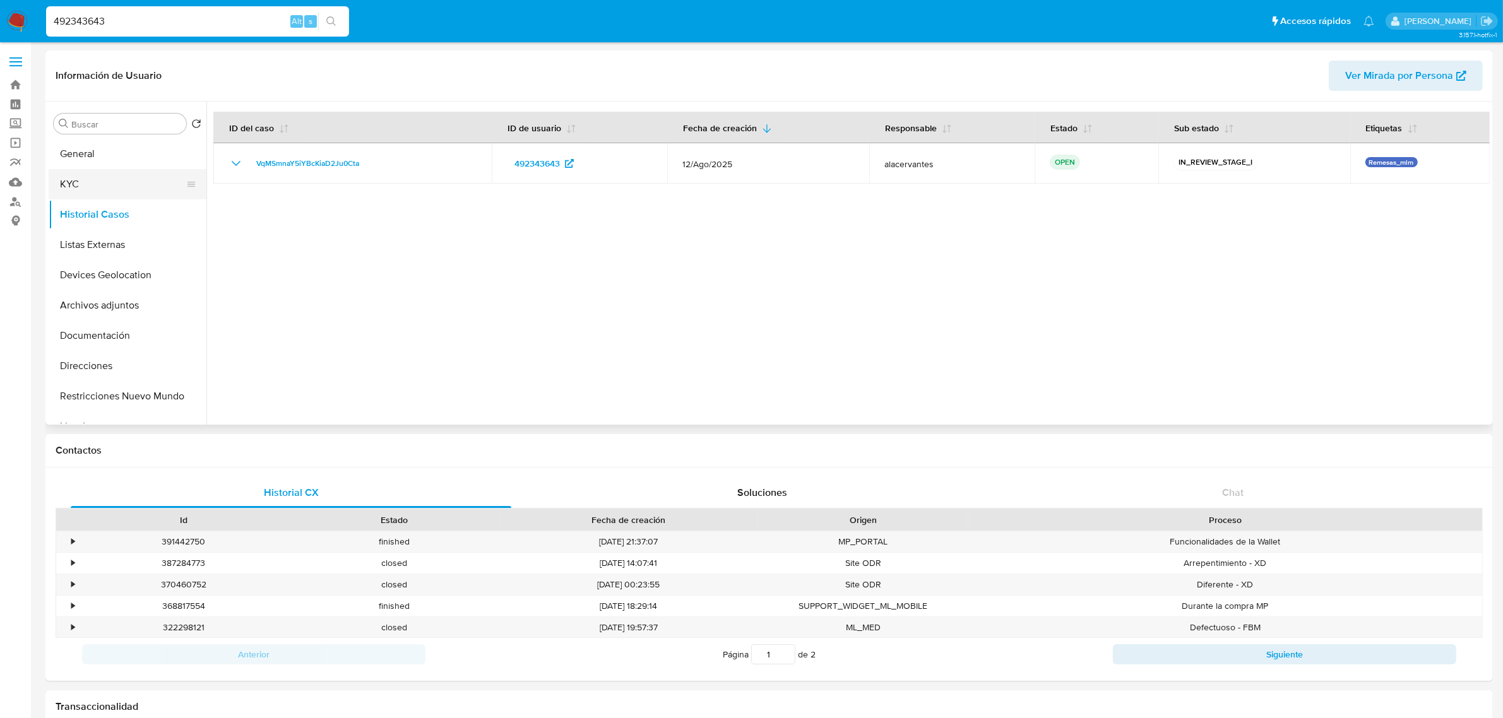
click at [86, 169] on button "KYC" at bounding box center [123, 184] width 148 height 30
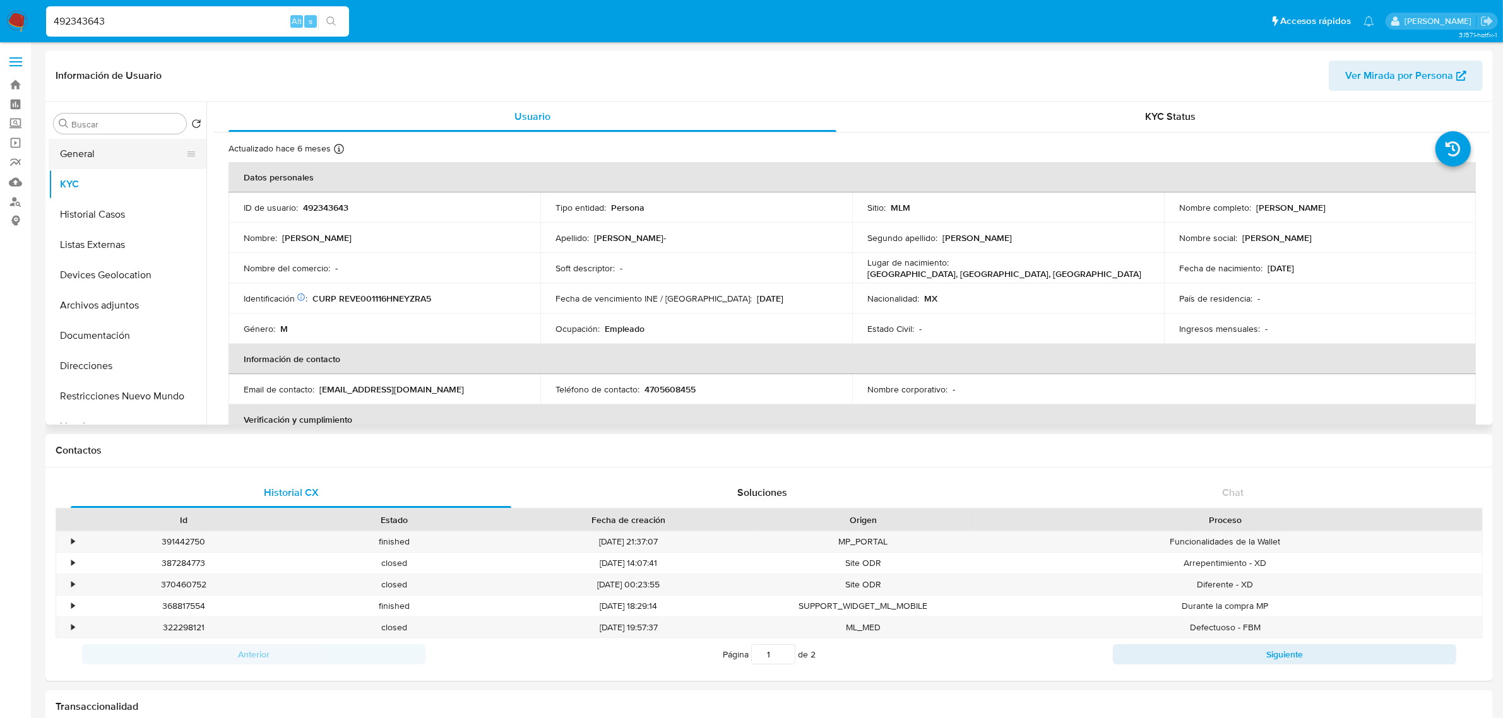
click at [95, 160] on button "General" at bounding box center [123, 154] width 148 height 30
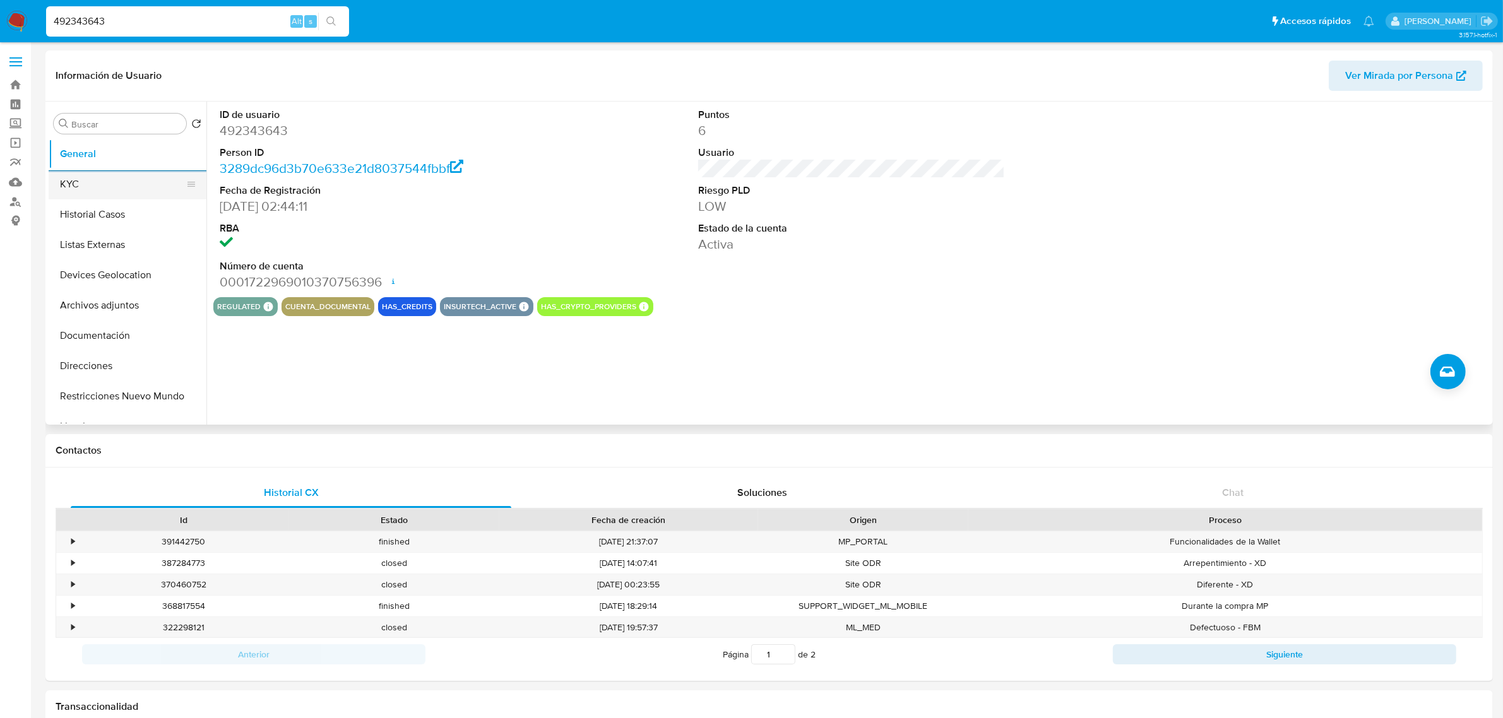
click at [92, 193] on button "KYC" at bounding box center [123, 184] width 148 height 30
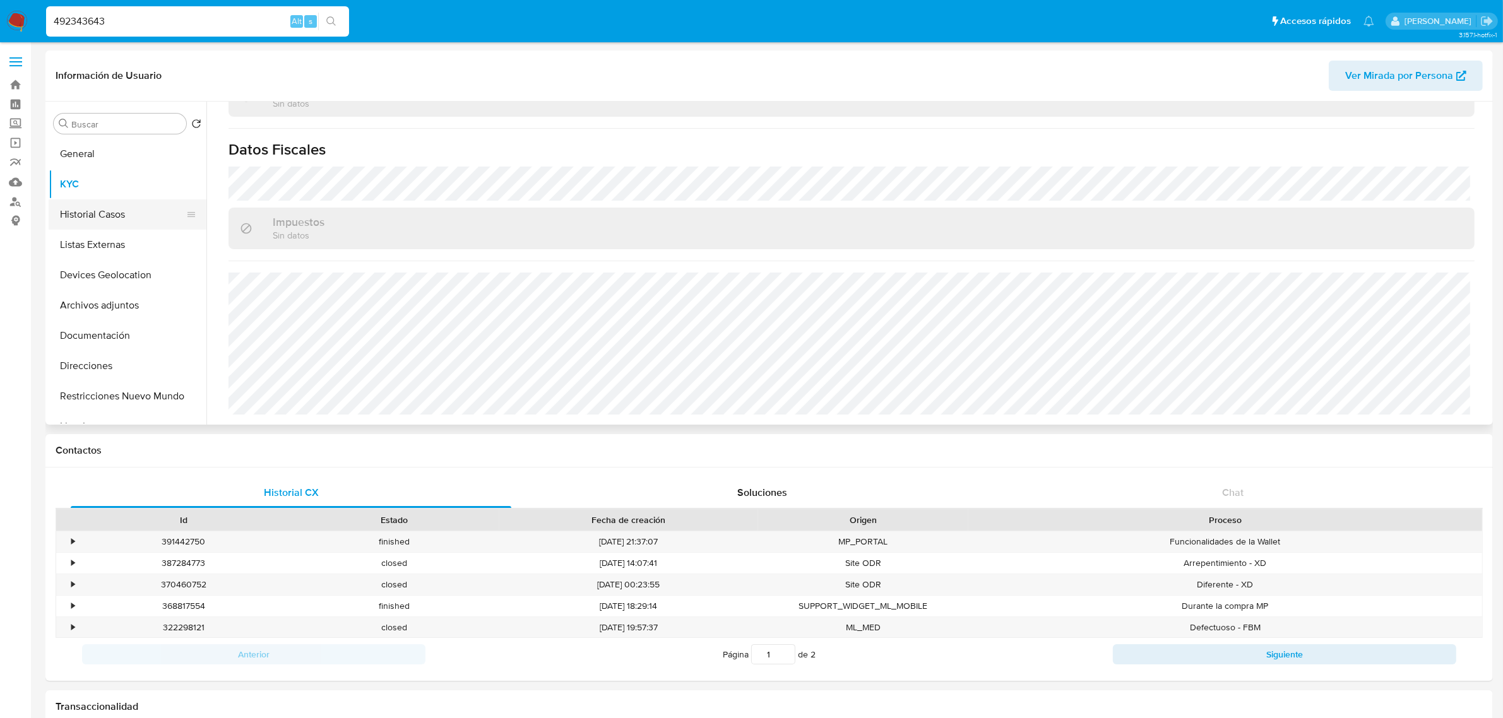
click at [120, 206] on button "Historial Casos" at bounding box center [123, 214] width 148 height 30
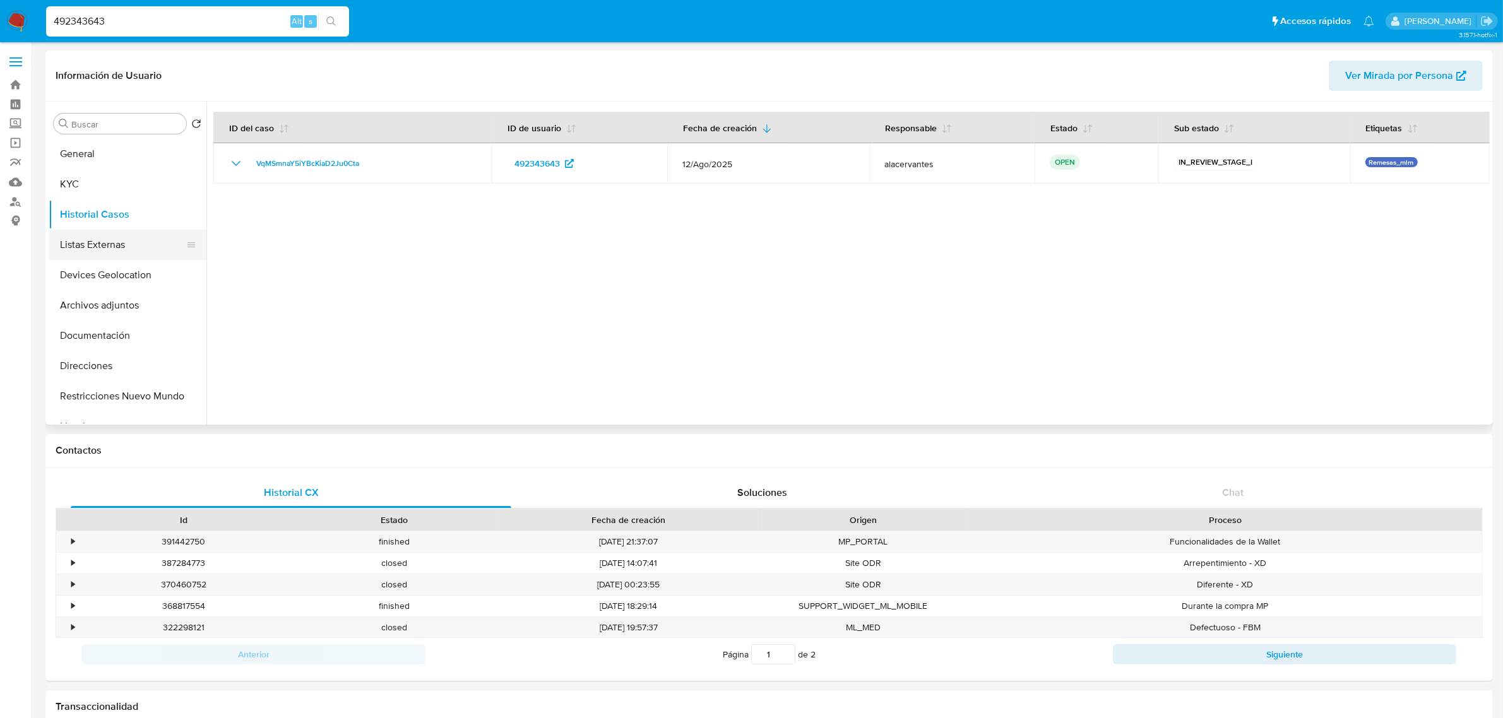
click at [150, 244] on button "Listas Externas" at bounding box center [123, 245] width 148 height 30
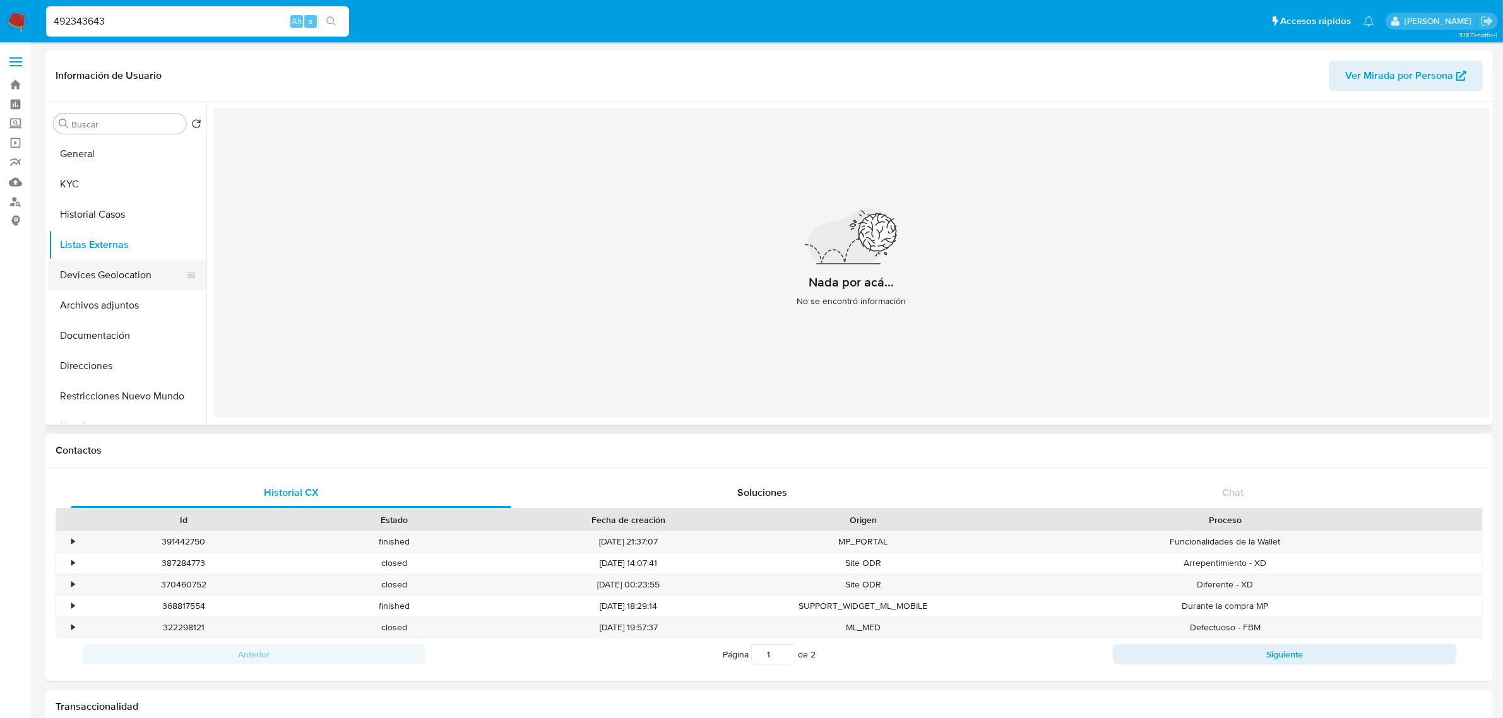
click at [114, 270] on button "Devices Geolocation" at bounding box center [123, 275] width 148 height 30
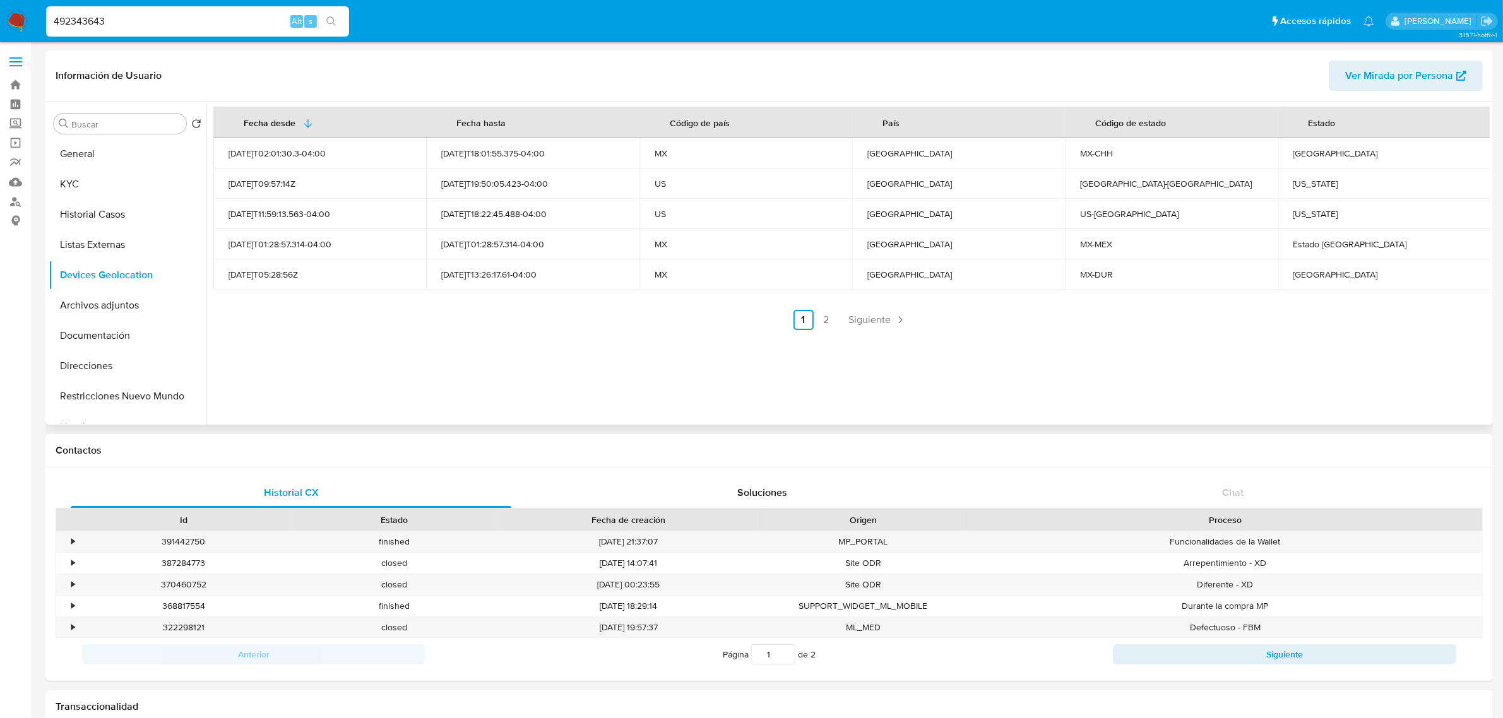
click at [885, 307] on div "Fecha desde Fecha hasta Código de país País Código de estado Estado 2024-02-29T…" at bounding box center [851, 218] width 1276 height 223
click at [886, 315] on span "Siguiente" at bounding box center [870, 320] width 42 height 10
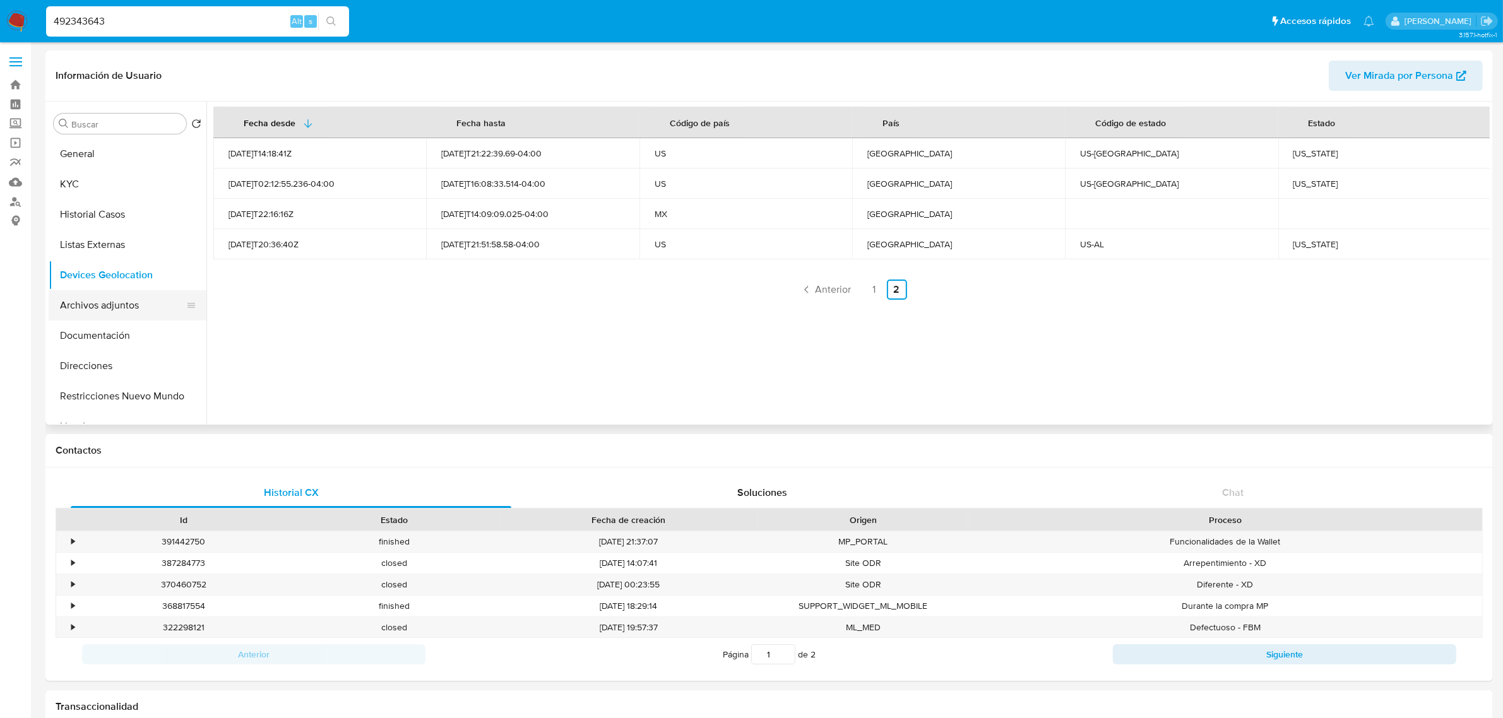
click at [140, 300] on button "Archivos adjuntos" at bounding box center [123, 305] width 148 height 30
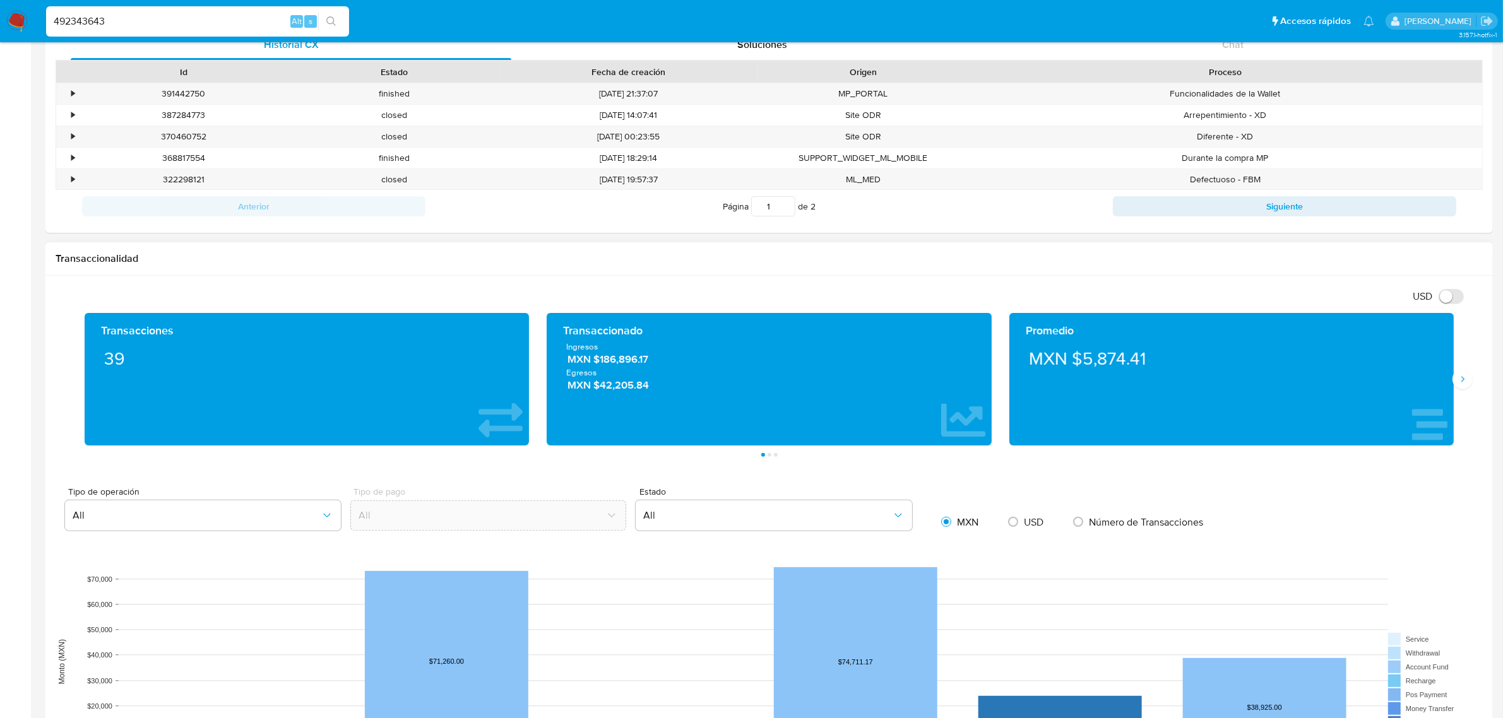
scroll to position [473, 0]
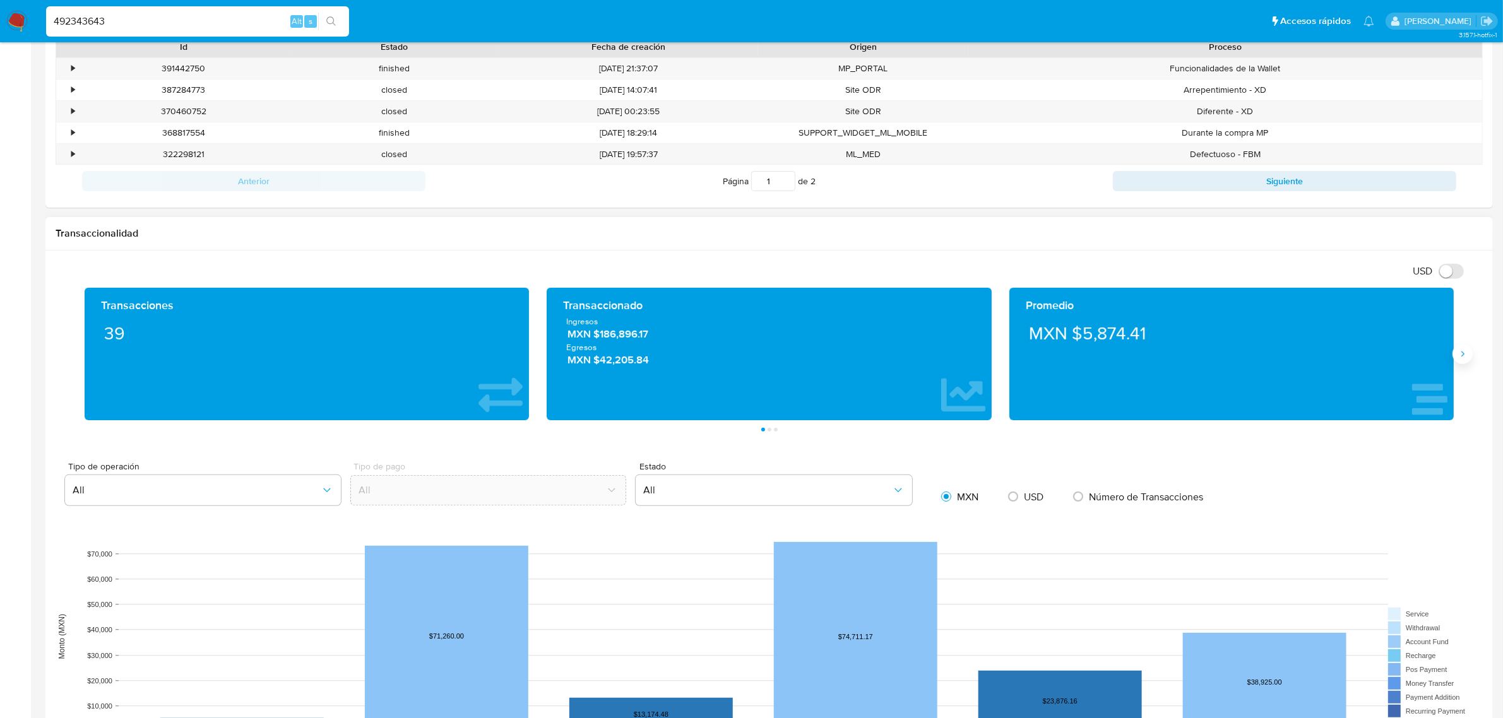
click at [1462, 357] on icon "Siguiente" at bounding box center [1462, 355] width 3 height 6
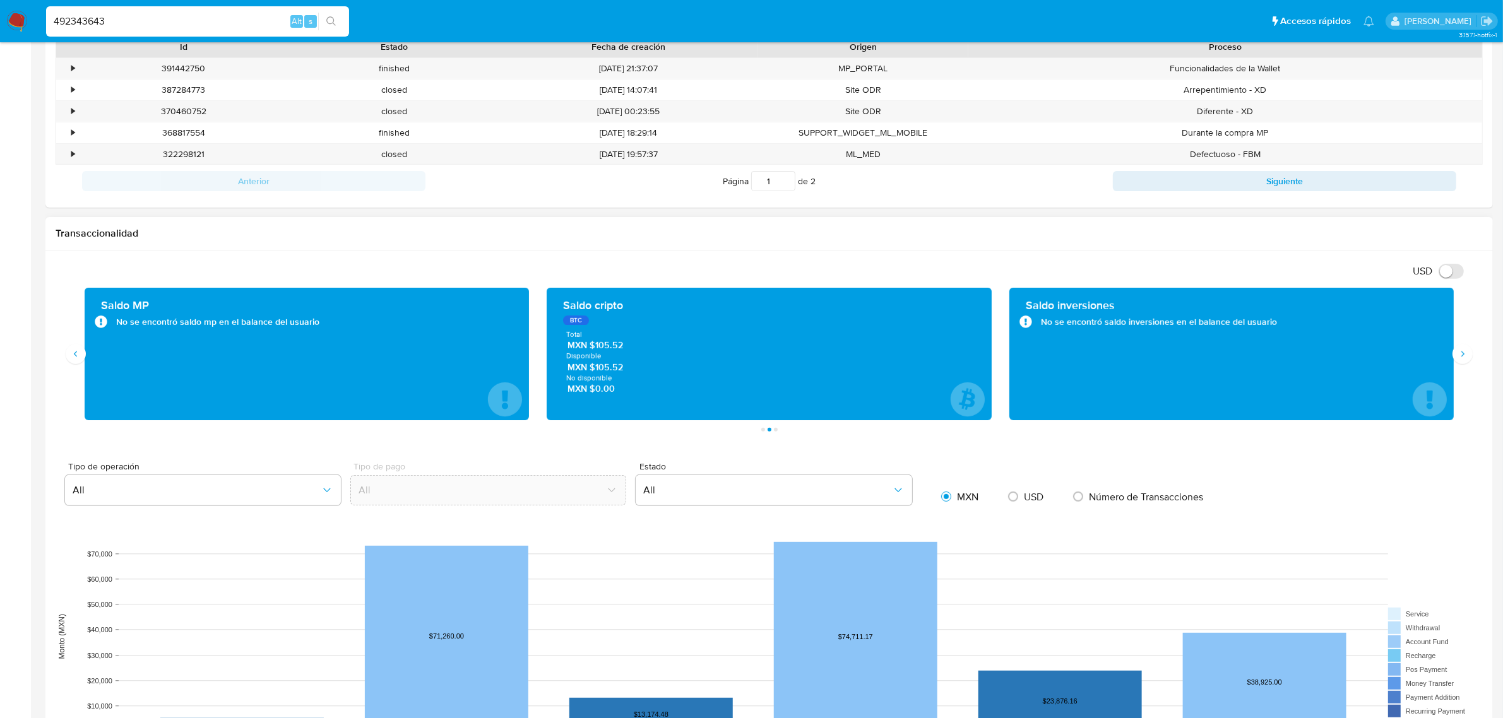
click at [86, 359] on div "Saldo MP No se encontró saldo mp en el balance del usuario" at bounding box center [307, 354] width 444 height 133
click at [83, 364] on div "Saldo MP No se encontró saldo mp en el balance del usuario" at bounding box center [307, 354] width 462 height 133
click at [76, 361] on button "Anterior" at bounding box center [76, 354] width 20 height 20
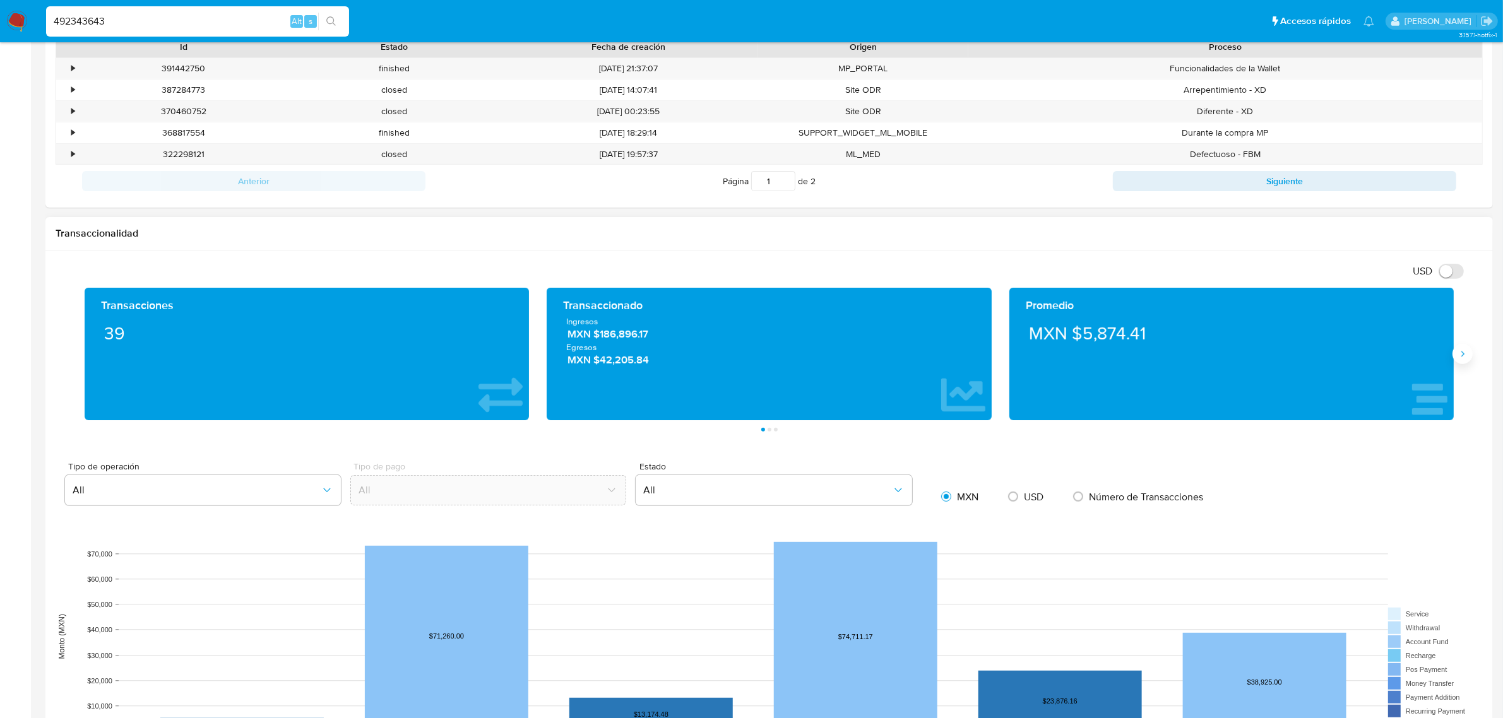
click at [1462, 362] on button "Siguiente" at bounding box center [1463, 354] width 20 height 20
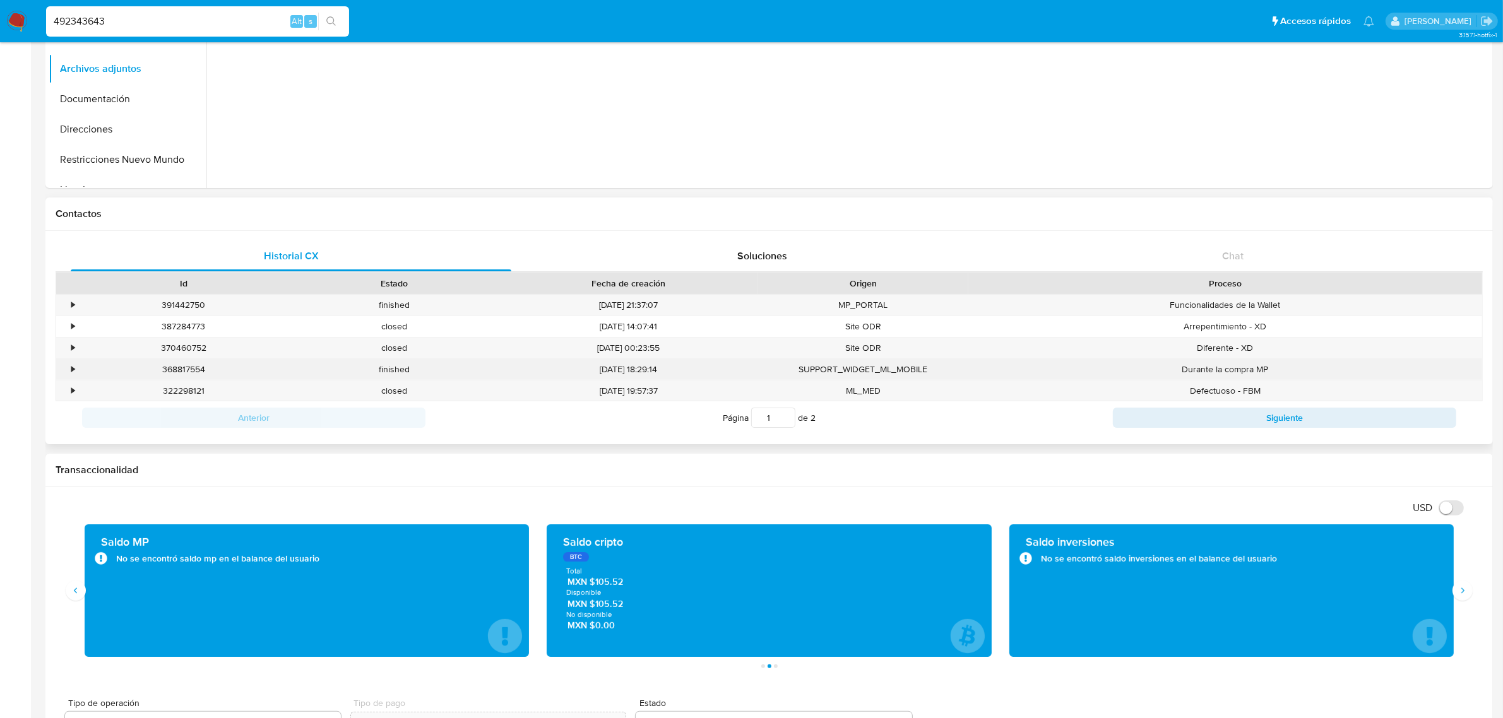
scroll to position [0, 0]
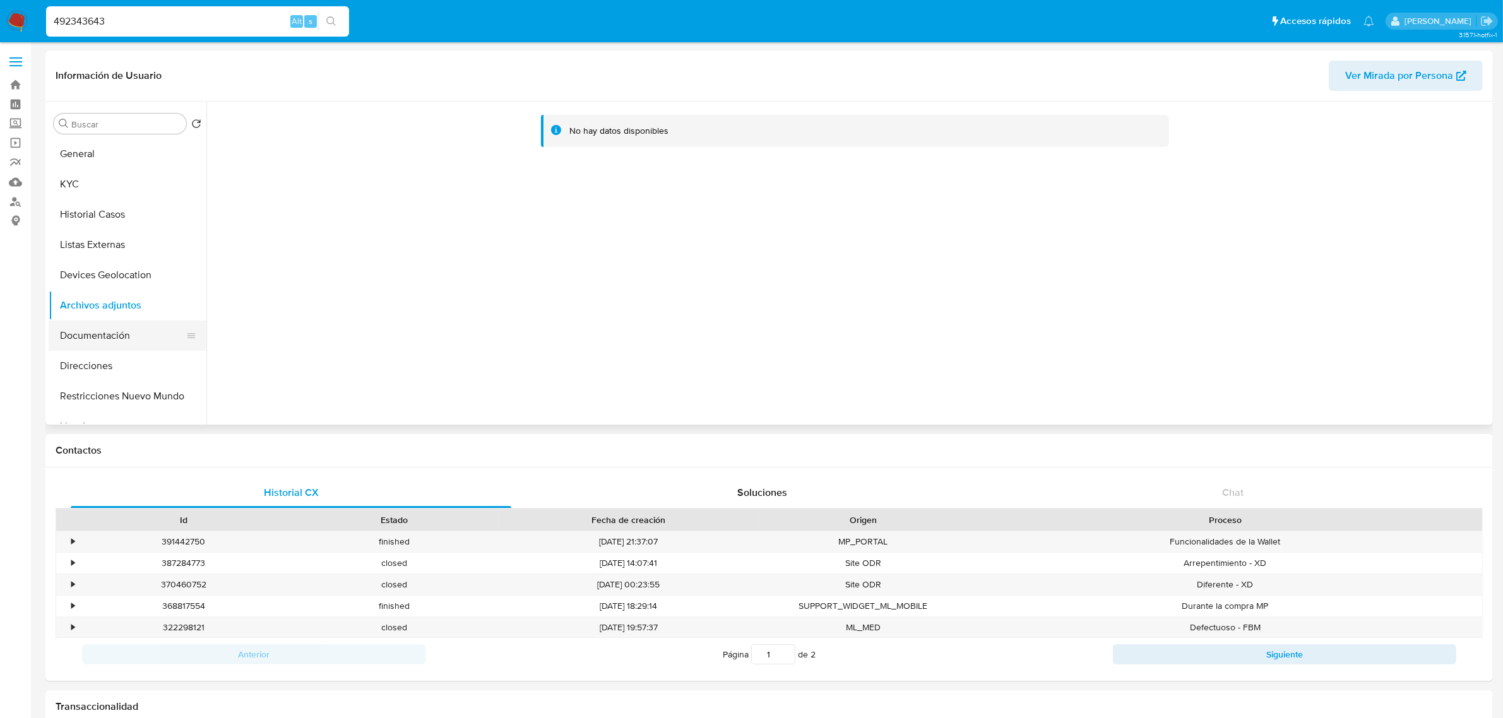
click at [116, 336] on button "Documentación" at bounding box center [123, 336] width 148 height 30
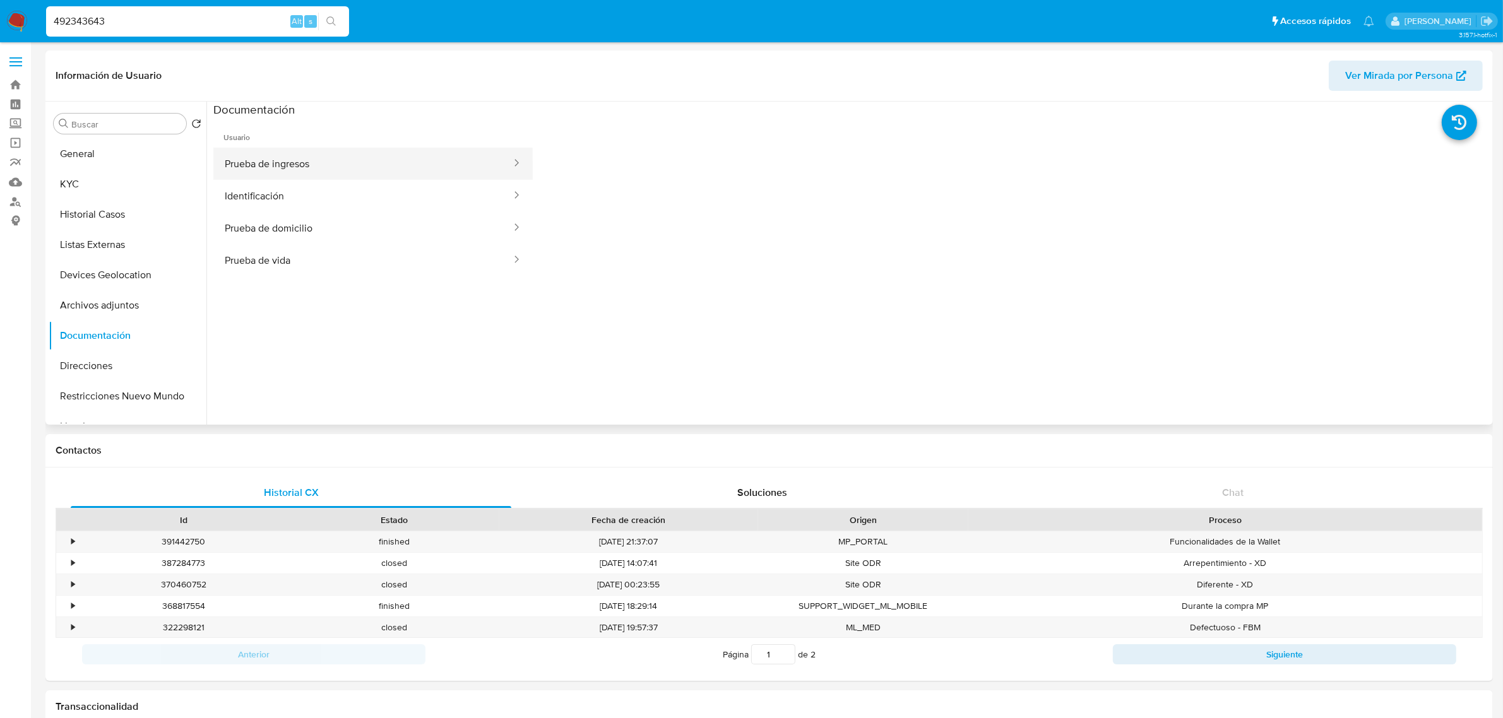
click at [339, 165] on button "Prueba de ingresos" at bounding box center [362, 164] width 299 height 32
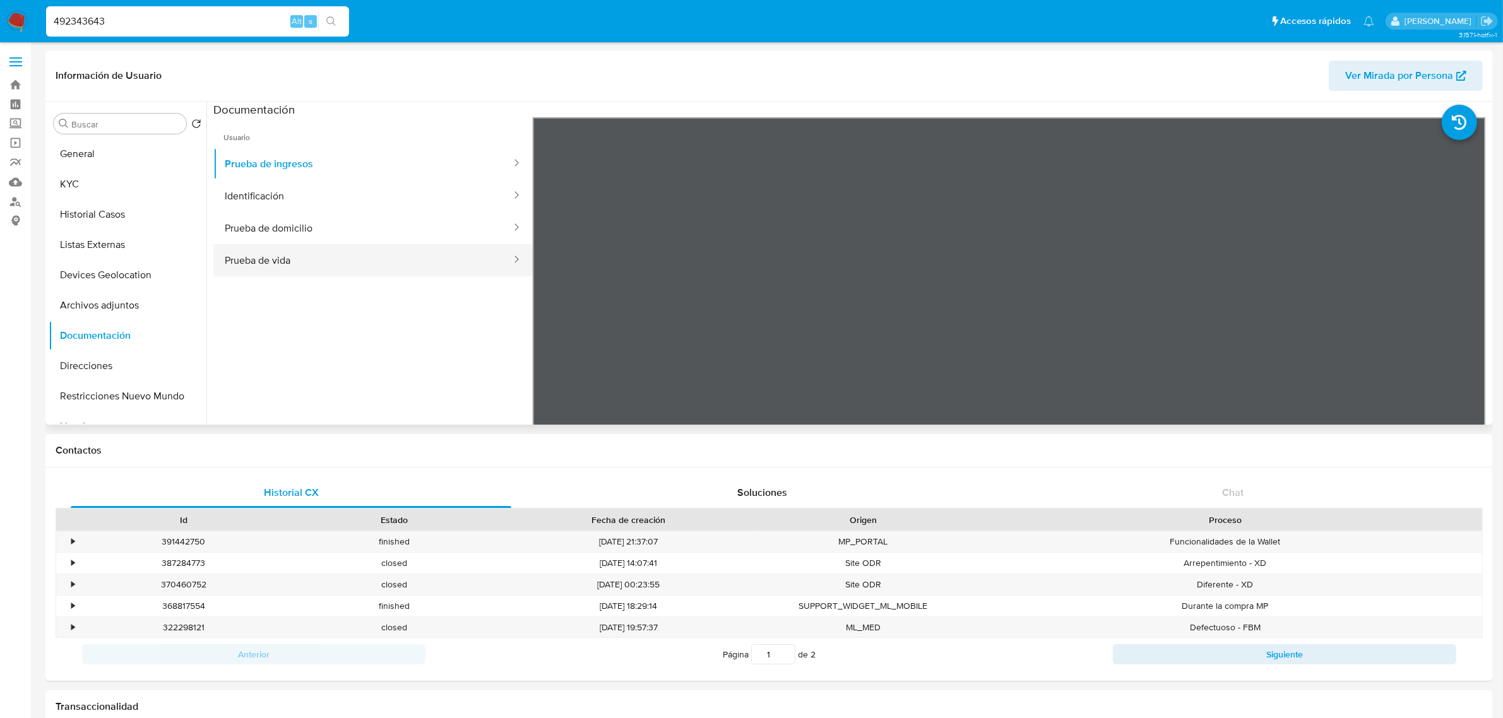
click at [297, 271] on button "Prueba de vida" at bounding box center [362, 260] width 299 height 32
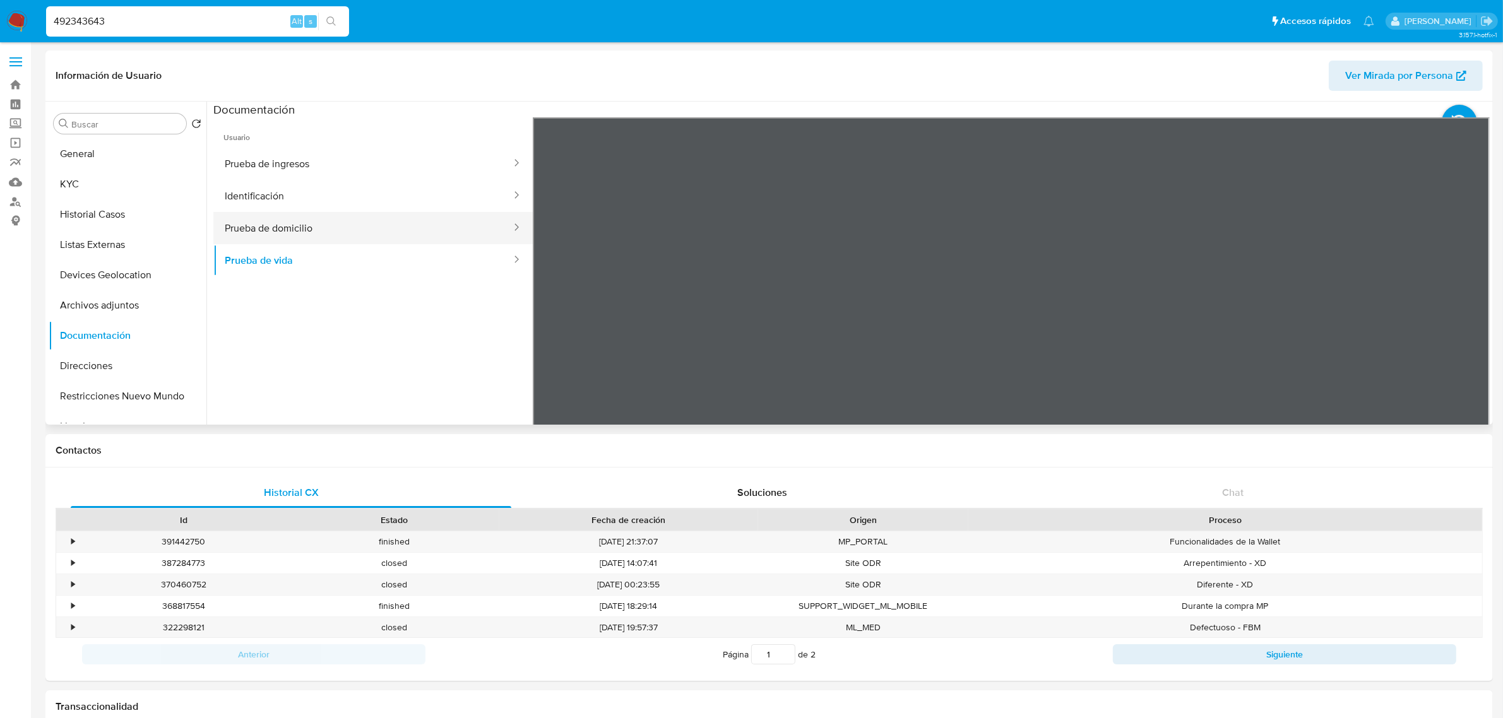
click at [354, 238] on button "Prueba de domicilio" at bounding box center [362, 228] width 299 height 32
click at [933, 263] on div at bounding box center [1012, 324] width 958 height 414
click at [294, 200] on button "Identificación" at bounding box center [362, 196] width 299 height 32
click at [339, 238] on button "Prueba de domicilio" at bounding box center [362, 228] width 299 height 32
click at [378, 203] on button "Identificación" at bounding box center [362, 196] width 299 height 32
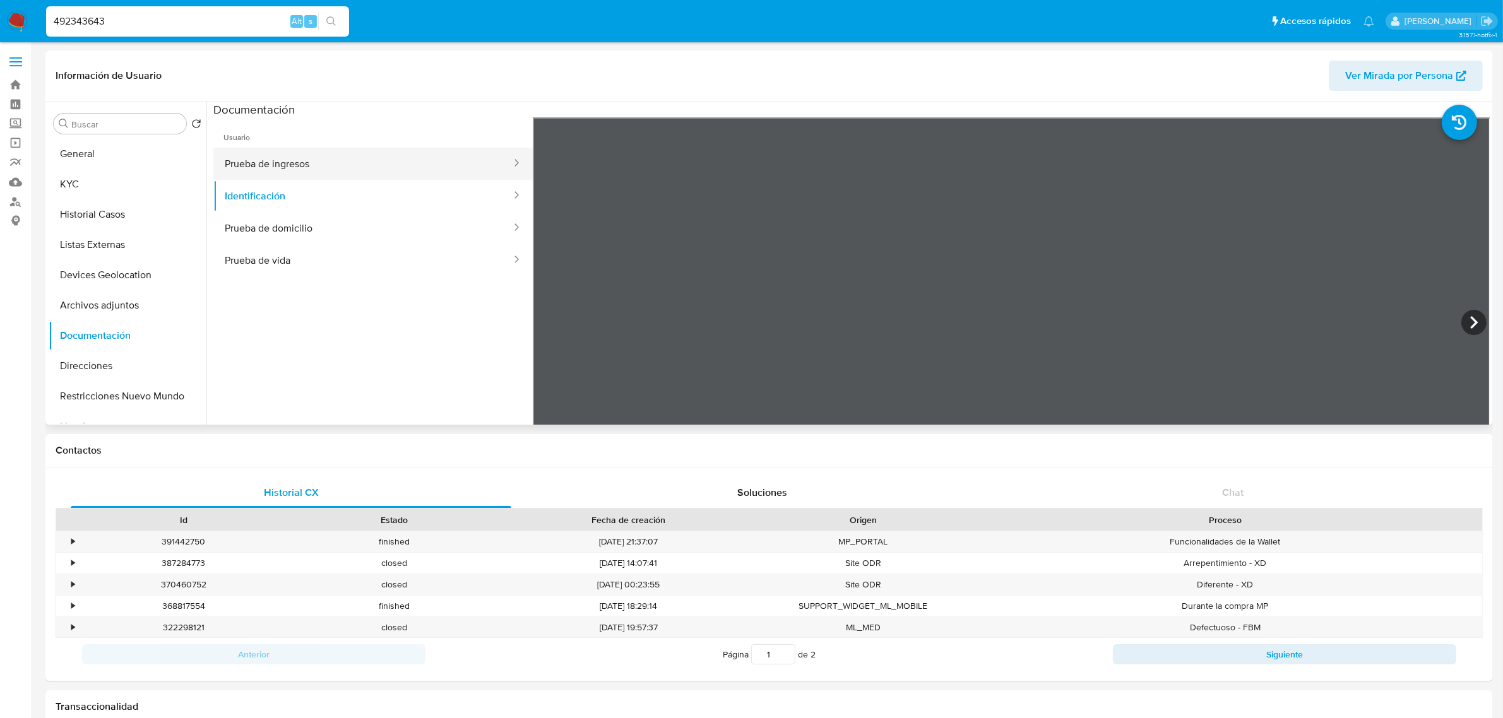
click at [371, 172] on button "Prueba de ingresos" at bounding box center [362, 164] width 299 height 32
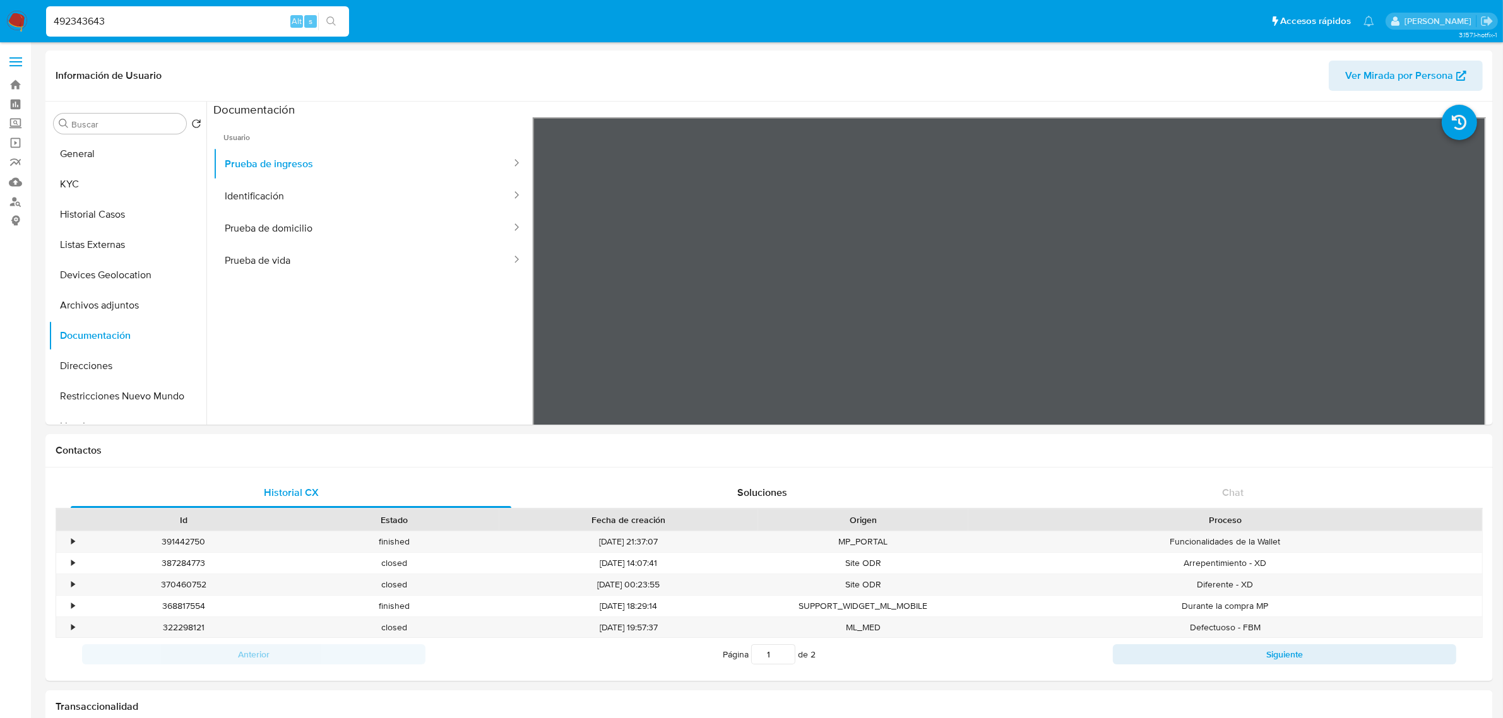
click at [197, 27] on input "492343643" at bounding box center [197, 21] width 303 height 16
paste input "665428610"
type input "665428610"
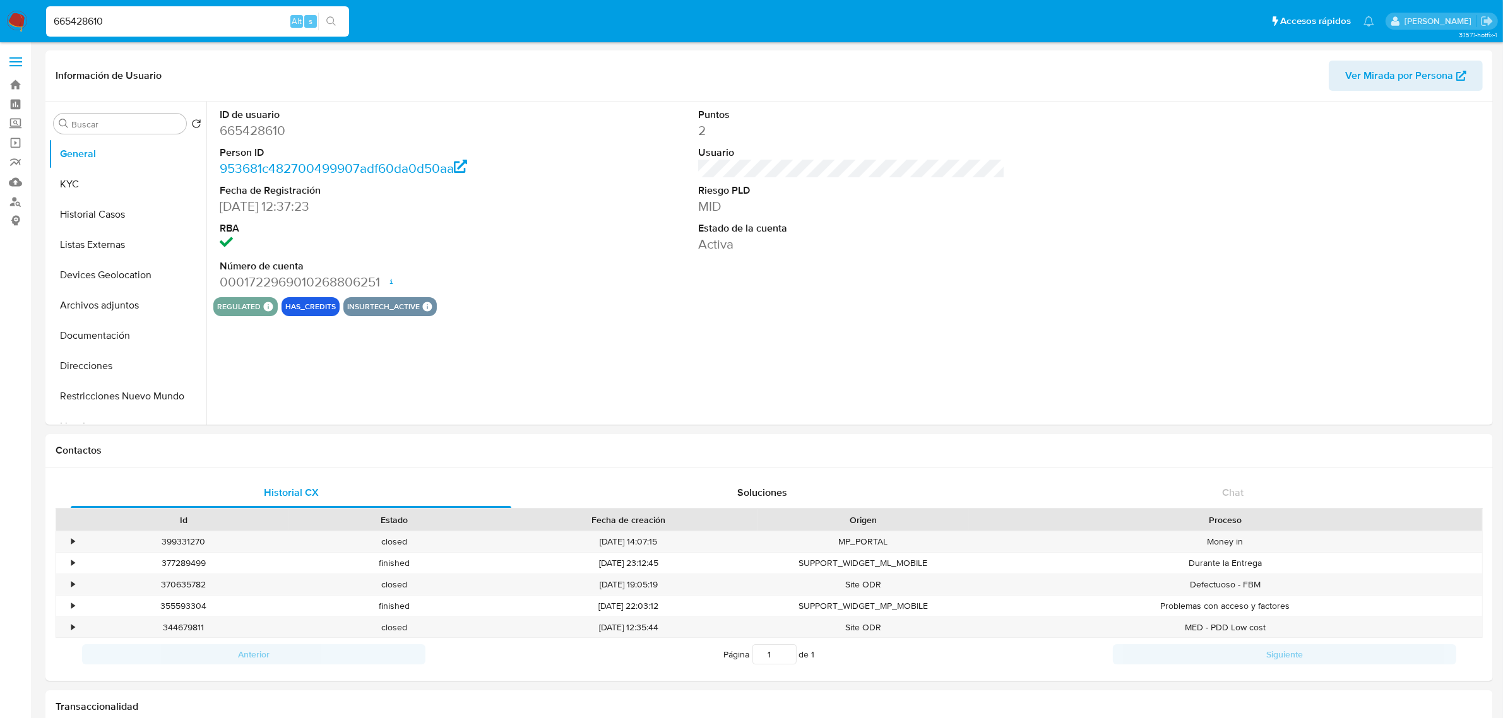
select select "10"
click at [93, 217] on button "Historial Casos" at bounding box center [123, 214] width 148 height 30
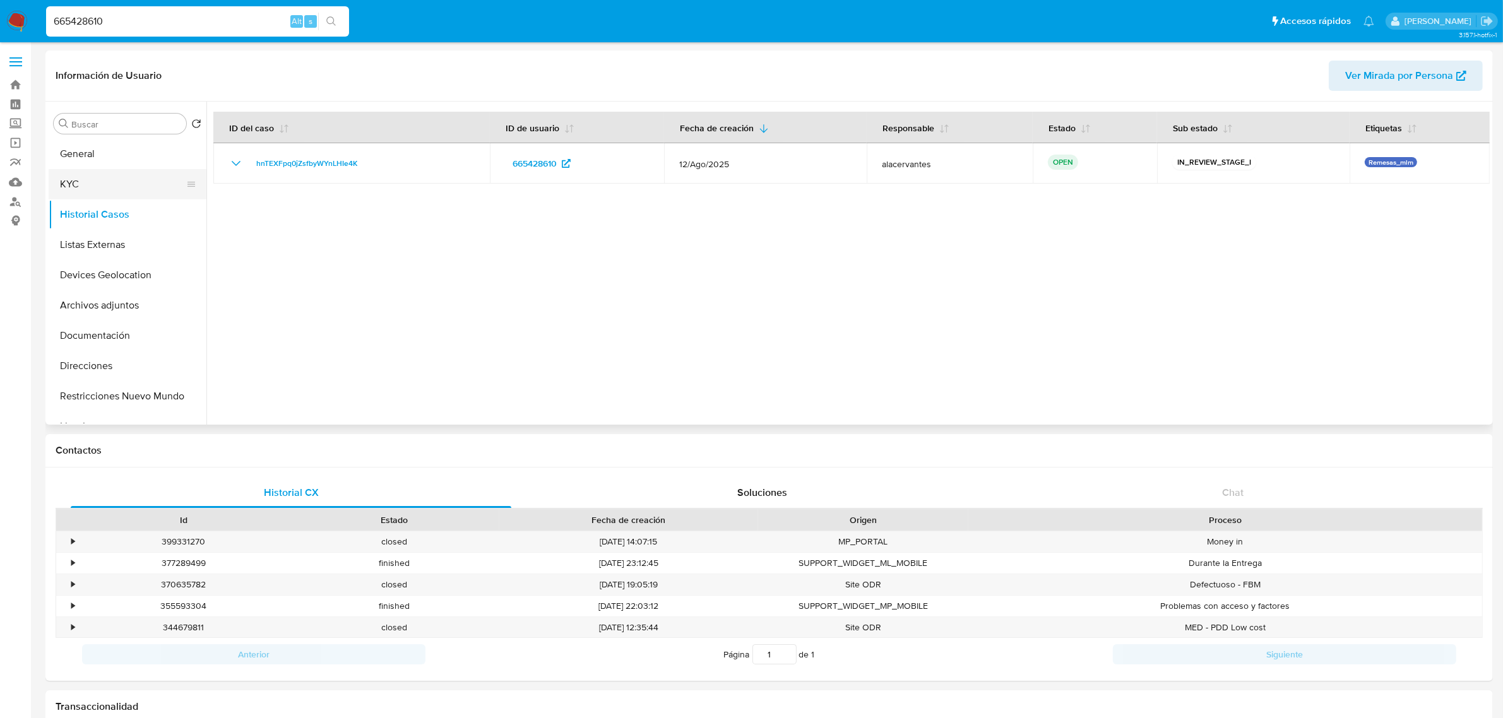
click at [130, 178] on button "KYC" at bounding box center [123, 184] width 148 height 30
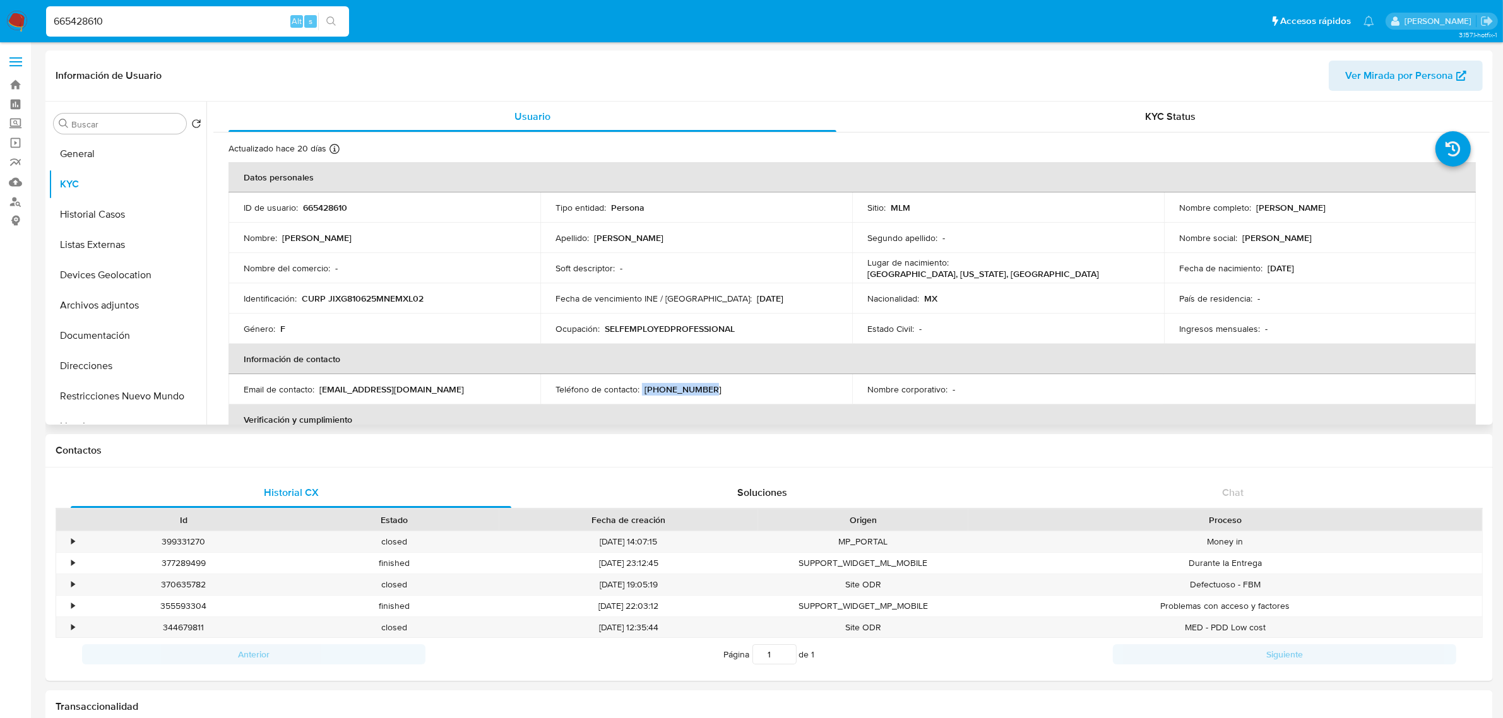
drag, startPoint x: 641, startPoint y: 390, endPoint x: 711, endPoint y: 382, distance: 70.5
click at [711, 382] on td "Teléfono de contacto : (449) 2734685" at bounding box center [696, 389] width 312 height 30
copy div "(449) 2734685"
drag, startPoint x: 319, startPoint y: 391, endPoint x: 428, endPoint y: 399, distance: 108.8
click at [428, 399] on td "Email de contacto : gladysjimenez315@gmail.com" at bounding box center [385, 389] width 312 height 30
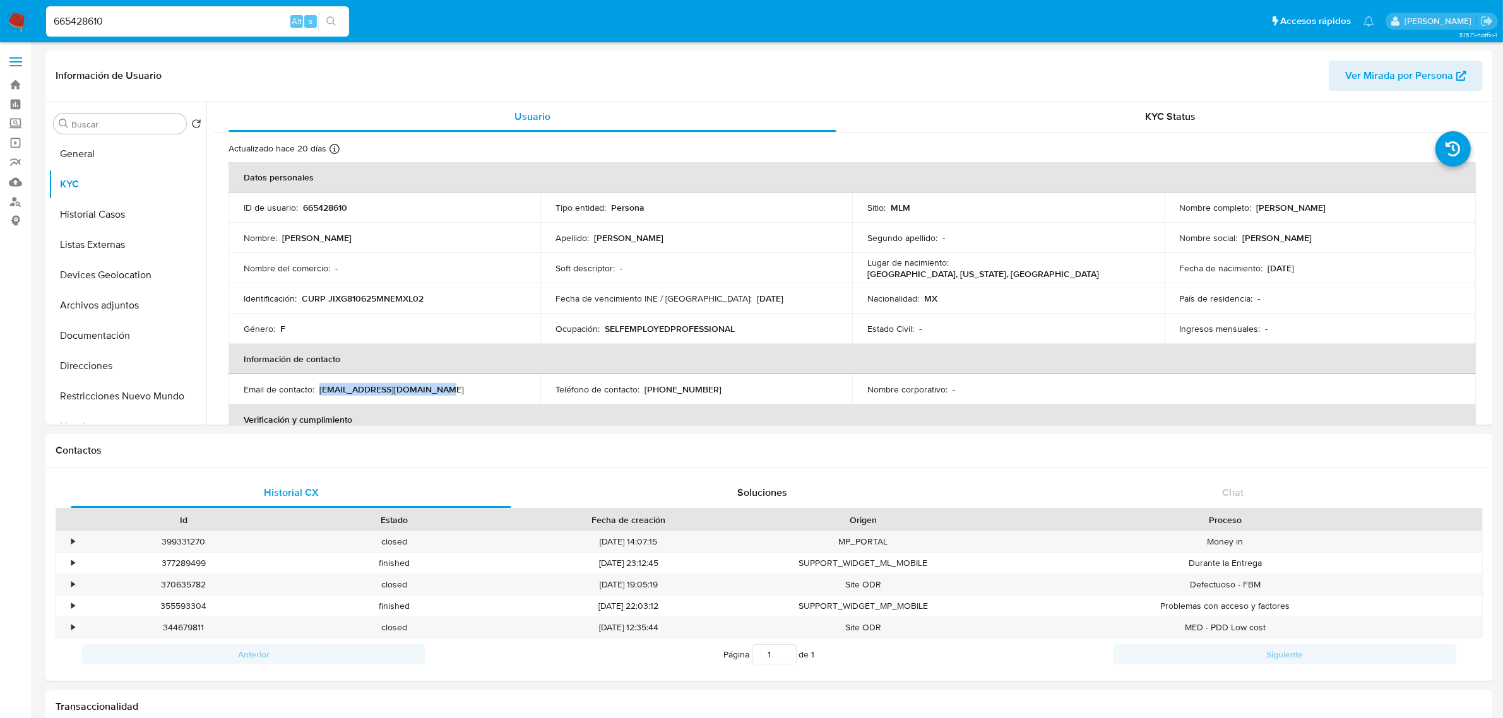
copy p "gladysjimenez315@gmail.com"
click at [102, 156] on button "General" at bounding box center [123, 154] width 148 height 30
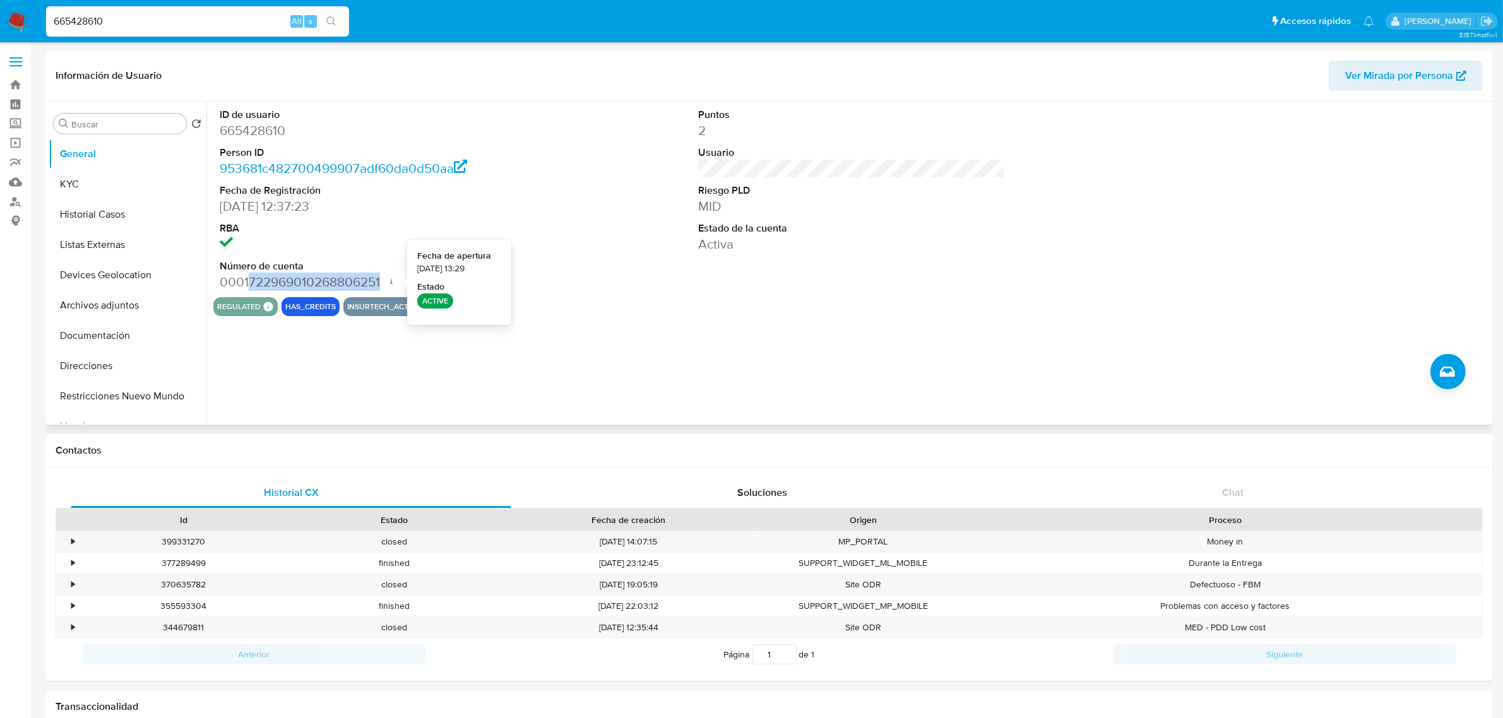
drag, startPoint x: 249, startPoint y: 281, endPoint x: 382, endPoint y: 282, distance: 132.6
click at [384, 282] on dd "0001722969010268806251 Fecha de apertura 27/03/2024 13:29 Estado ACTIVE" at bounding box center [373, 282] width 307 height 18
copy dd "722969010268806251"
click at [117, 149] on button "General" at bounding box center [123, 154] width 148 height 30
click at [153, 273] on button "Devices Geolocation" at bounding box center [123, 275] width 148 height 30
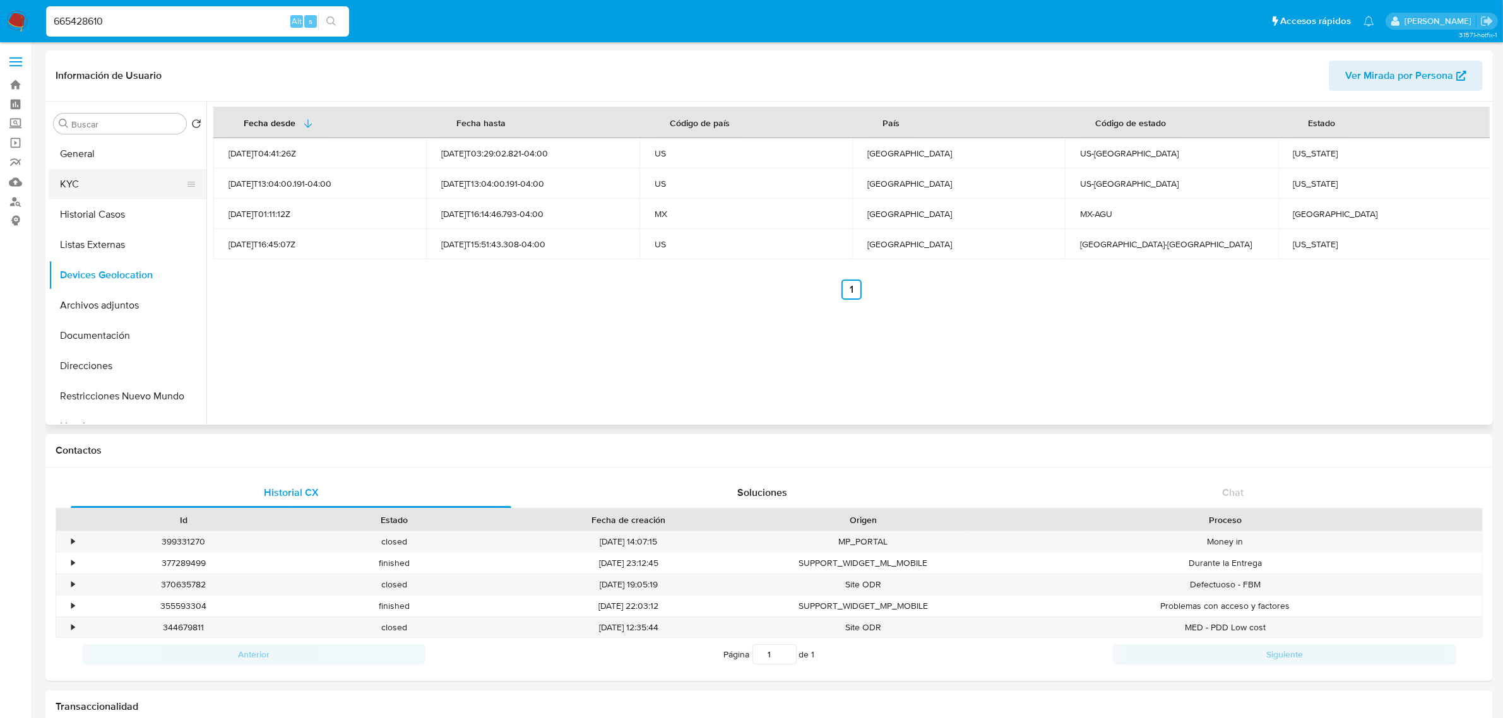
drag, startPoint x: 82, startPoint y: 158, endPoint x: 102, endPoint y: 182, distance: 30.5
click at [82, 158] on button "General" at bounding box center [128, 154] width 158 height 30
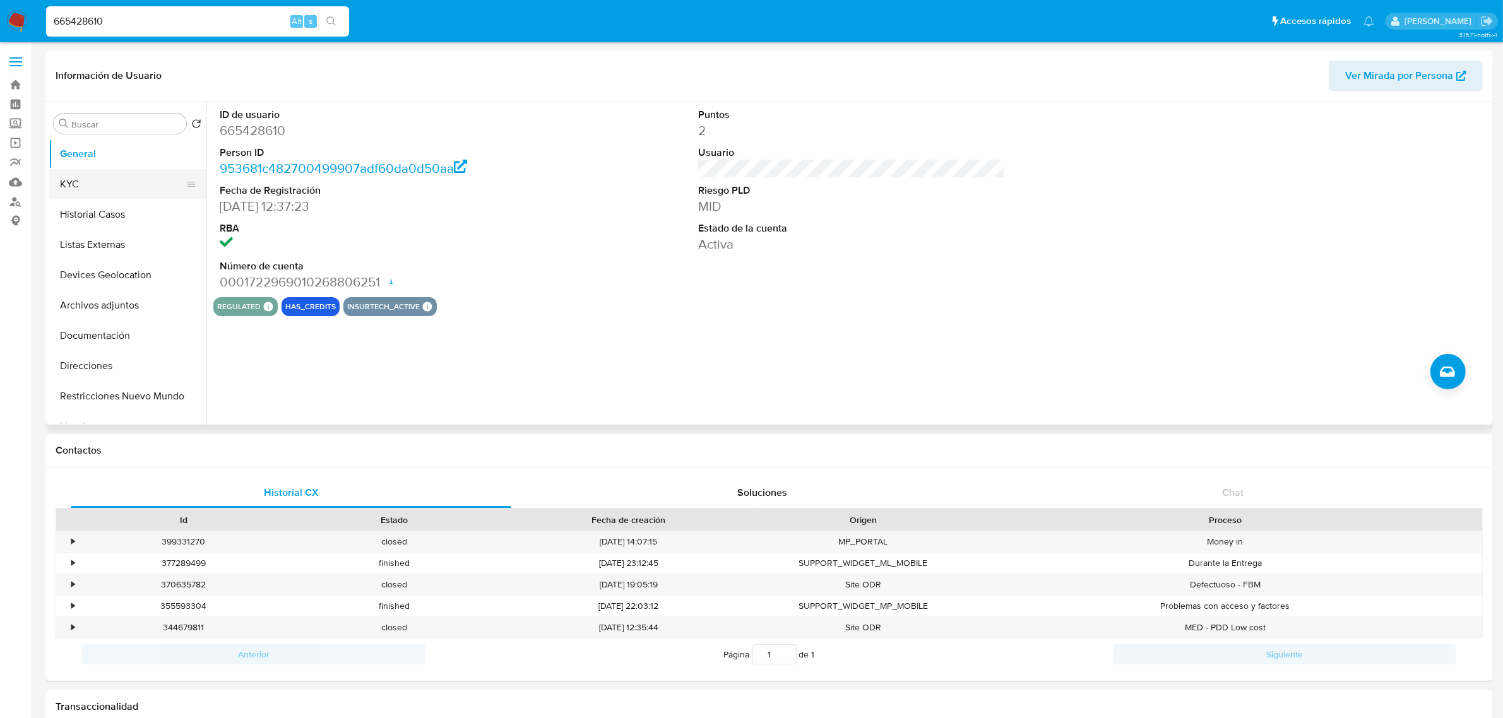
click at [128, 181] on button "KYC" at bounding box center [123, 184] width 148 height 30
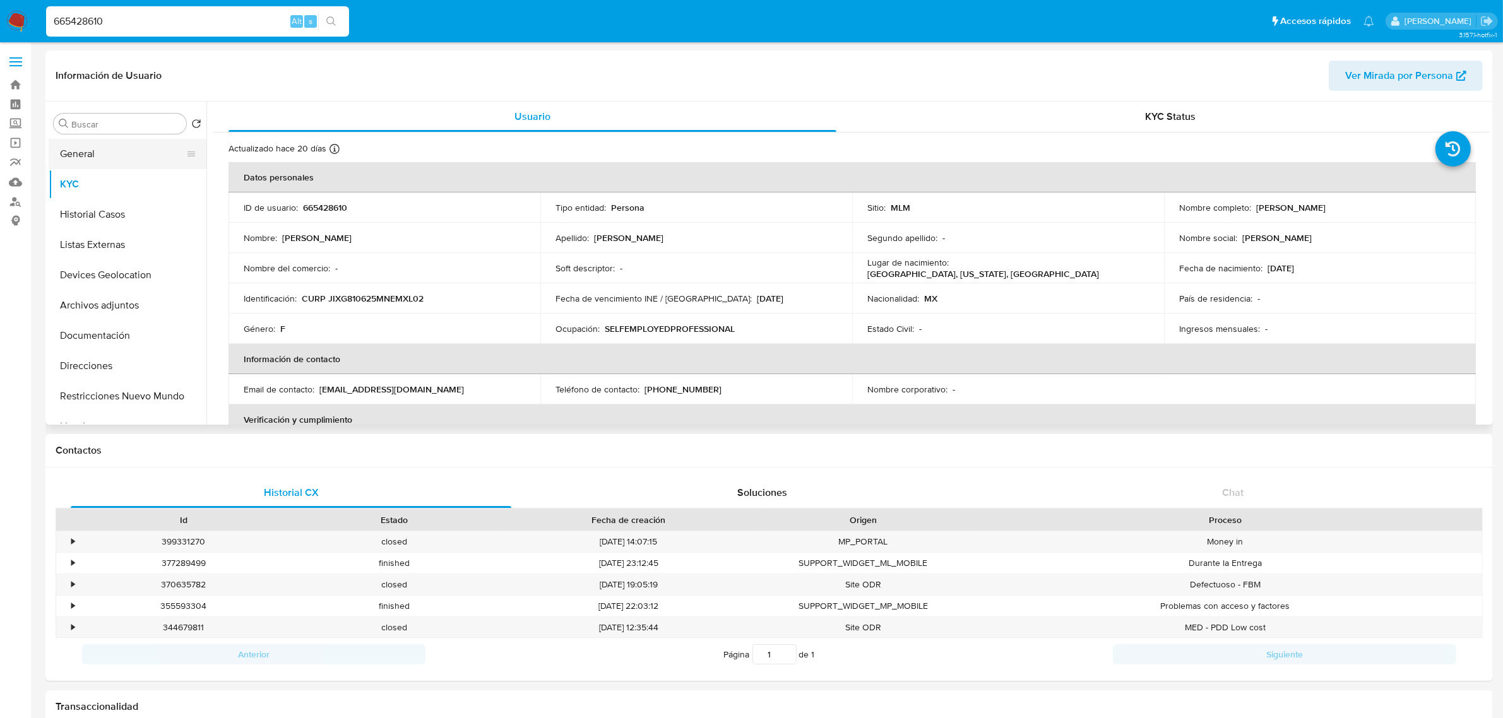
click at [57, 156] on button "General" at bounding box center [123, 154] width 148 height 30
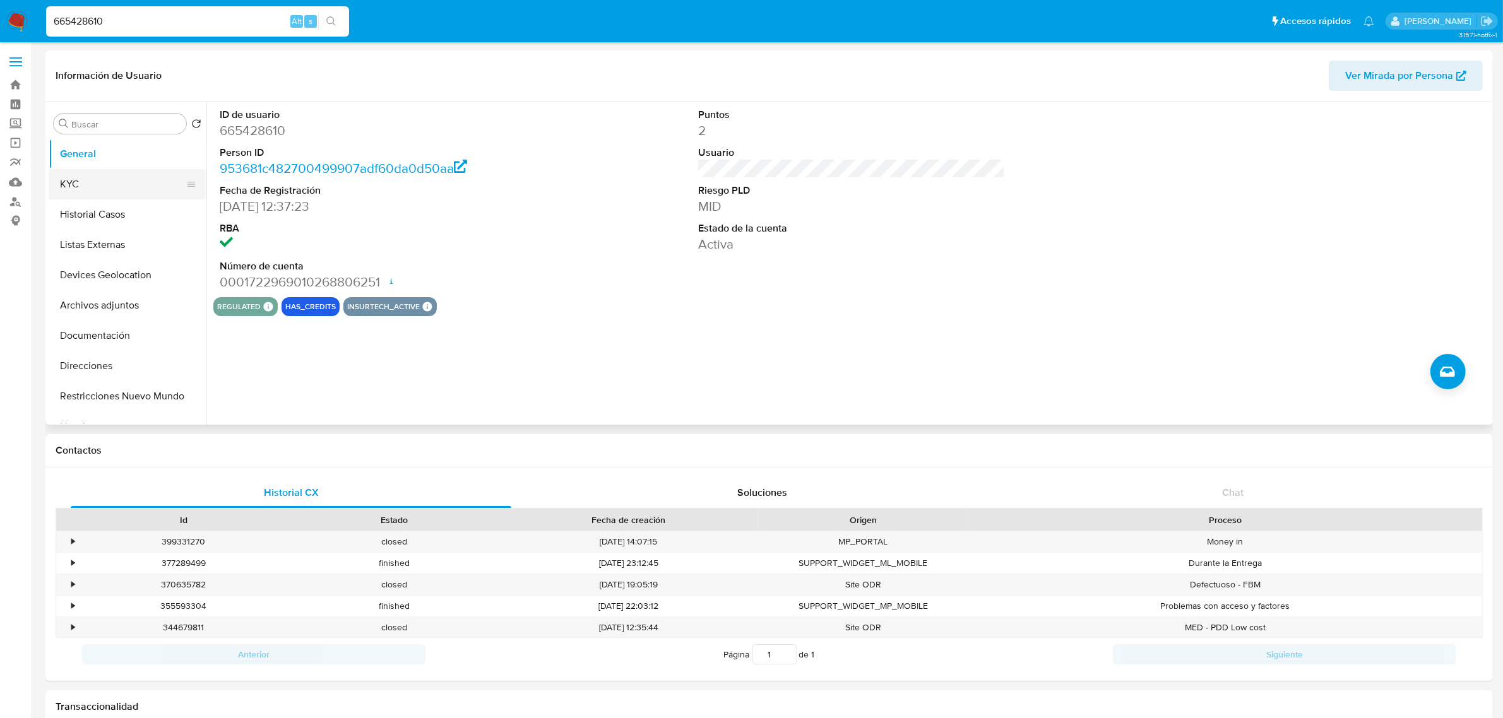
click at [61, 181] on button "KYC" at bounding box center [123, 184] width 148 height 30
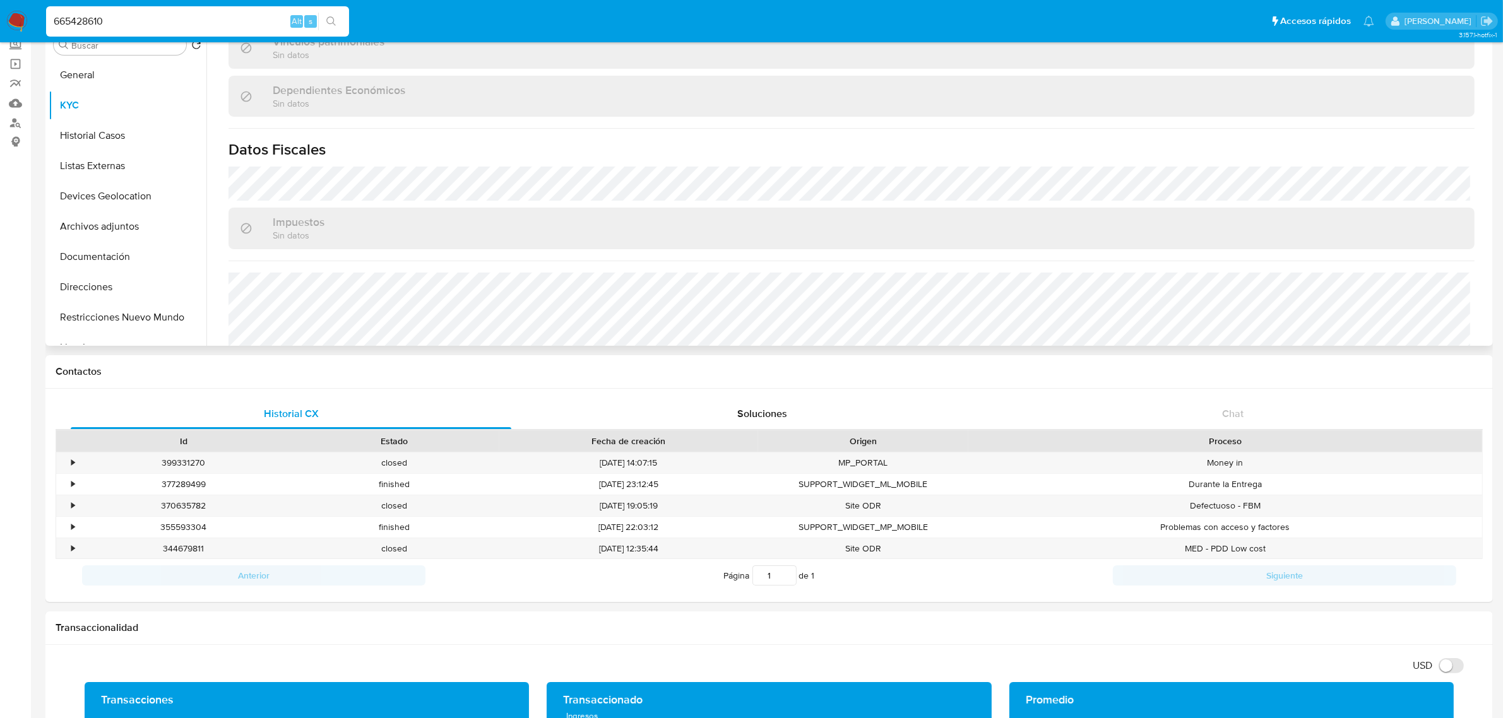
scroll to position [768, 0]
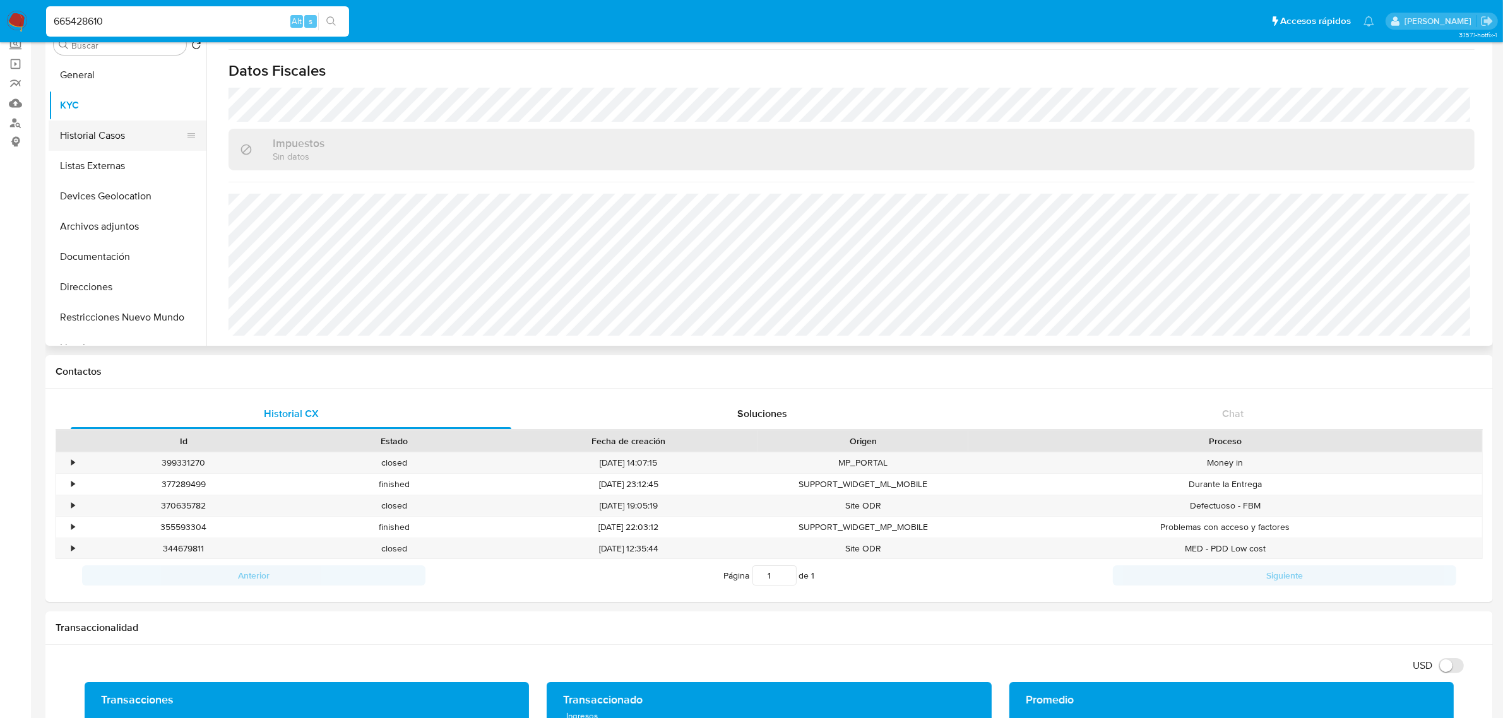
click at [121, 129] on button "Historial Casos" at bounding box center [123, 136] width 148 height 30
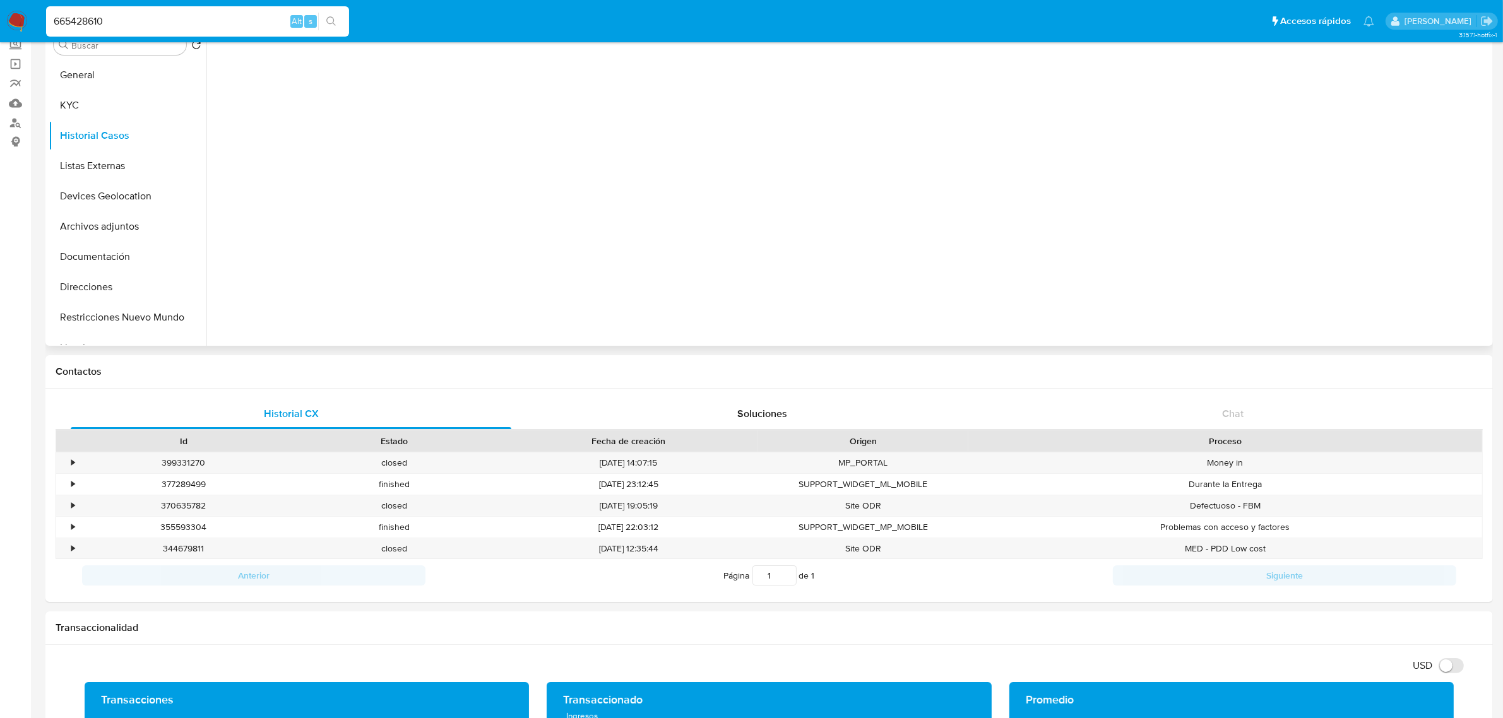
scroll to position [0, 0]
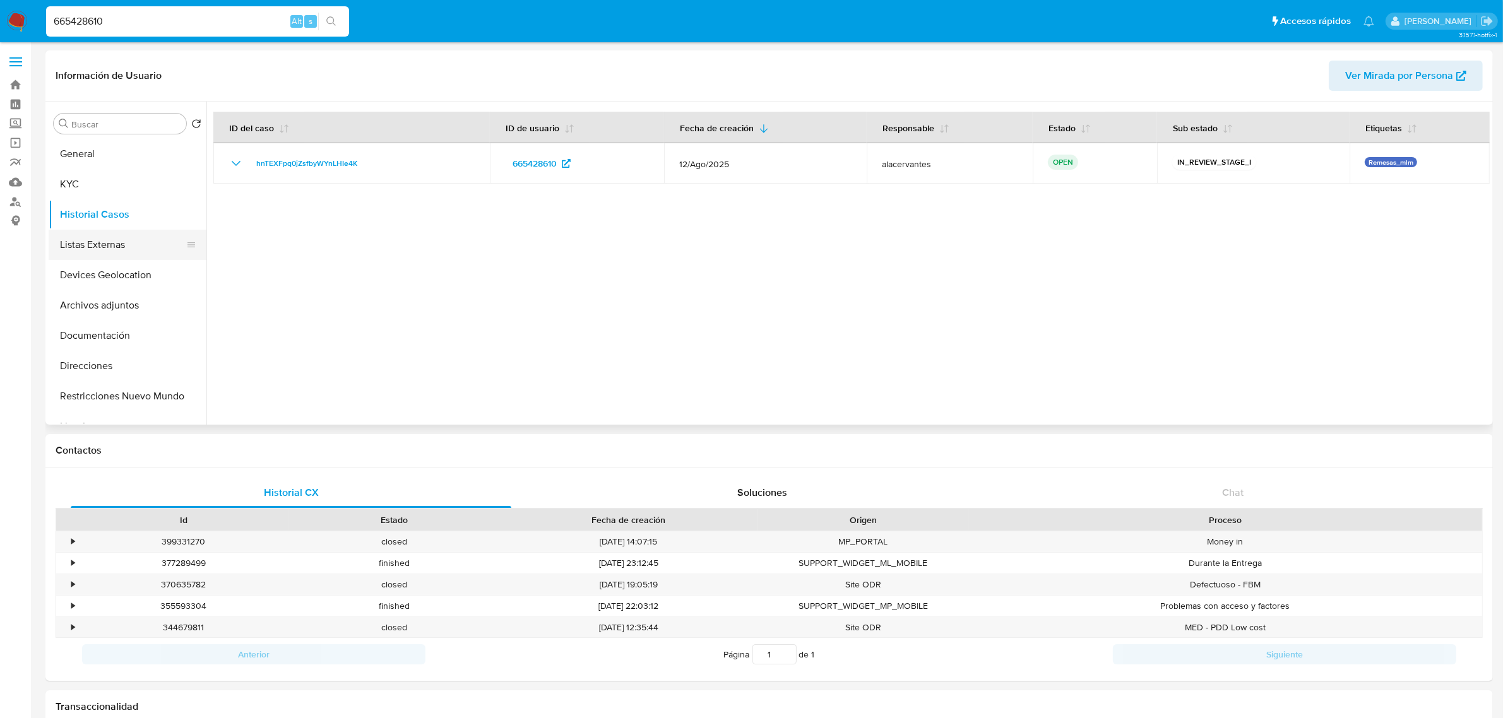
click at [121, 238] on button "Listas Externas" at bounding box center [123, 245] width 148 height 30
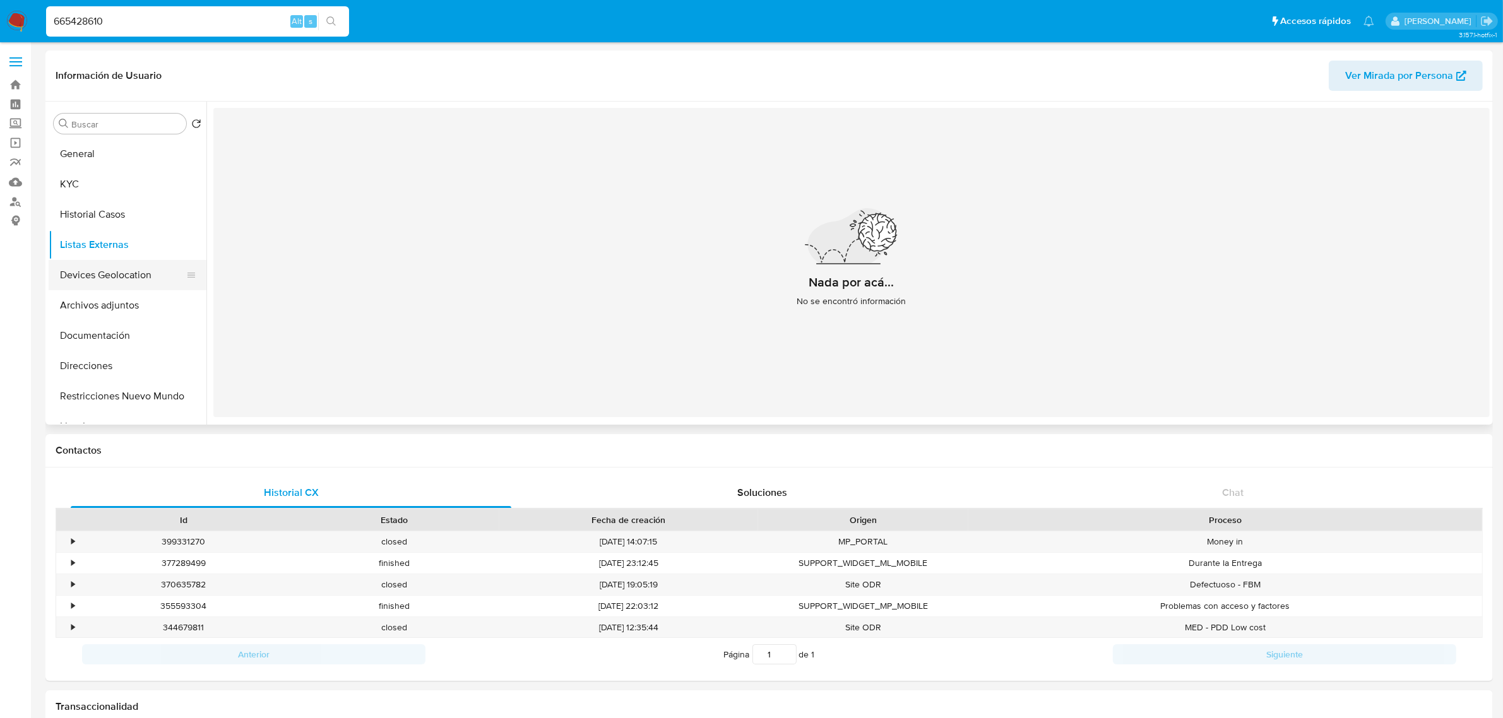
click at [76, 285] on button "Devices Geolocation" at bounding box center [123, 275] width 148 height 30
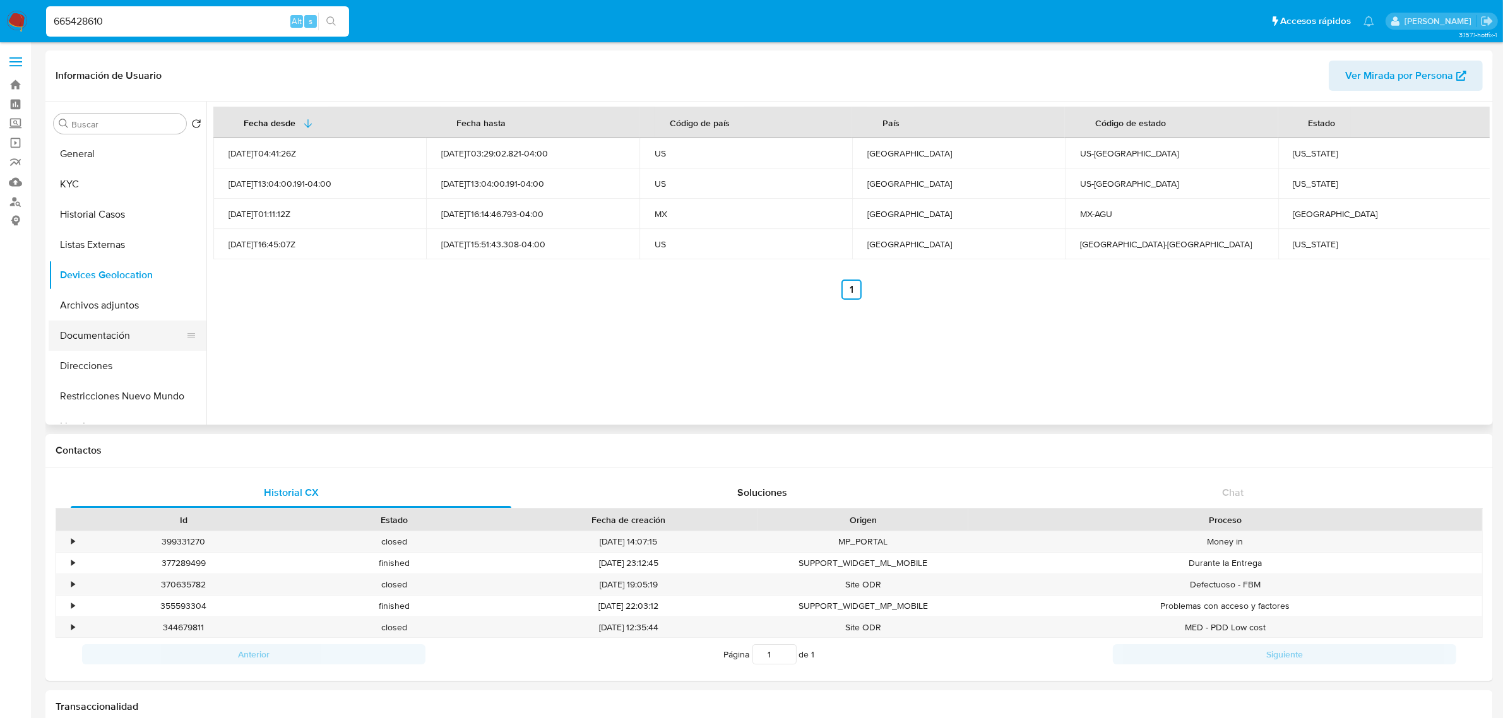
click at [102, 336] on button "Documentación" at bounding box center [123, 336] width 148 height 30
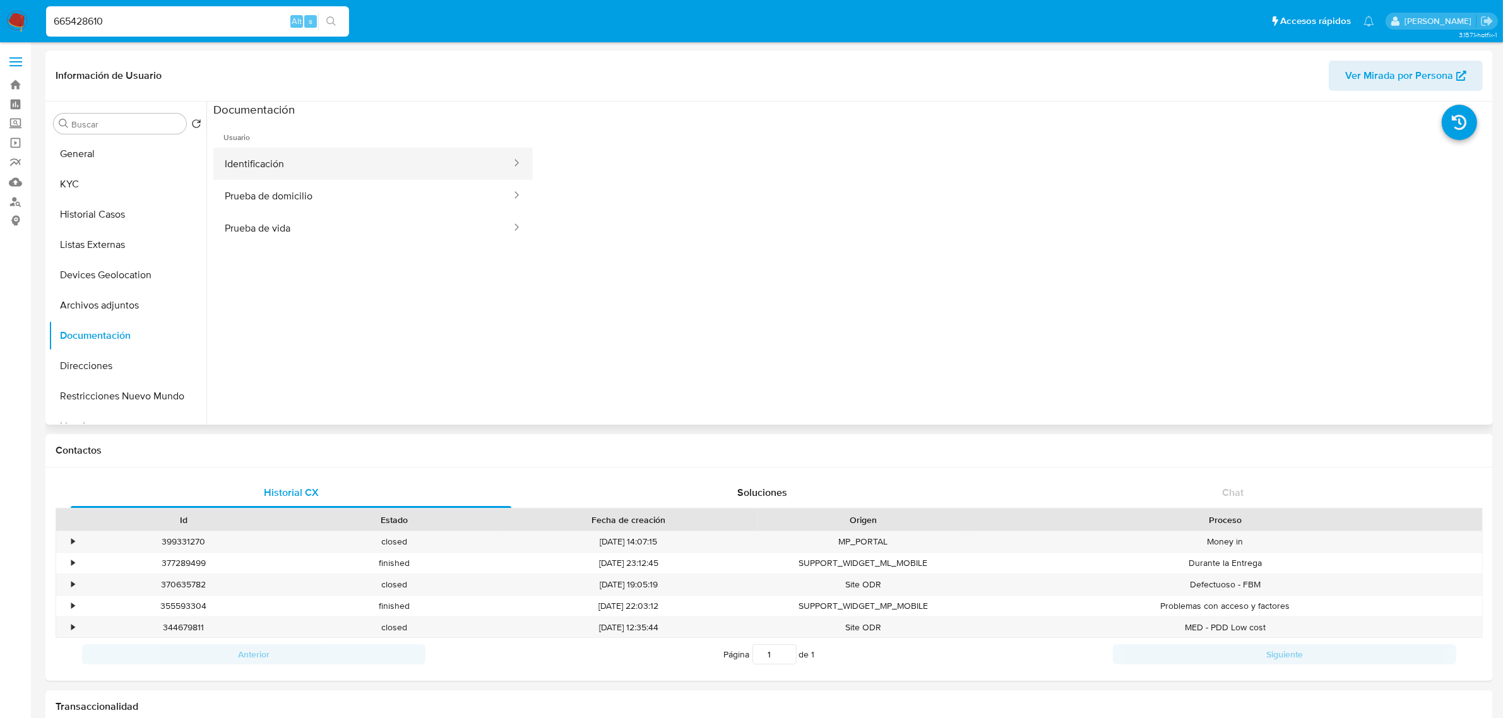
click at [263, 153] on button "Identificación" at bounding box center [362, 164] width 299 height 32
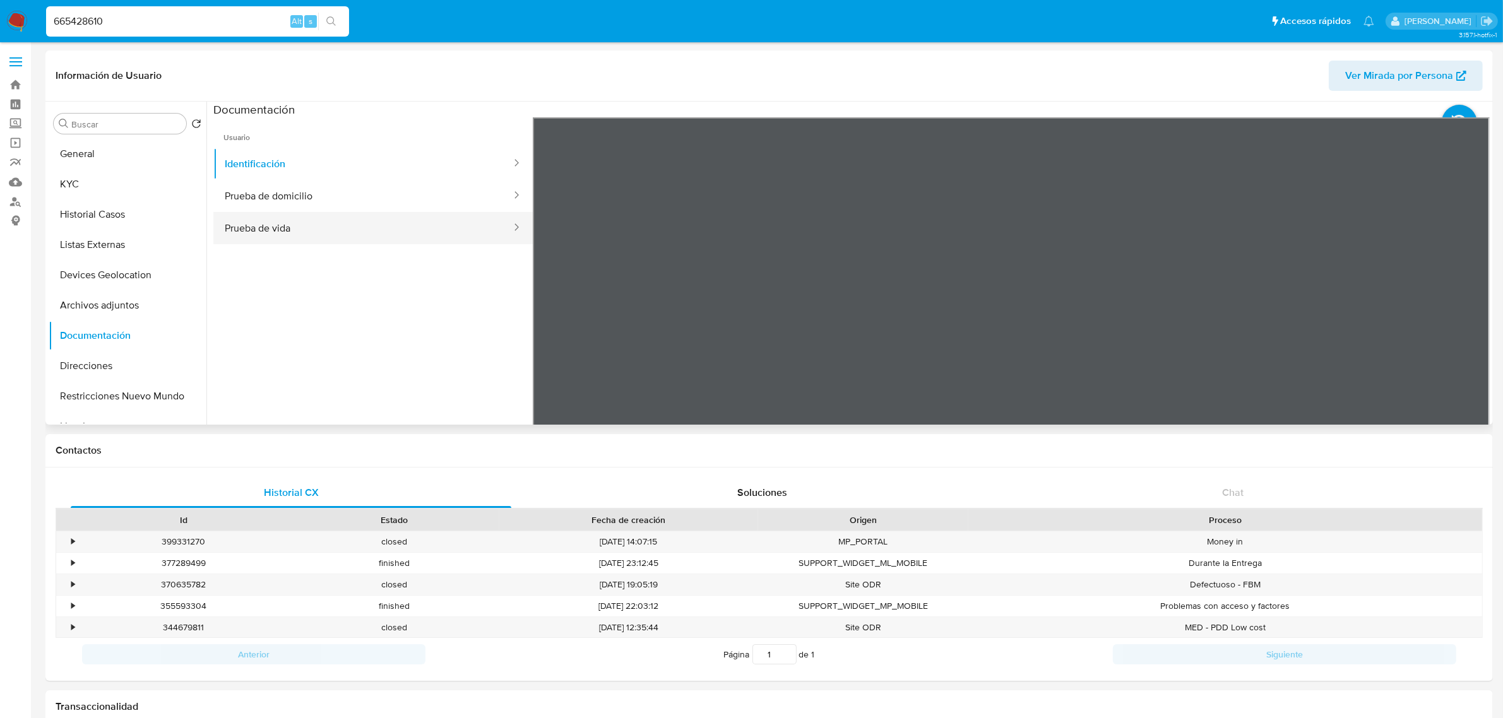
click at [329, 226] on button "Prueba de vida" at bounding box center [362, 228] width 299 height 32
click at [317, 206] on button "Prueba de domicilio" at bounding box center [362, 196] width 299 height 32
click at [116, 187] on button "KYC" at bounding box center [123, 184] width 148 height 30
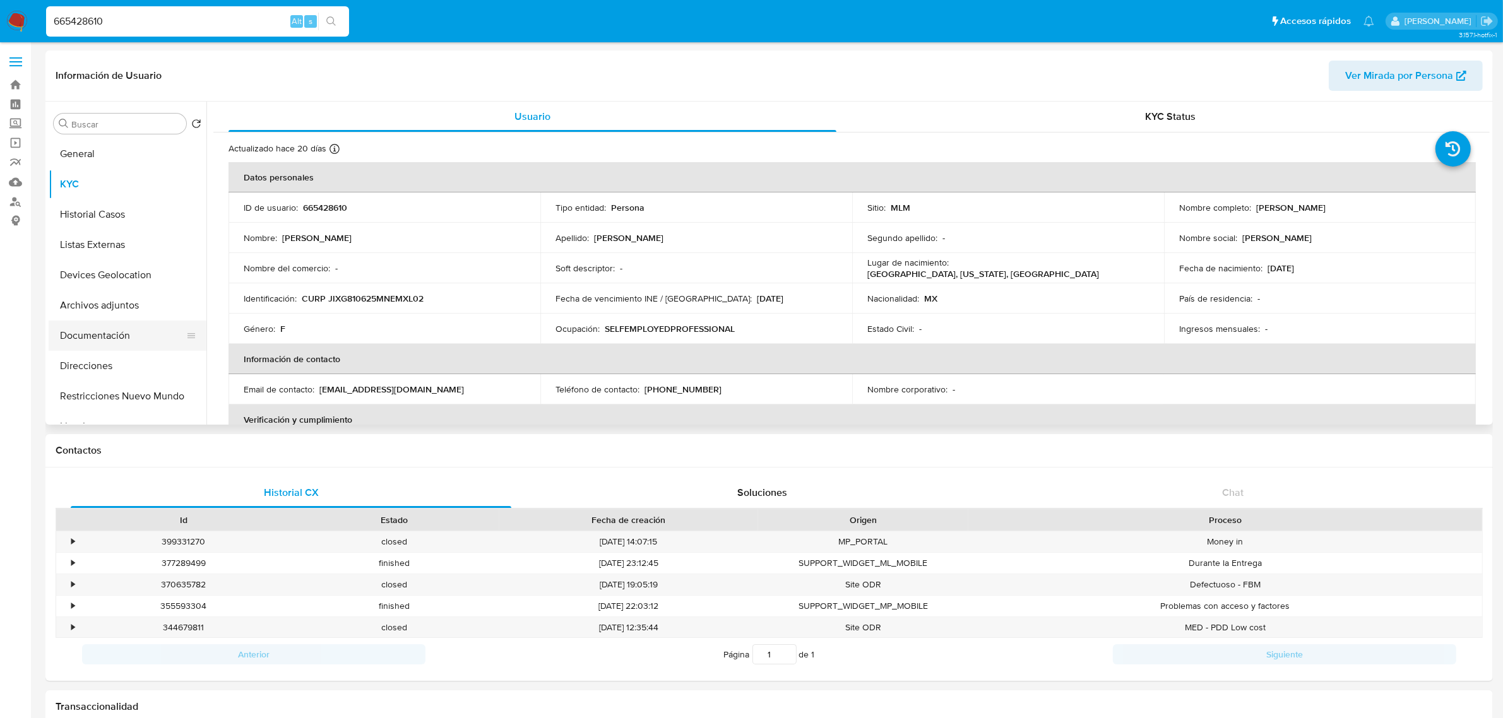
click at [124, 335] on button "Documentación" at bounding box center [123, 336] width 148 height 30
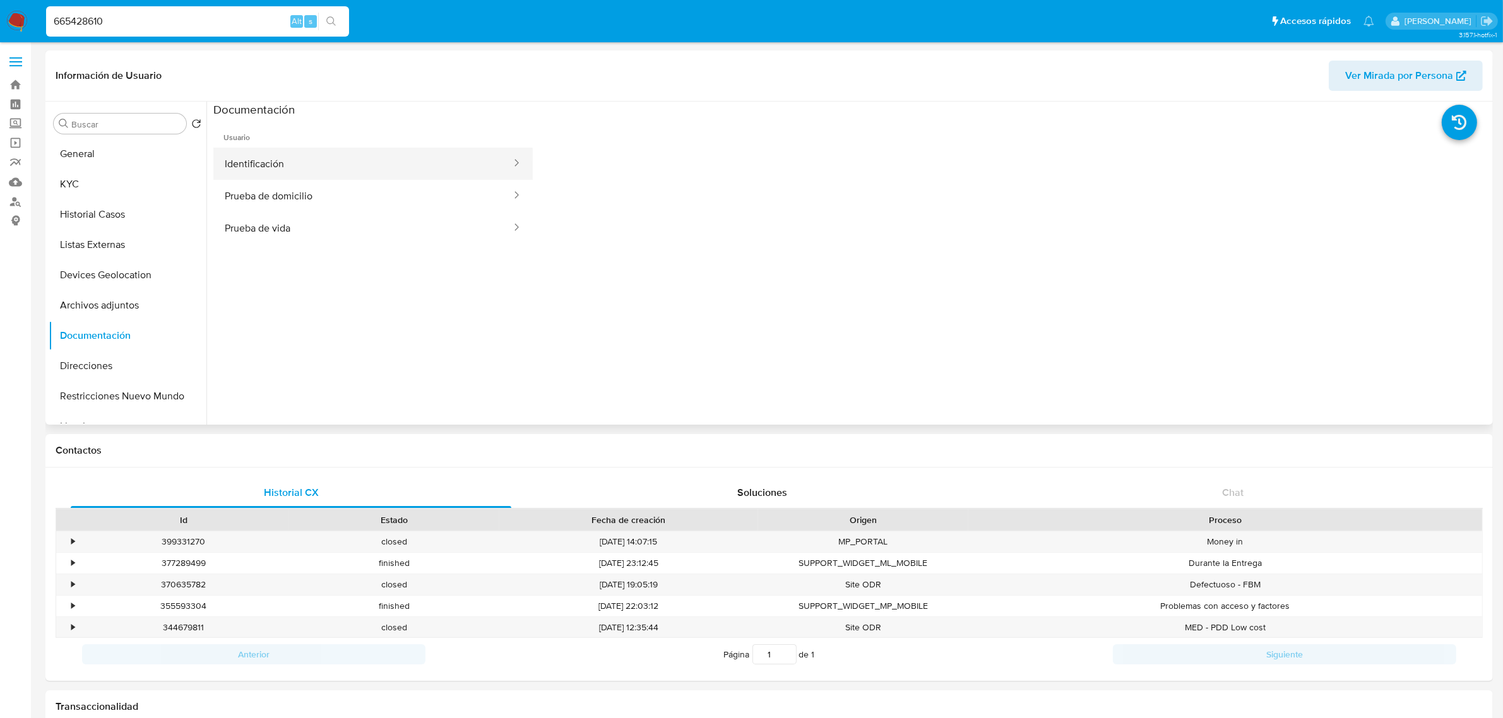
click at [376, 150] on button "Identificación" at bounding box center [362, 164] width 299 height 32
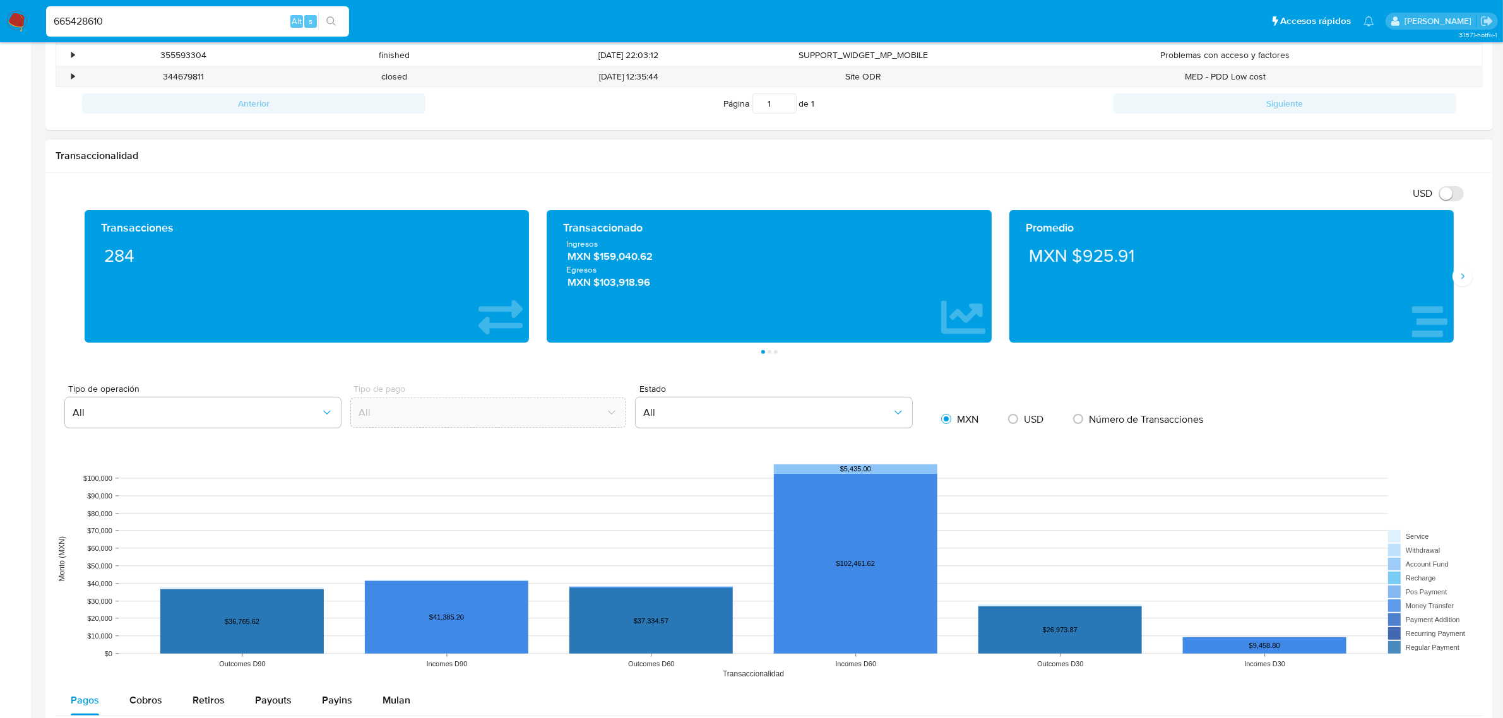
scroll to position [552, 0]
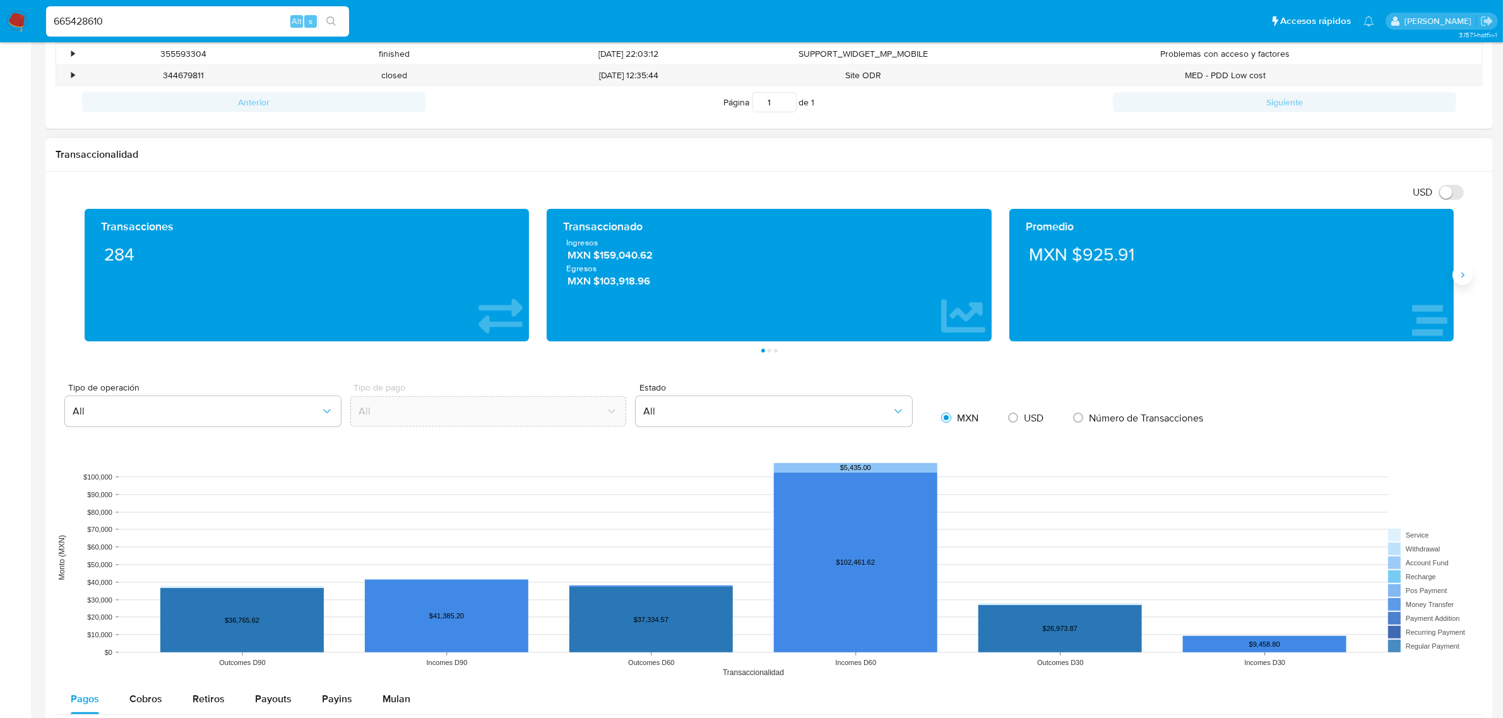
click at [1469, 276] on button "Siguiente" at bounding box center [1463, 275] width 20 height 20
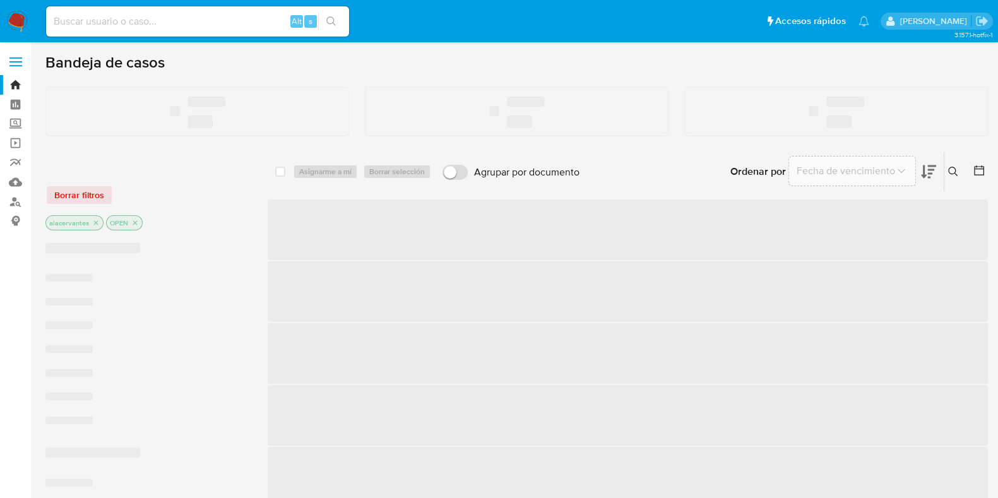
click at [14, 21] on img at bounding box center [16, 21] width 21 height 21
